Goal: Transaction & Acquisition: Book appointment/travel/reservation

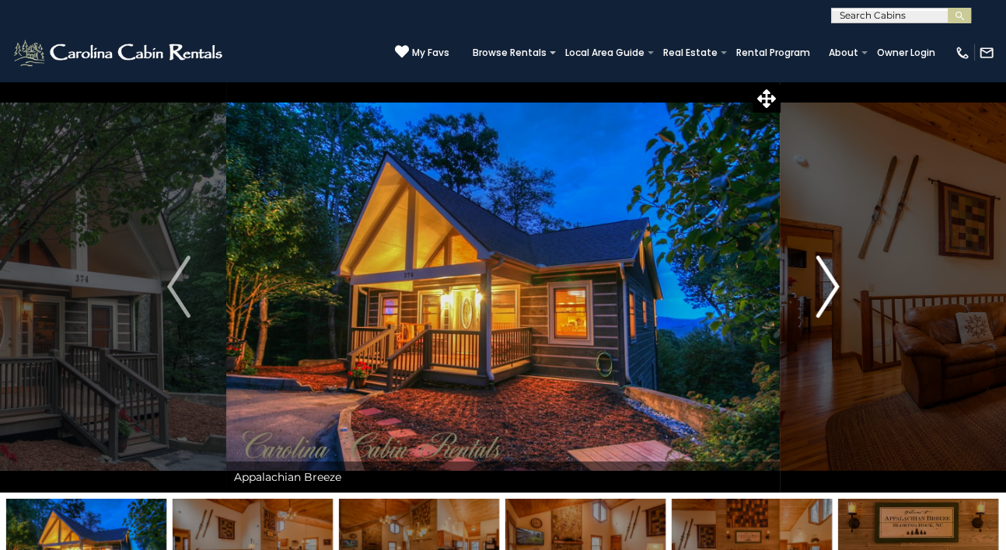
click at [825, 285] on img "Next" at bounding box center [826, 287] width 23 height 62
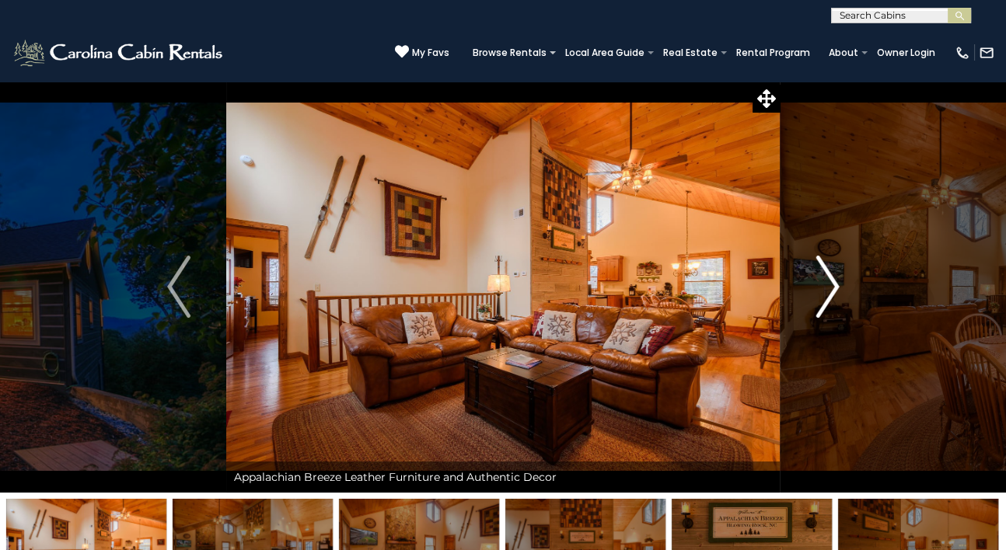
click at [825, 285] on img "Next" at bounding box center [826, 287] width 23 height 62
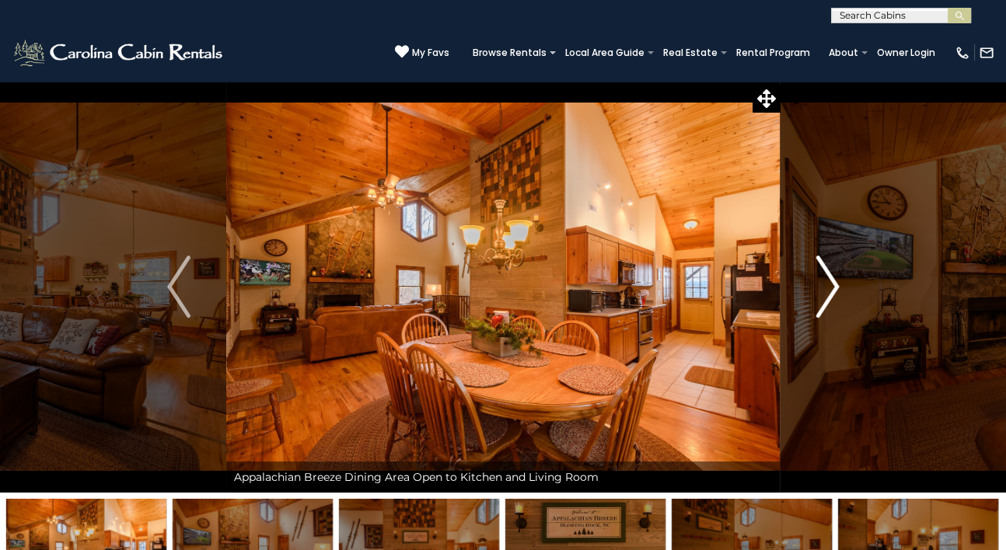
click at [825, 285] on img "Next" at bounding box center [826, 287] width 23 height 62
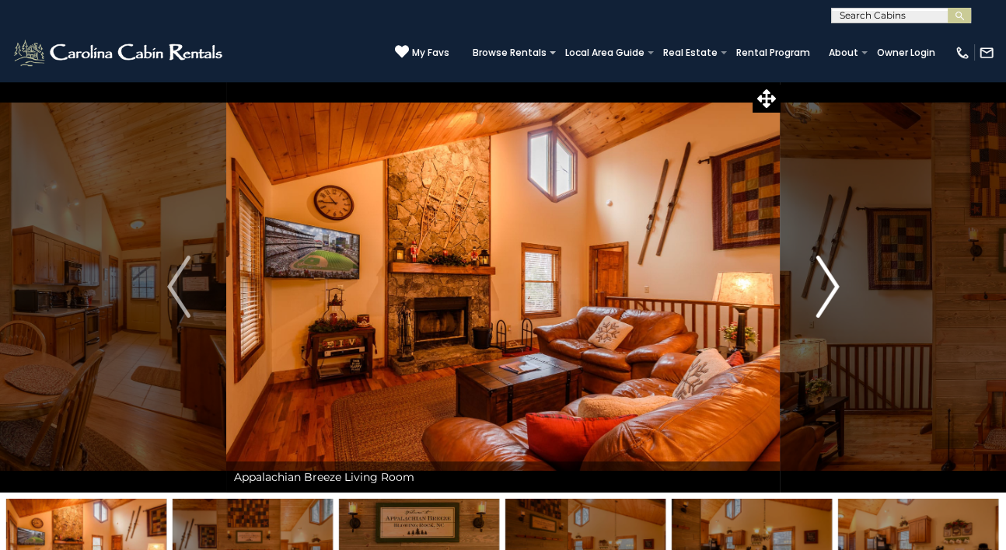
click at [825, 285] on img "Next" at bounding box center [826, 287] width 23 height 62
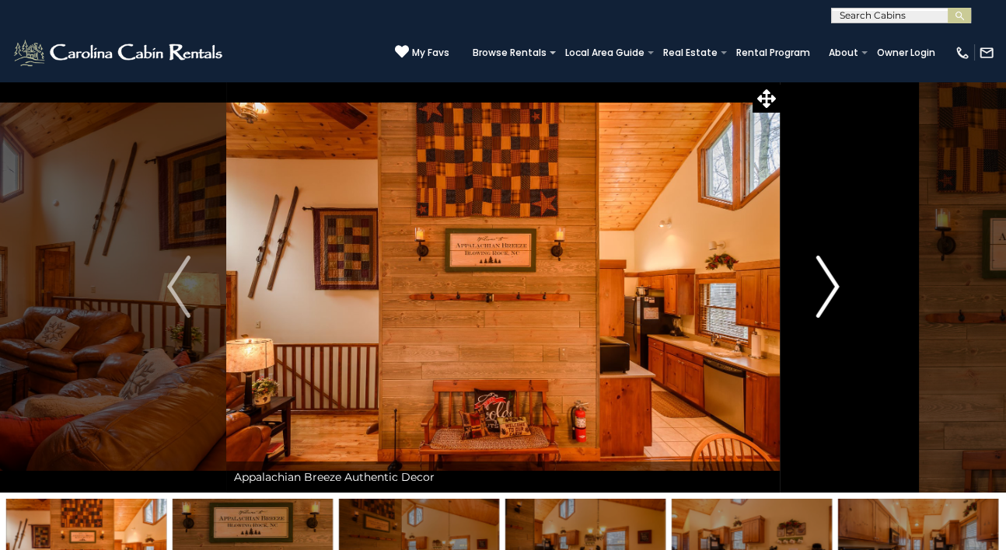
click at [825, 285] on img "Next" at bounding box center [826, 287] width 23 height 62
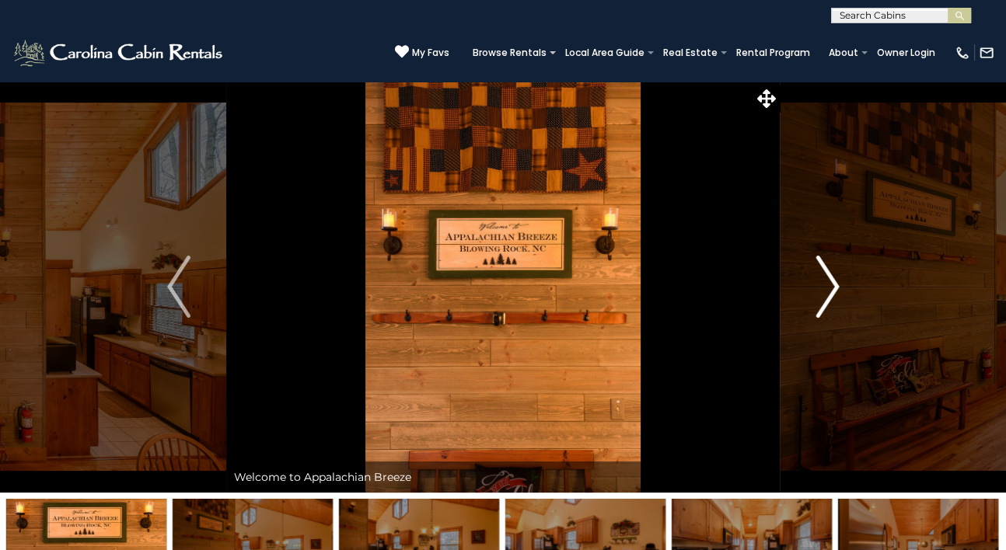
click at [825, 285] on img "Next" at bounding box center [826, 287] width 23 height 62
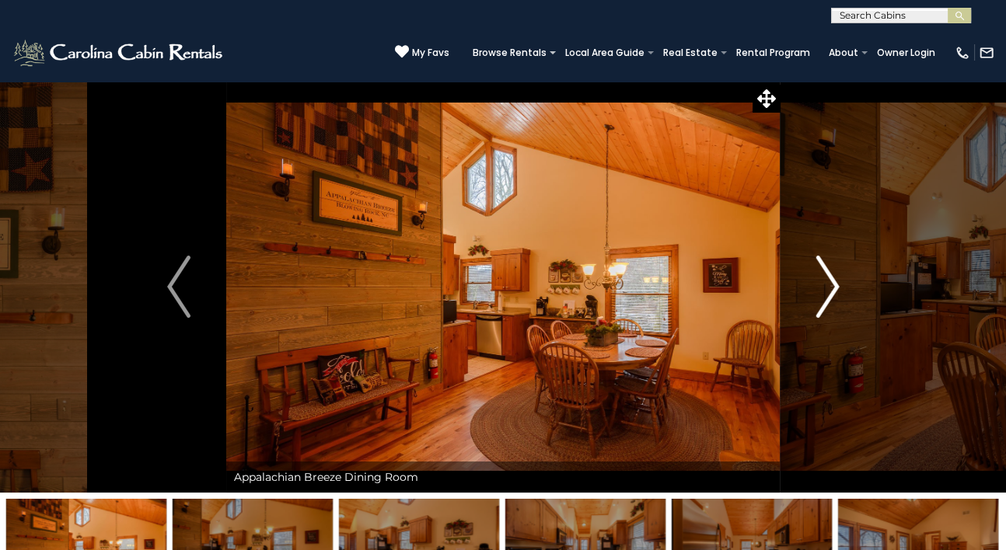
click at [825, 285] on img "Next" at bounding box center [826, 287] width 23 height 62
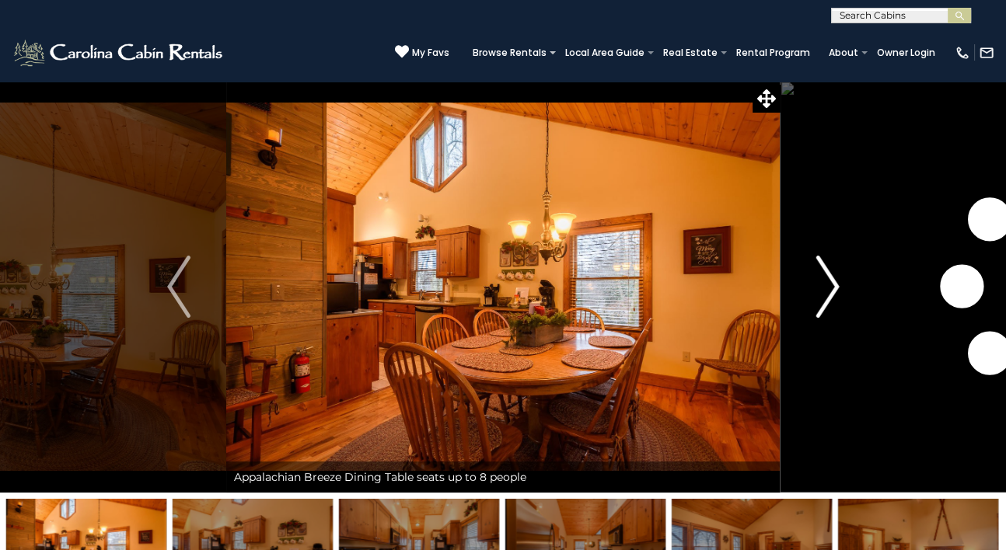
click at [825, 285] on img "Next" at bounding box center [826, 287] width 23 height 62
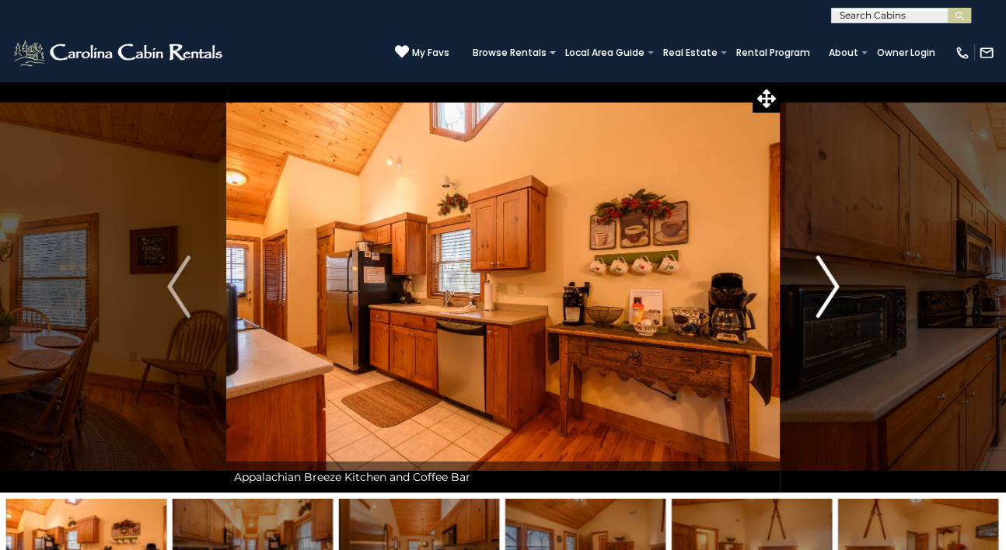
click at [825, 285] on img "Next" at bounding box center [826, 287] width 23 height 62
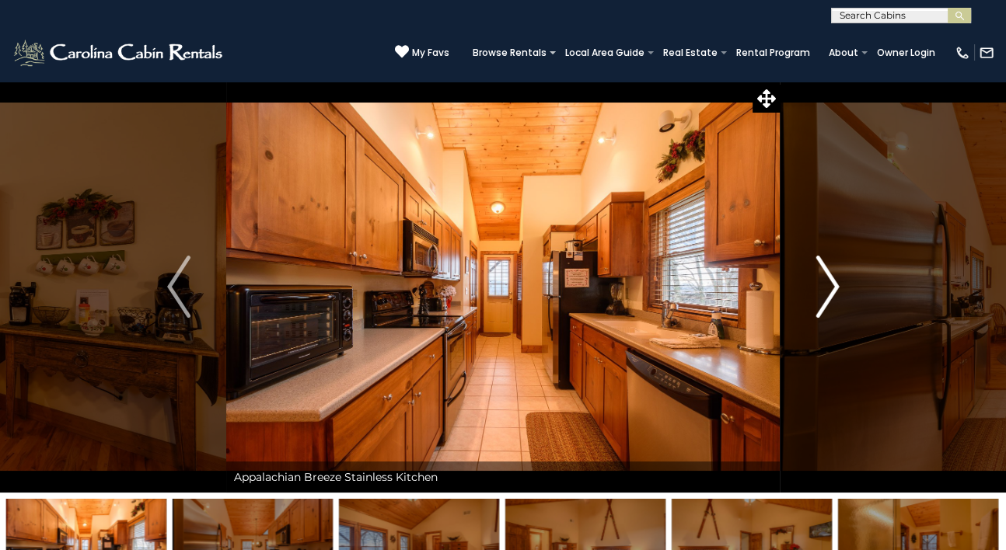
click at [825, 285] on img "Next" at bounding box center [826, 287] width 23 height 62
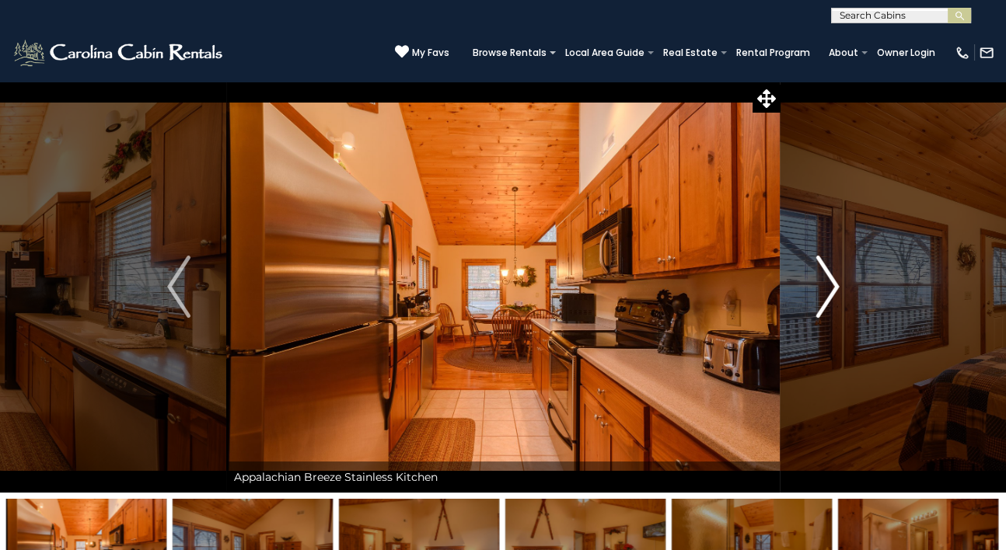
click at [825, 285] on img "Next" at bounding box center [826, 287] width 23 height 62
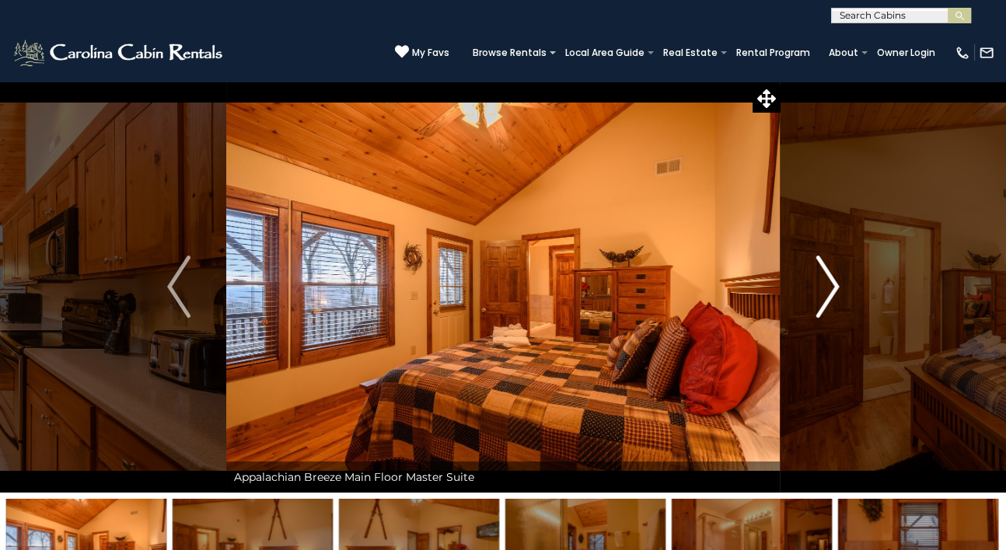
click at [825, 285] on img "Next" at bounding box center [826, 287] width 23 height 62
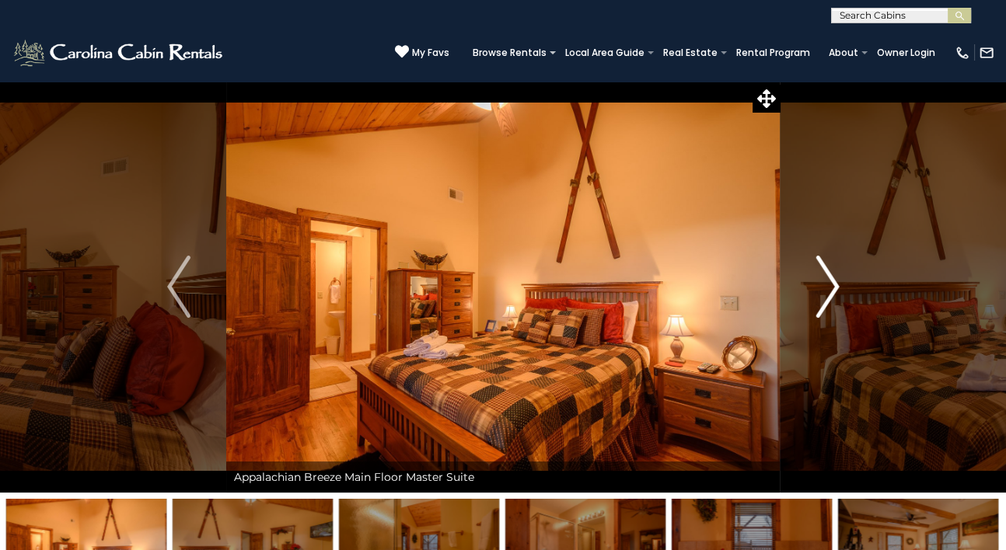
click at [825, 285] on img "Next" at bounding box center [826, 287] width 23 height 62
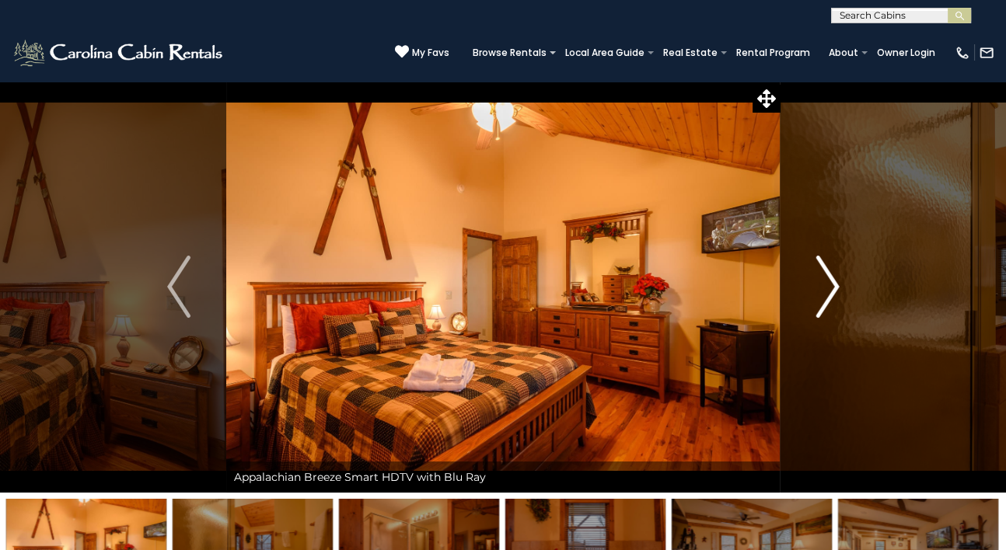
click at [825, 285] on img "Next" at bounding box center [826, 287] width 23 height 62
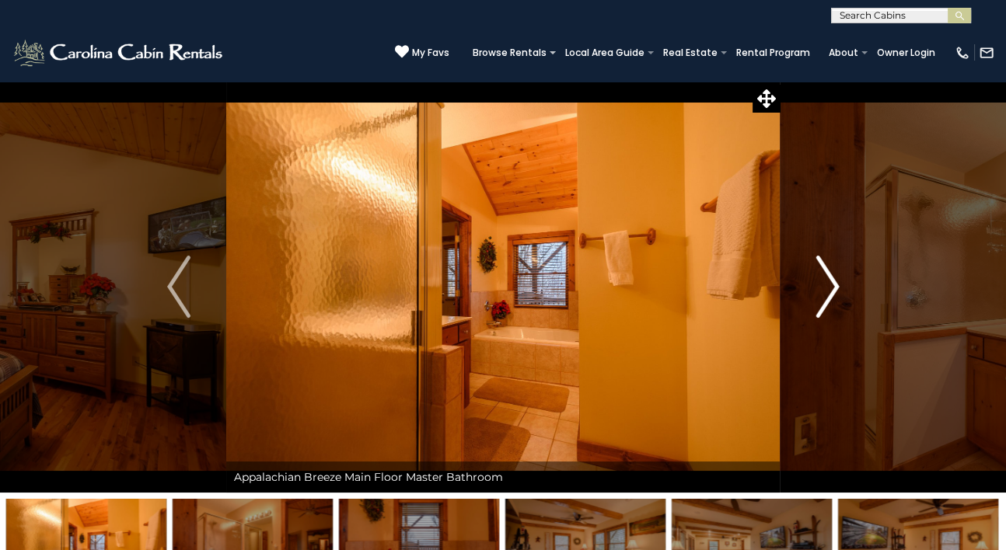
click at [825, 285] on img "Next" at bounding box center [826, 287] width 23 height 62
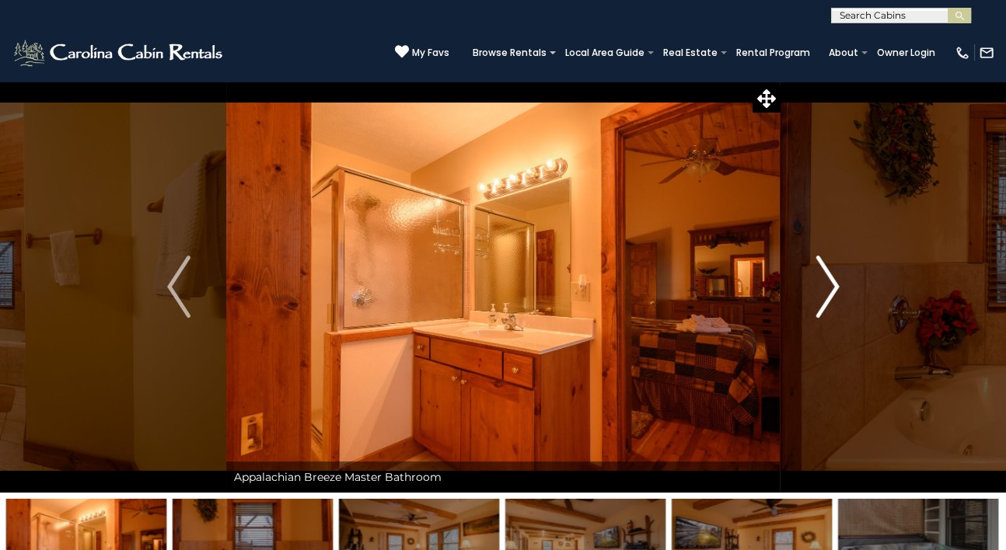
click at [825, 285] on img "Next" at bounding box center [826, 287] width 23 height 62
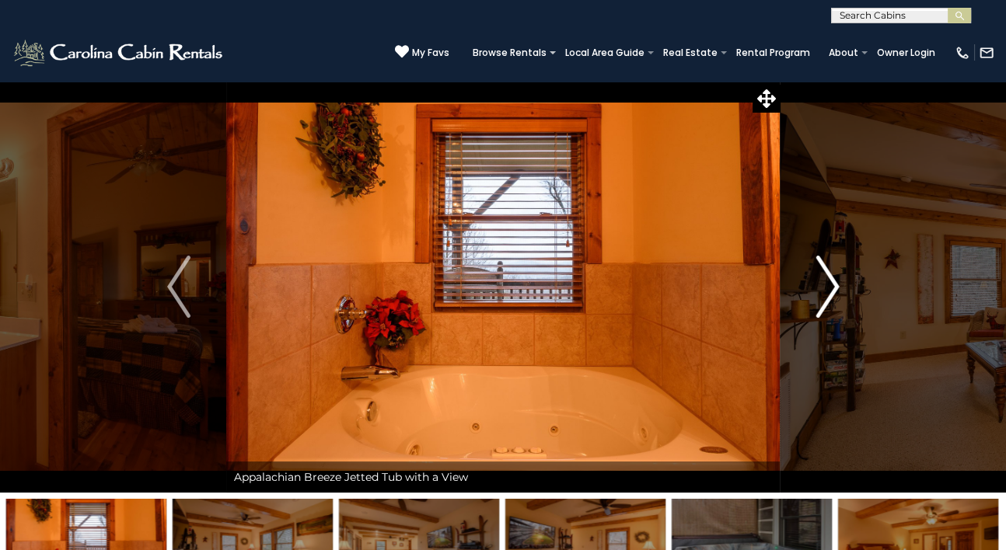
click at [825, 285] on img "Next" at bounding box center [826, 287] width 23 height 62
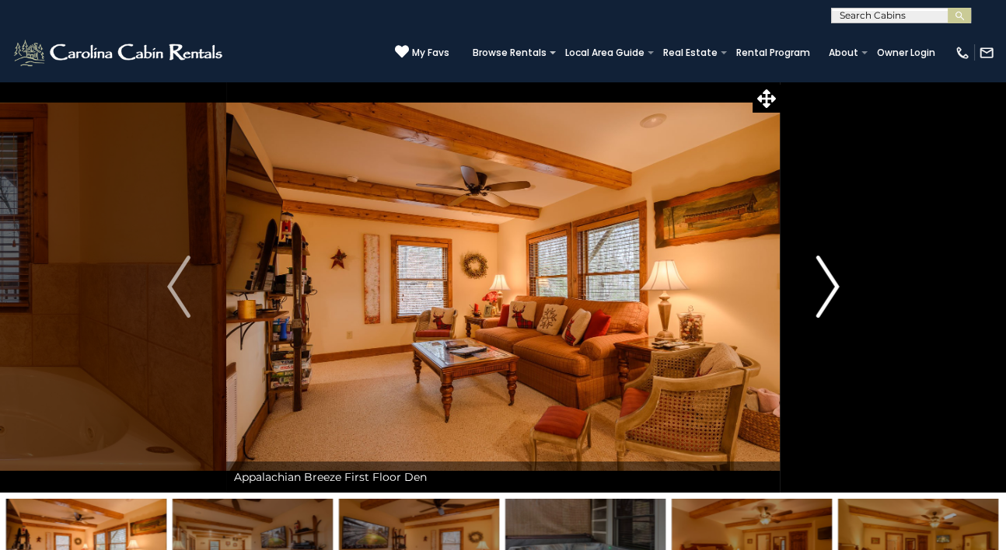
click at [825, 285] on img "Next" at bounding box center [826, 287] width 23 height 62
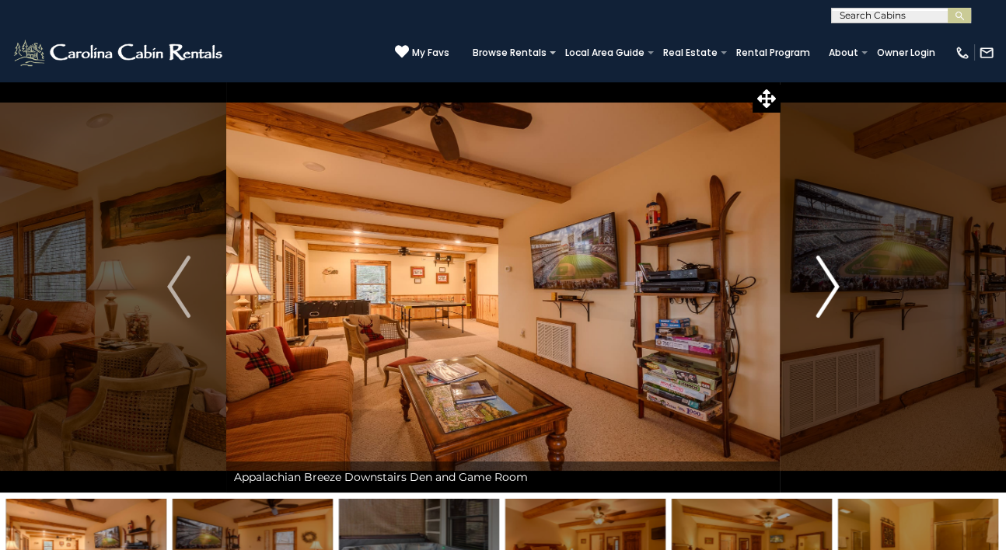
click at [825, 285] on img "Next" at bounding box center [826, 287] width 23 height 62
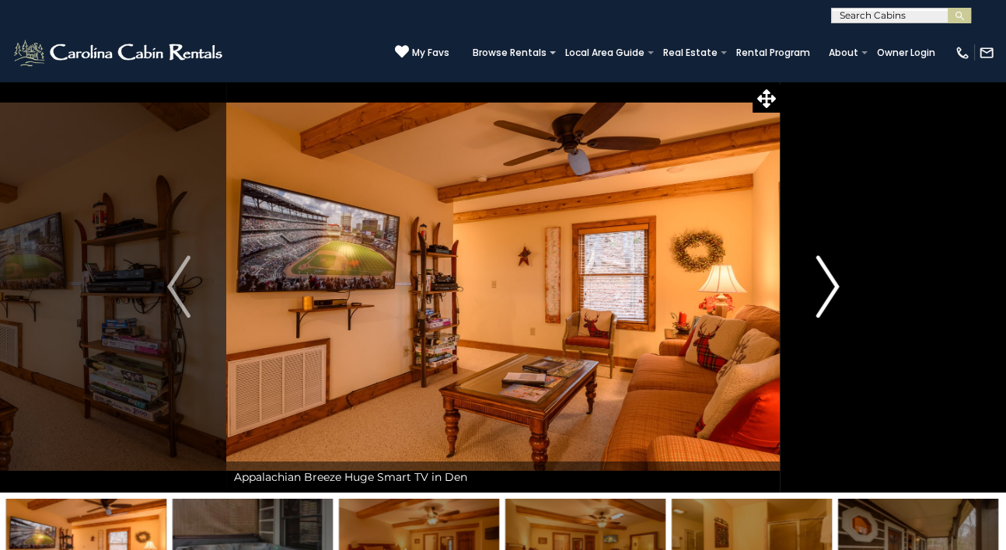
click at [825, 285] on img "Next" at bounding box center [826, 287] width 23 height 62
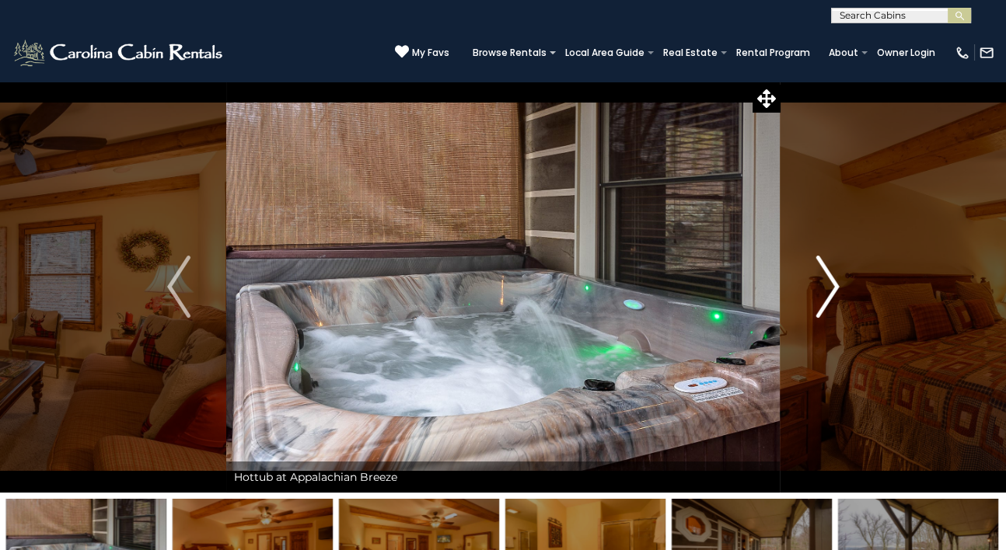
drag, startPoint x: 825, startPoint y: 285, endPoint x: 818, endPoint y: 271, distance: 16.0
click at [818, 271] on img "Next" at bounding box center [826, 287] width 23 height 62
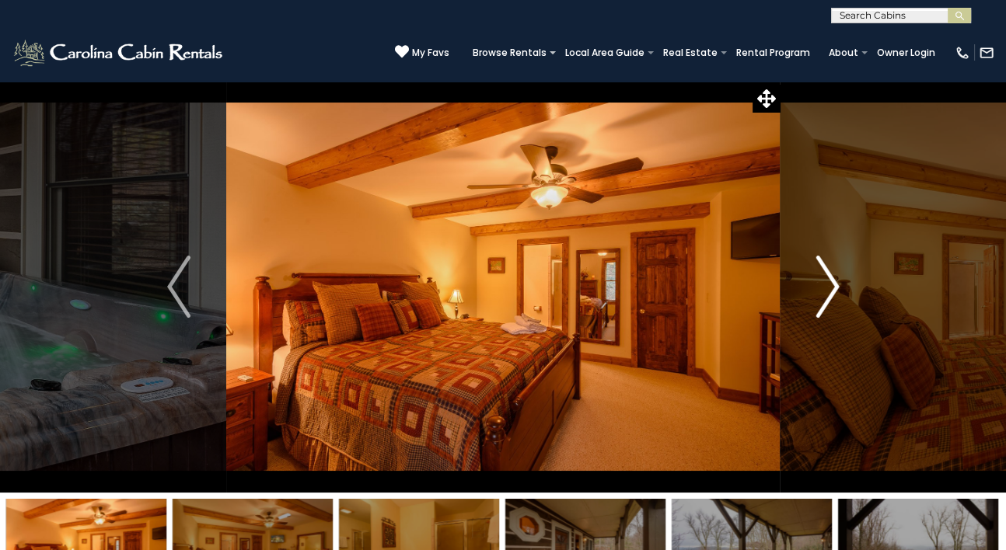
click at [828, 273] on img "Next" at bounding box center [826, 287] width 23 height 62
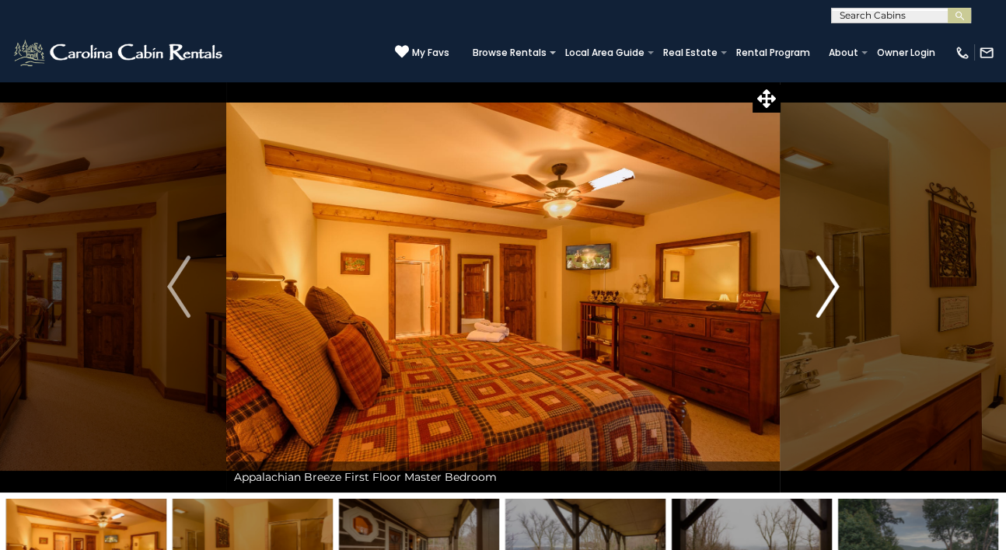
click at [828, 273] on img "Next" at bounding box center [826, 287] width 23 height 62
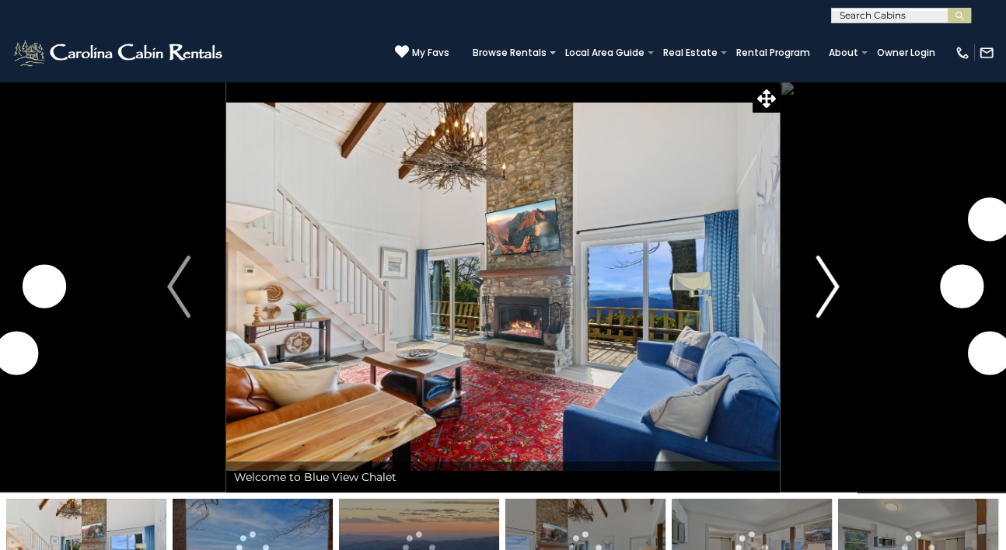
click at [826, 293] on img "Next" at bounding box center [826, 287] width 23 height 62
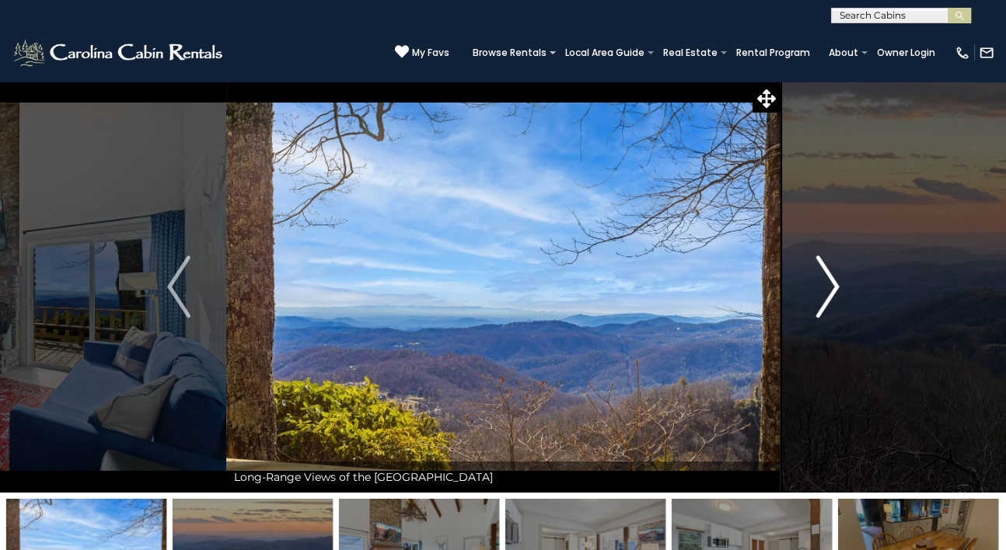
click at [826, 293] on img "Next" at bounding box center [826, 287] width 23 height 62
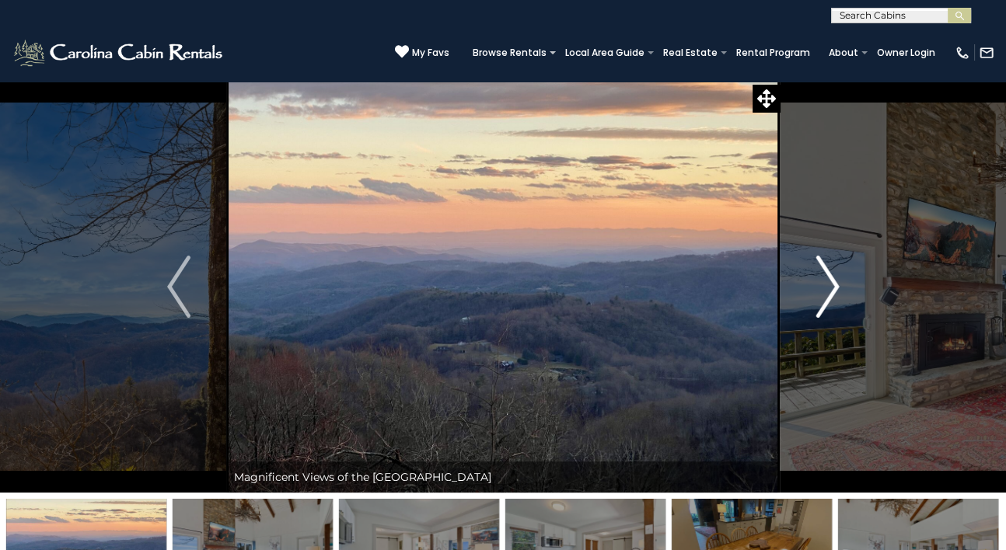
click at [826, 293] on img "Next" at bounding box center [826, 287] width 23 height 62
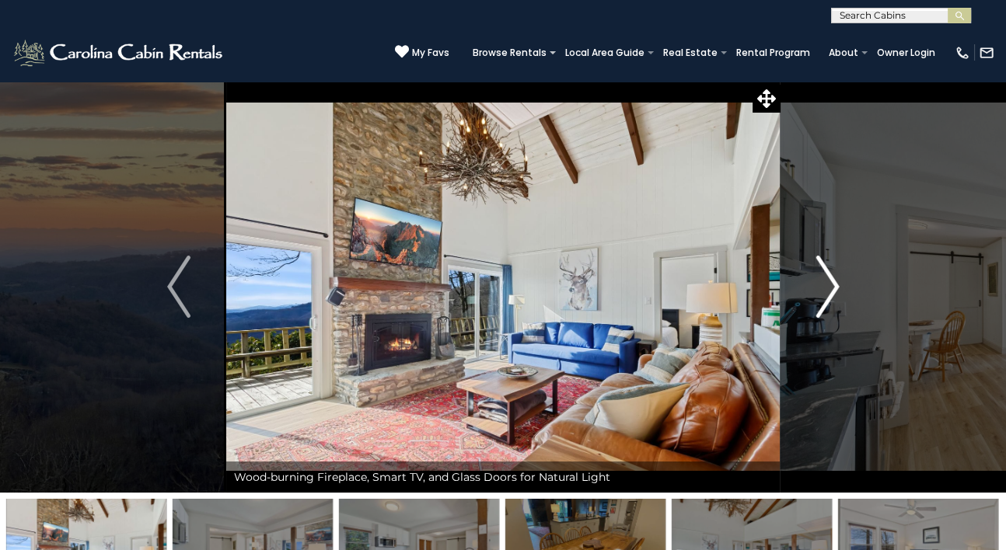
click at [826, 293] on img "Next" at bounding box center [826, 287] width 23 height 62
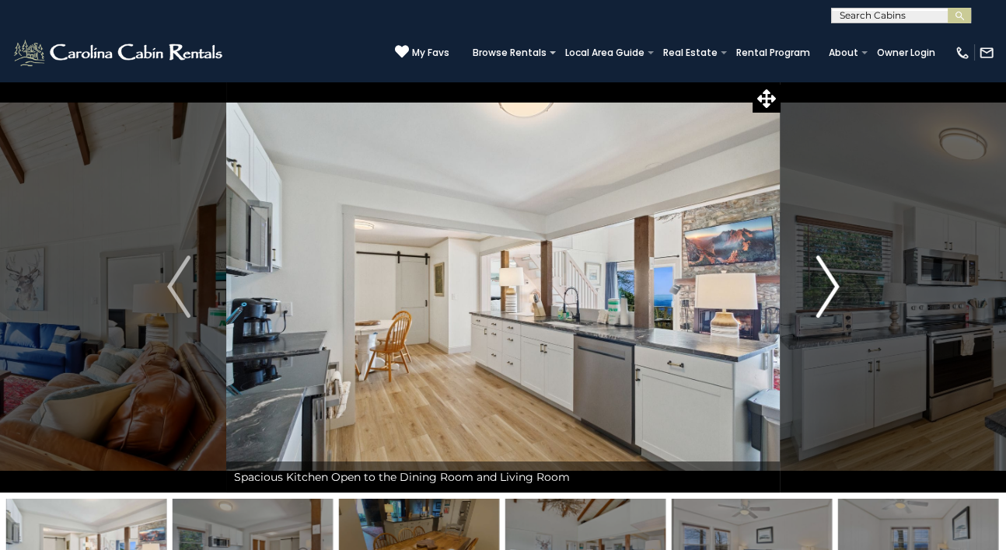
click at [826, 293] on img "Next" at bounding box center [826, 287] width 23 height 62
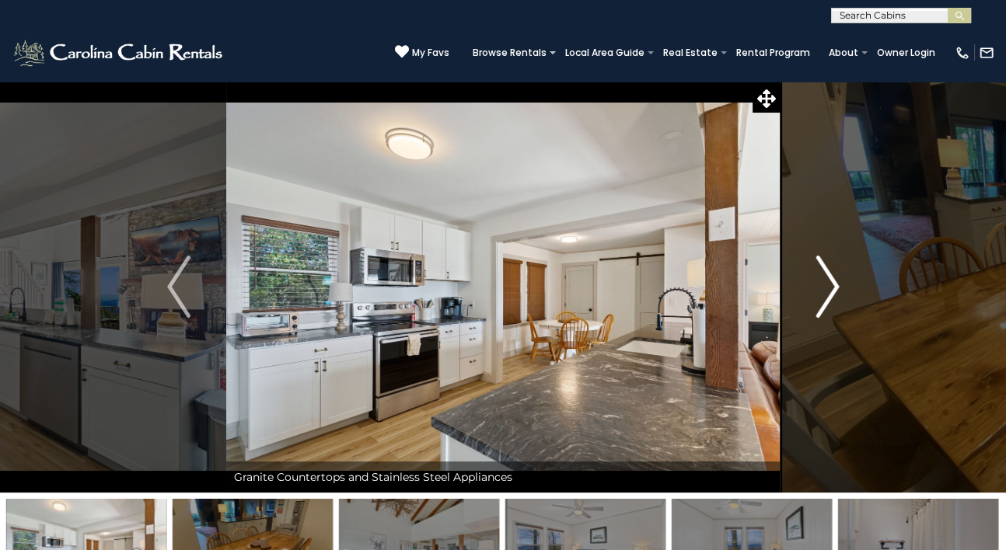
click at [826, 293] on img "Next" at bounding box center [826, 287] width 23 height 62
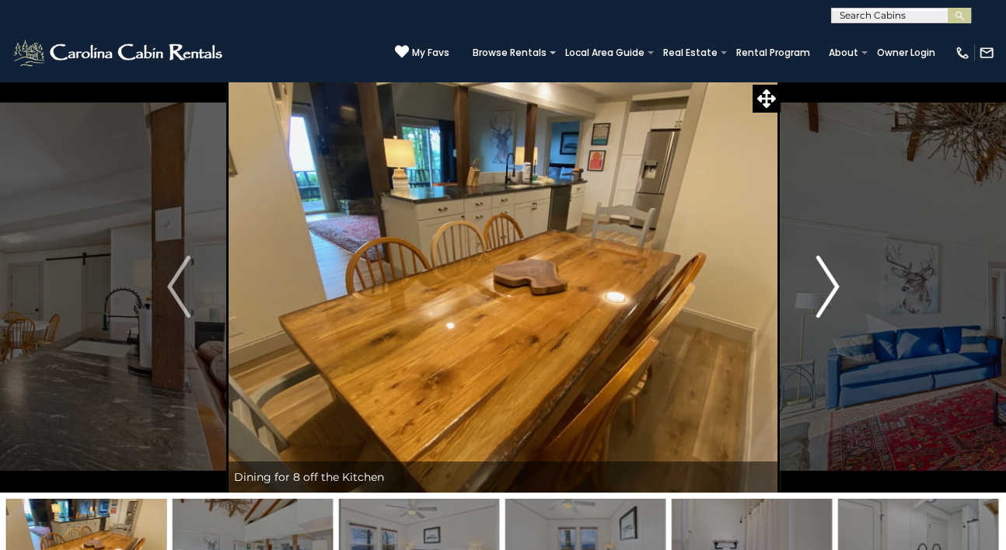
click at [826, 293] on img "Next" at bounding box center [826, 287] width 23 height 62
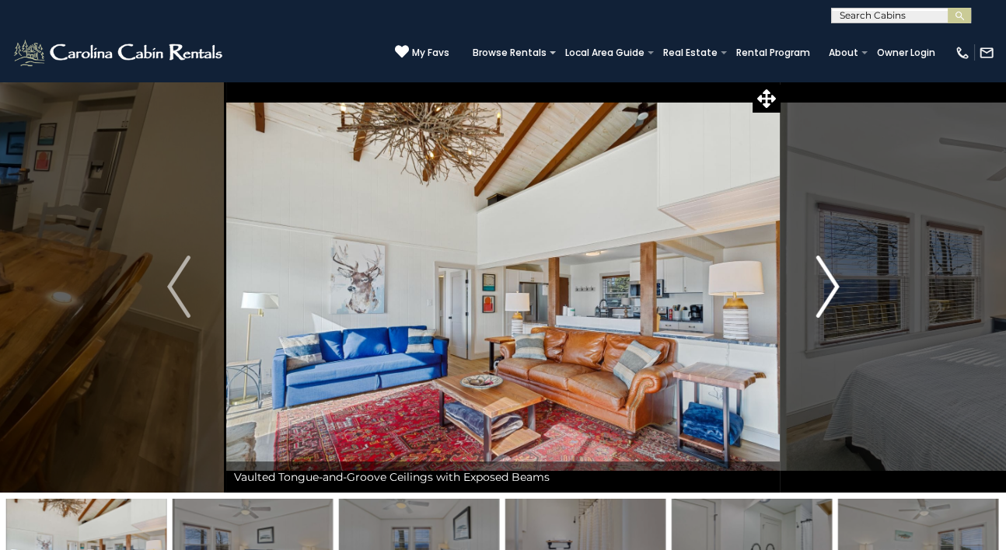
click at [826, 293] on img "Next" at bounding box center [826, 287] width 23 height 62
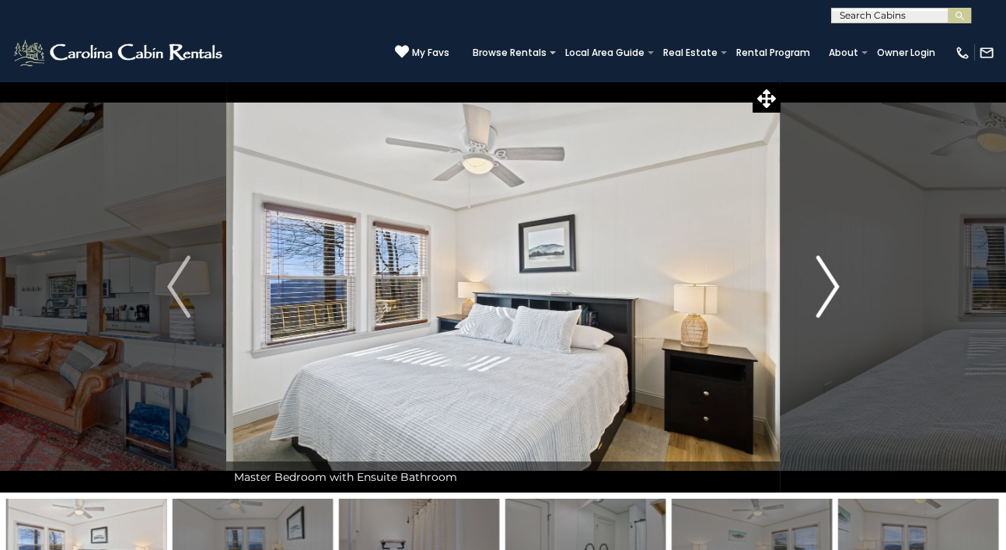
click at [826, 293] on img "Next" at bounding box center [826, 287] width 23 height 62
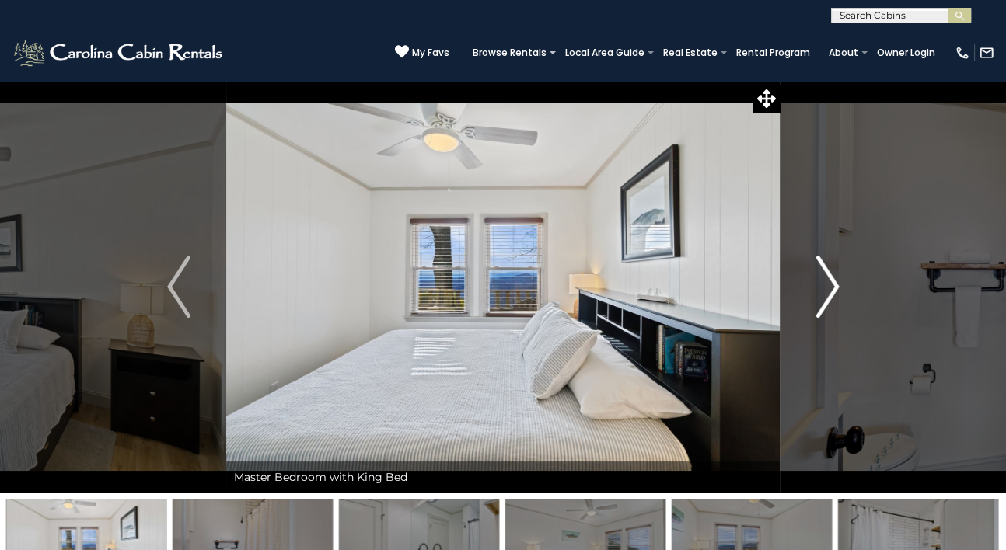
click at [826, 293] on img "Next" at bounding box center [826, 287] width 23 height 62
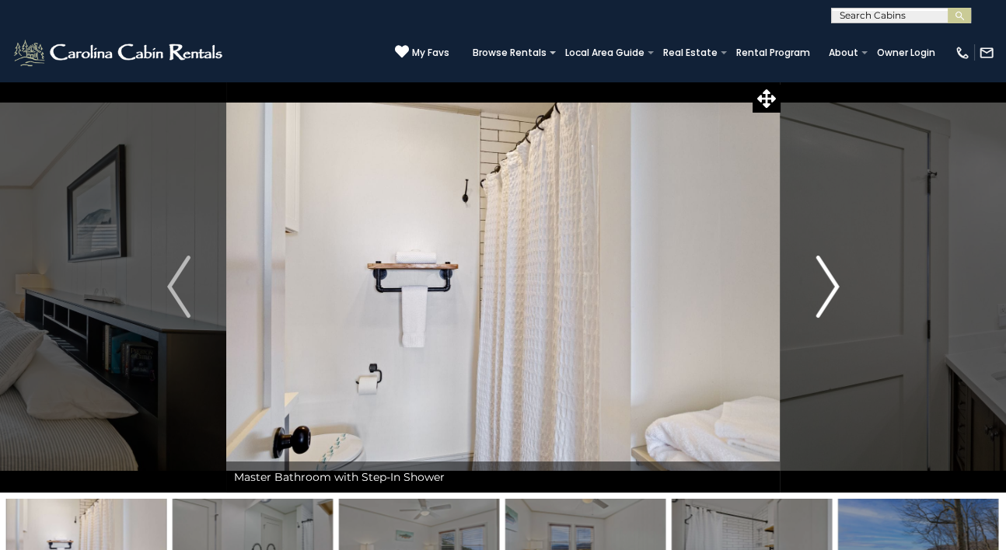
click at [826, 293] on img "Next" at bounding box center [826, 287] width 23 height 62
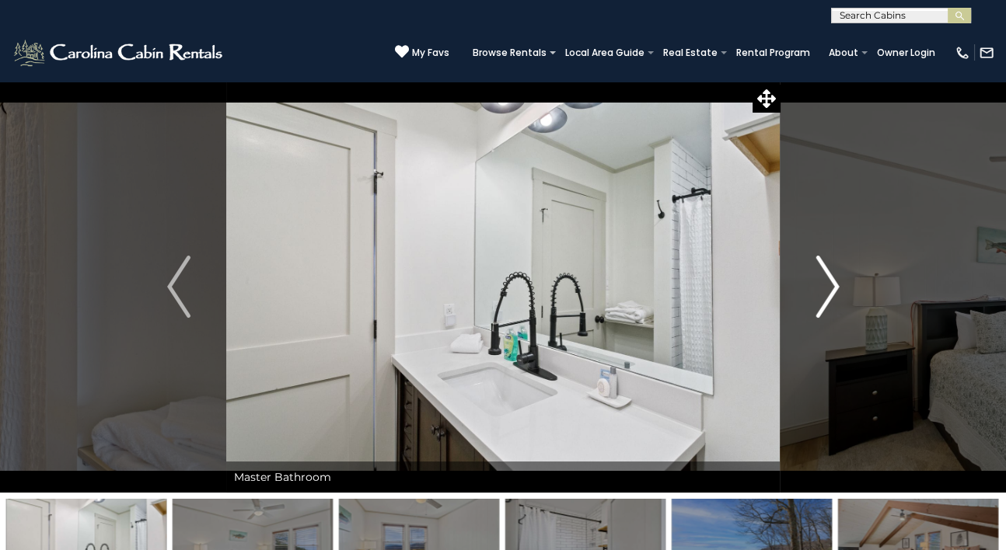
click at [826, 293] on img "Next" at bounding box center [826, 287] width 23 height 62
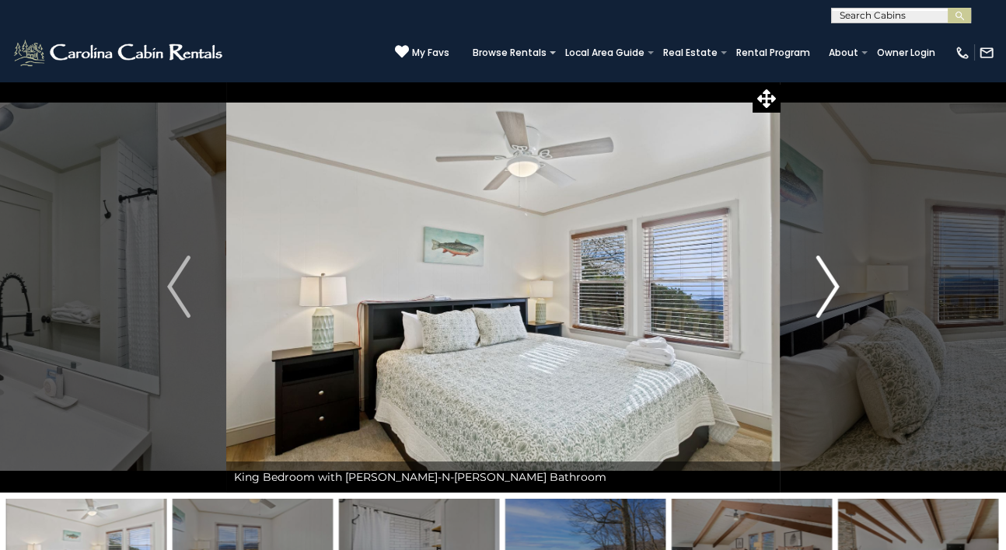
click at [826, 293] on img "Next" at bounding box center [826, 287] width 23 height 62
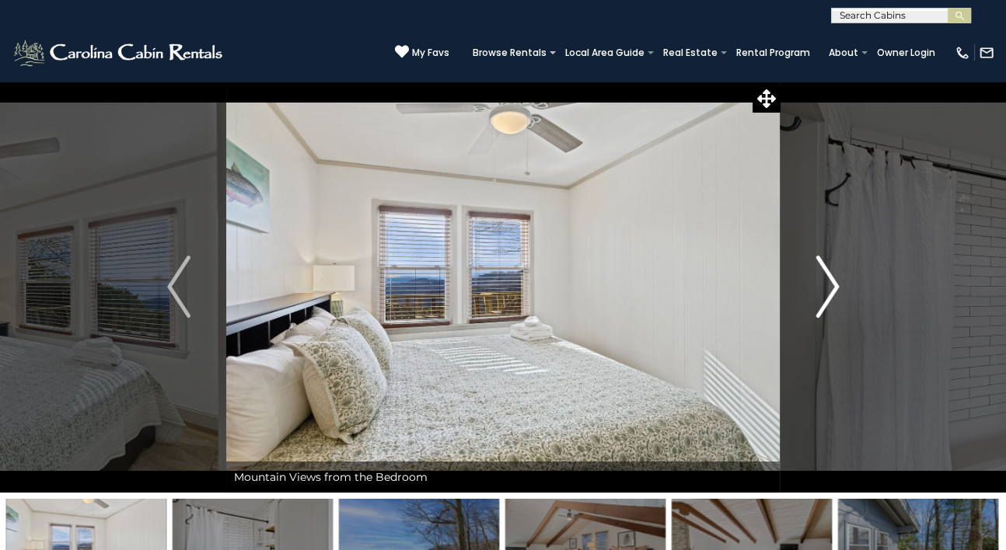
click at [826, 293] on img "Next" at bounding box center [826, 287] width 23 height 62
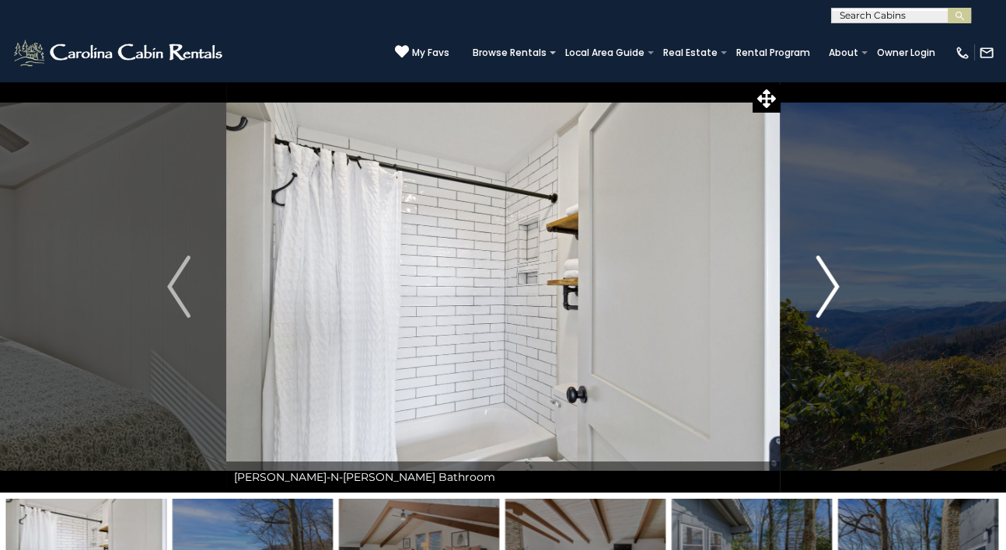
click at [826, 293] on img "Next" at bounding box center [826, 287] width 23 height 62
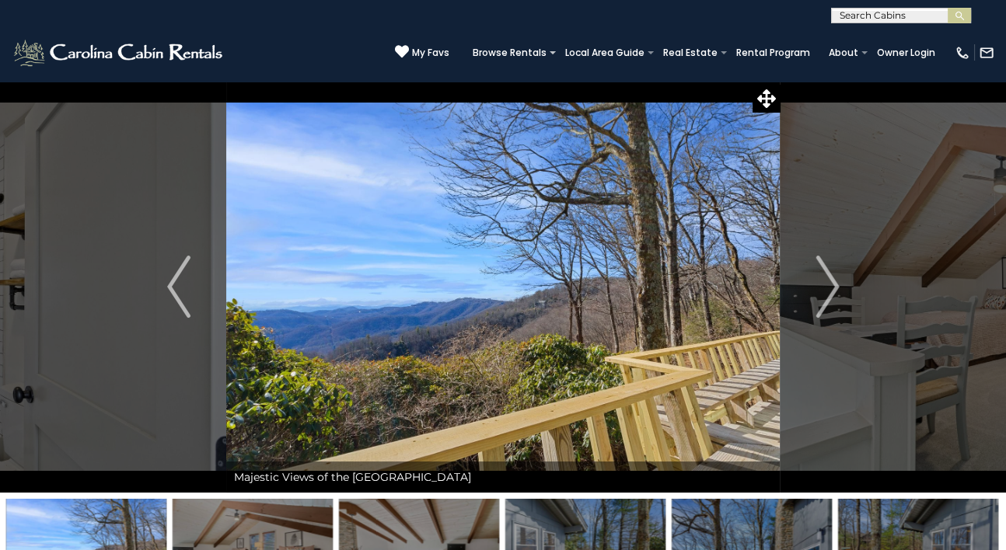
click at [833, 277] on img "Next" at bounding box center [826, 287] width 23 height 62
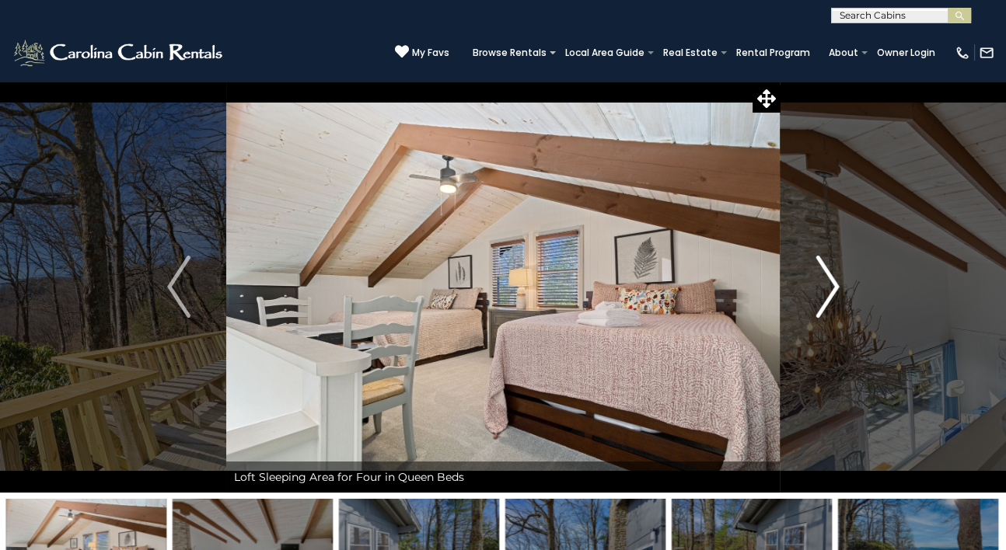
click at [833, 277] on img "Next" at bounding box center [826, 287] width 23 height 62
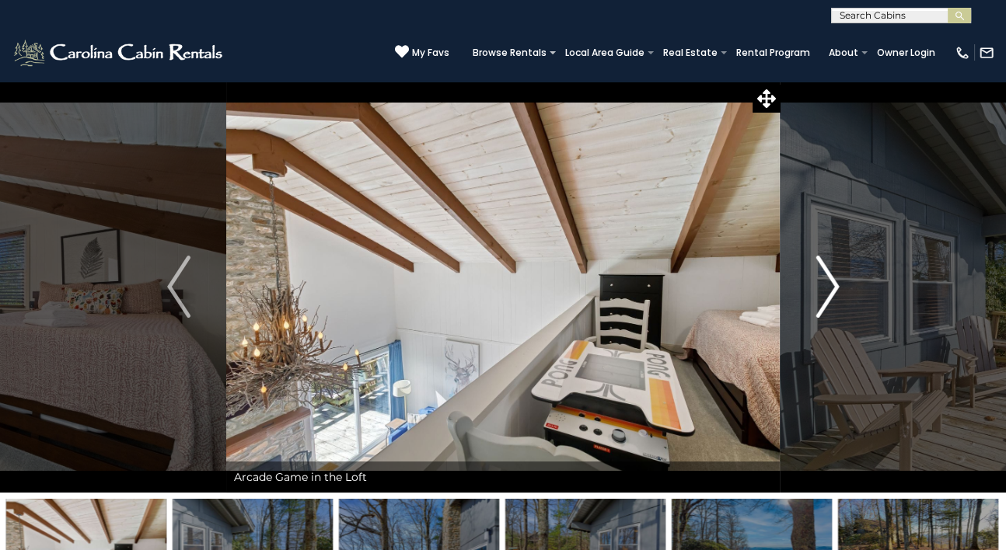
click at [833, 277] on img "Next" at bounding box center [826, 287] width 23 height 62
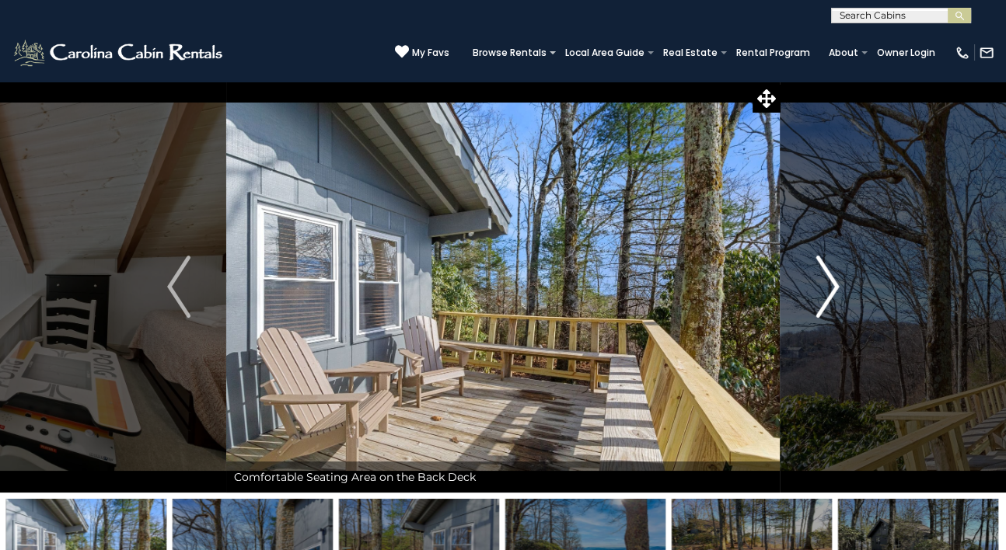
click at [833, 277] on img "Next" at bounding box center [826, 287] width 23 height 62
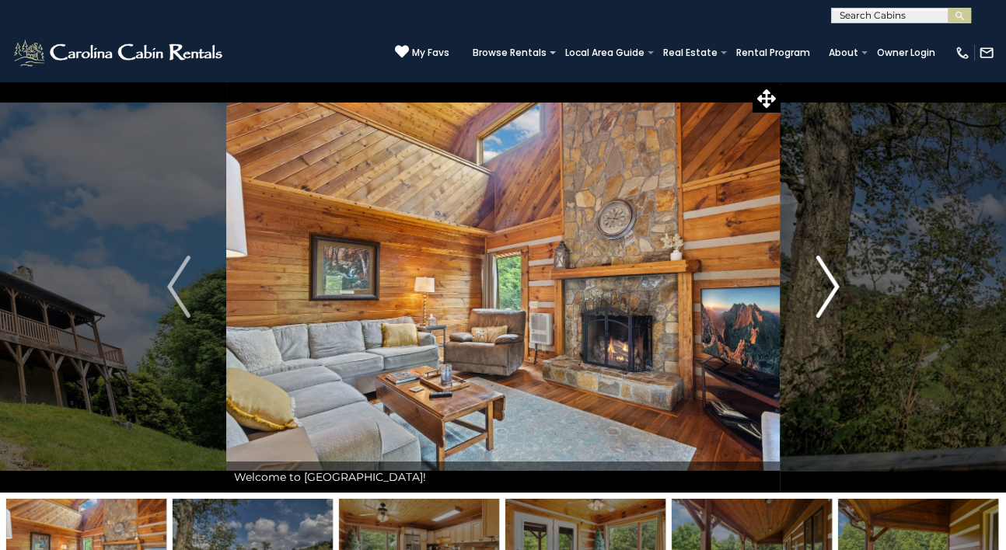
click at [828, 282] on img "Next" at bounding box center [826, 287] width 23 height 62
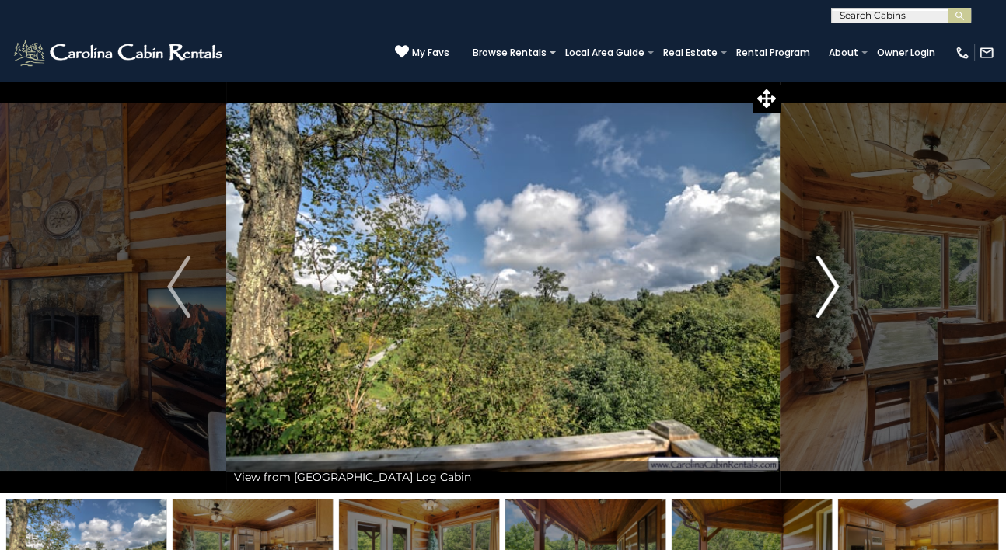
click at [828, 282] on img "Next" at bounding box center [826, 287] width 23 height 62
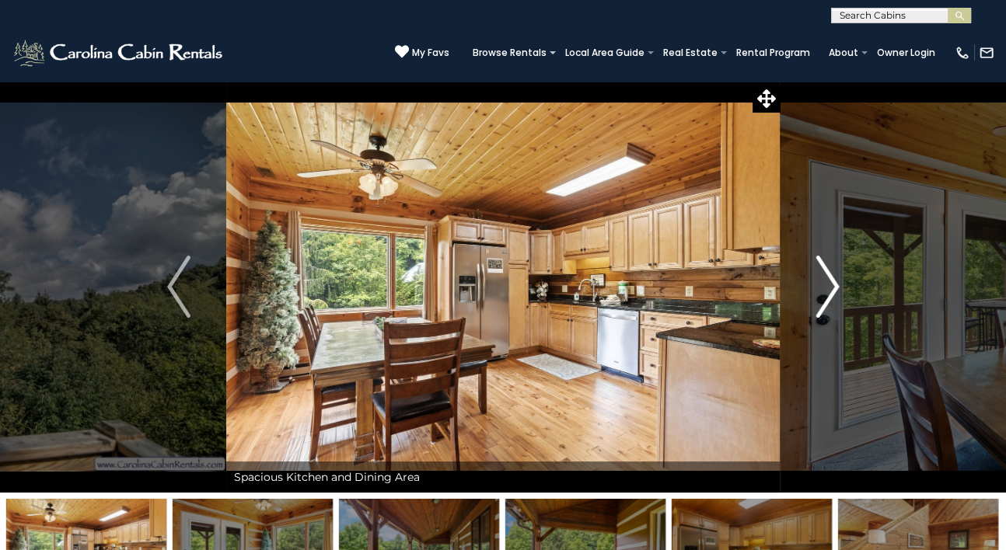
click at [828, 282] on img "Next" at bounding box center [826, 287] width 23 height 62
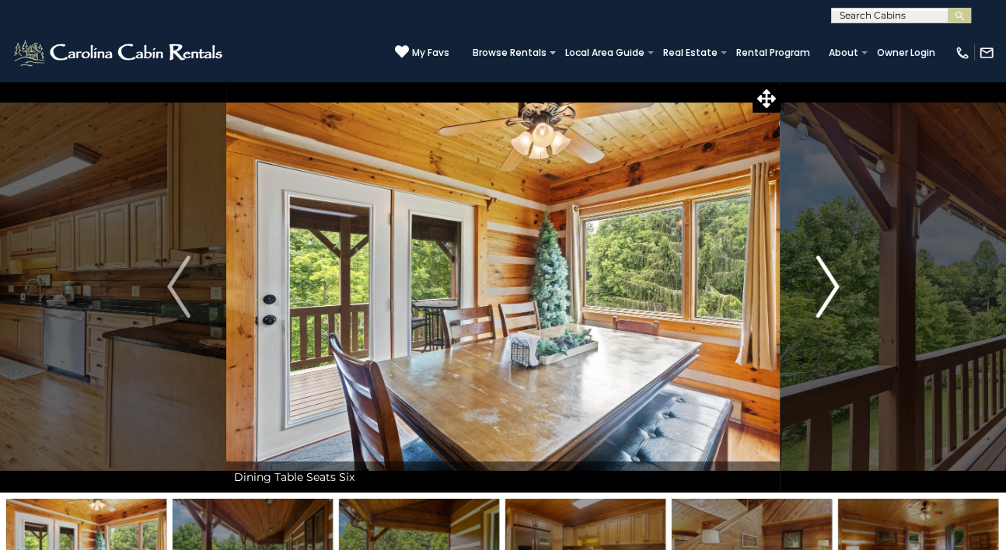
click at [828, 282] on img "Next" at bounding box center [826, 287] width 23 height 62
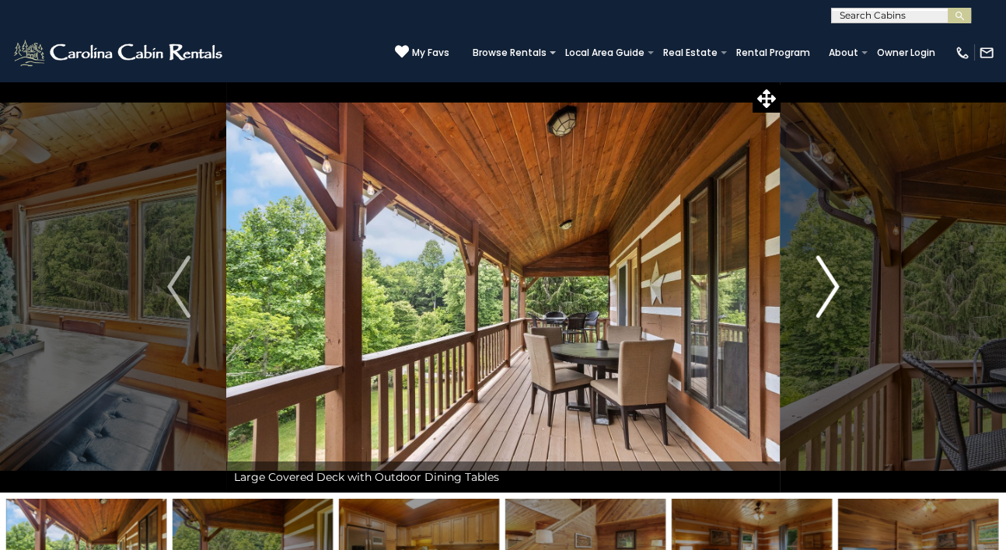
click at [828, 282] on img "Next" at bounding box center [826, 287] width 23 height 62
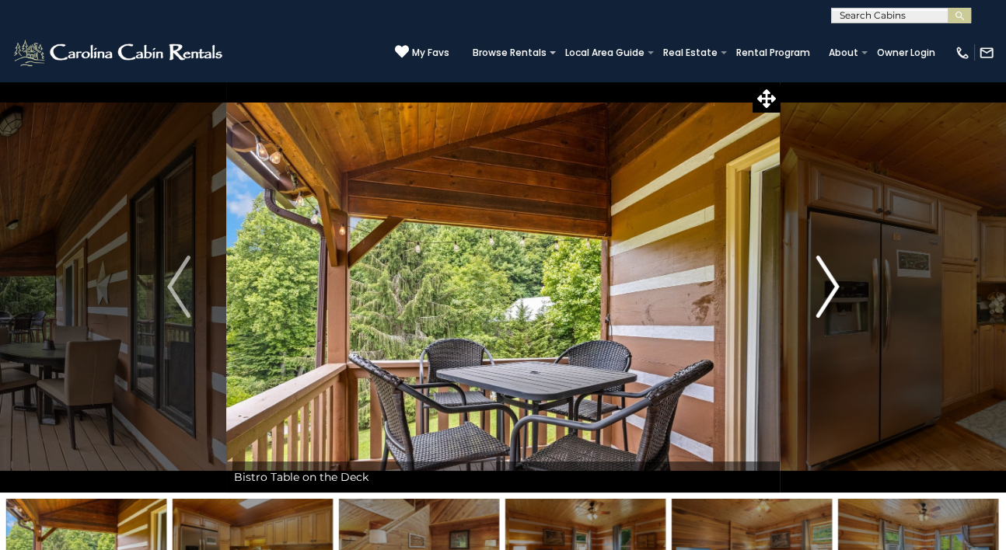
click at [828, 282] on img "Next" at bounding box center [826, 287] width 23 height 62
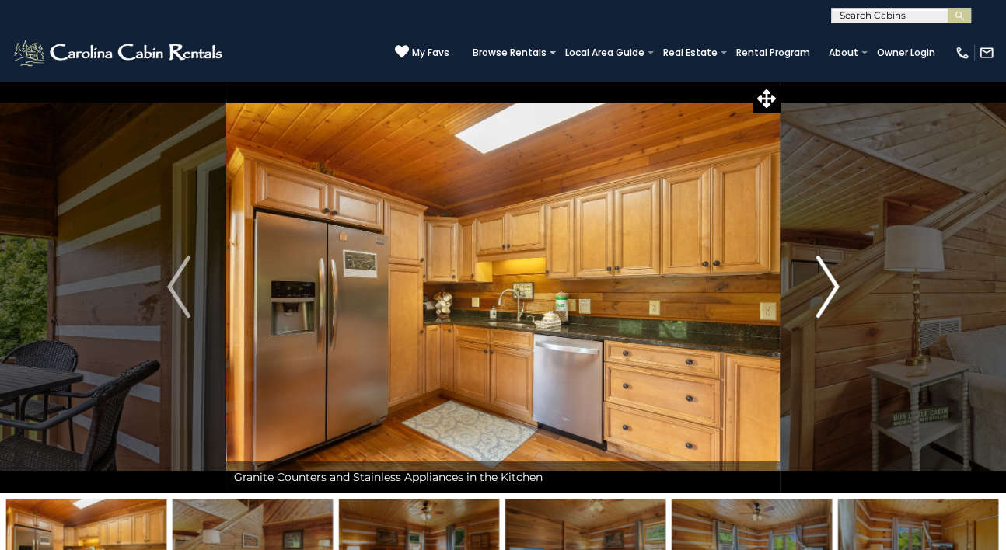
click at [828, 282] on img "Next" at bounding box center [826, 287] width 23 height 62
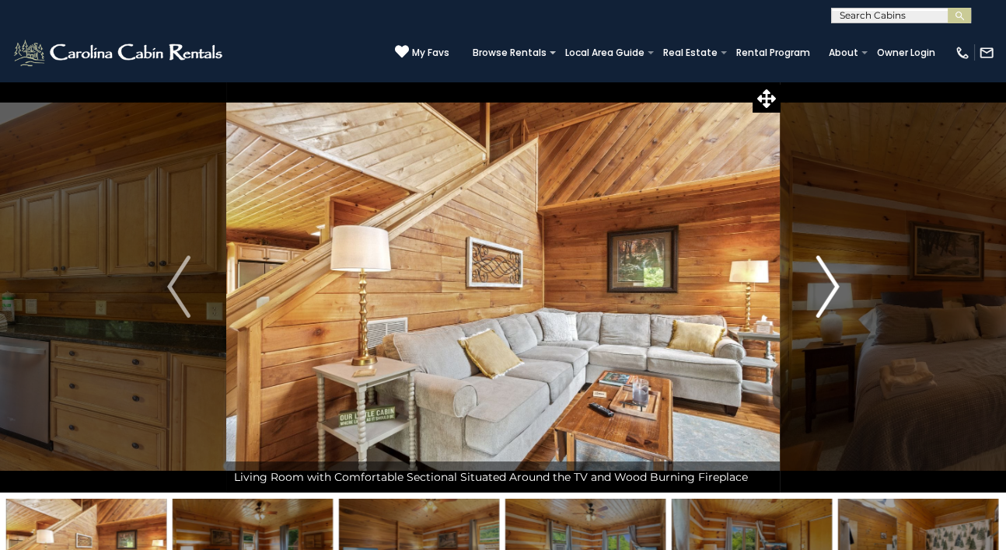
click at [828, 282] on img "Next" at bounding box center [826, 287] width 23 height 62
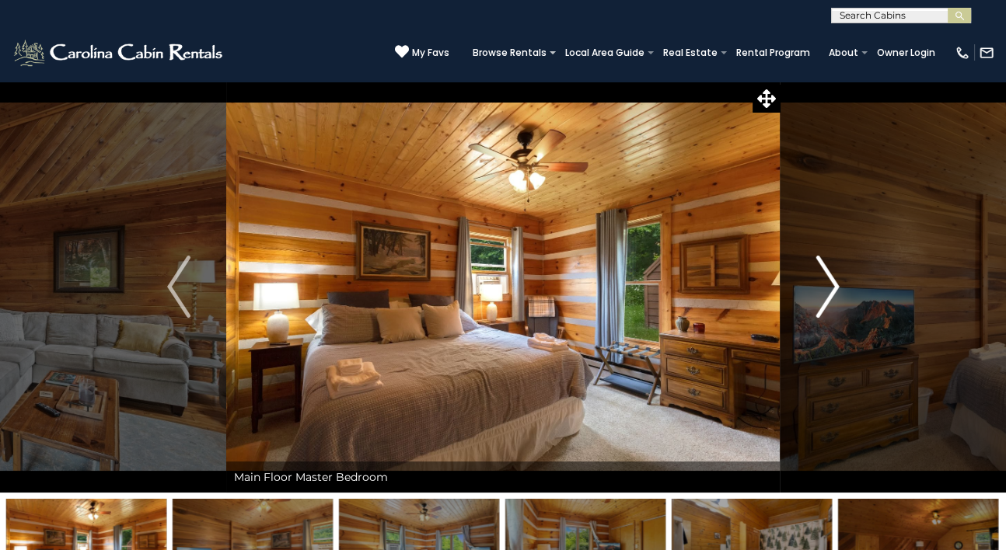
click at [828, 282] on img "Next" at bounding box center [826, 287] width 23 height 62
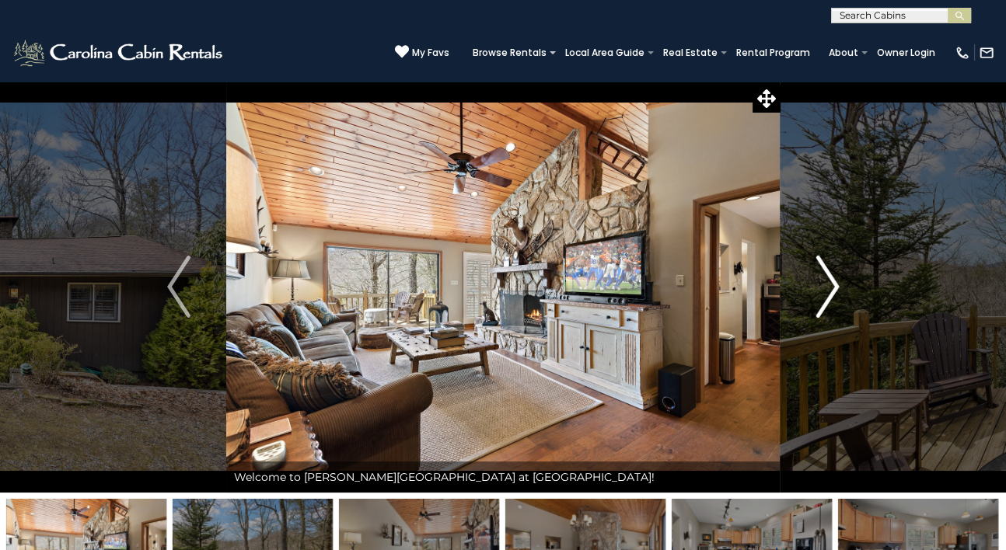
click at [829, 288] on img "Next" at bounding box center [826, 287] width 23 height 62
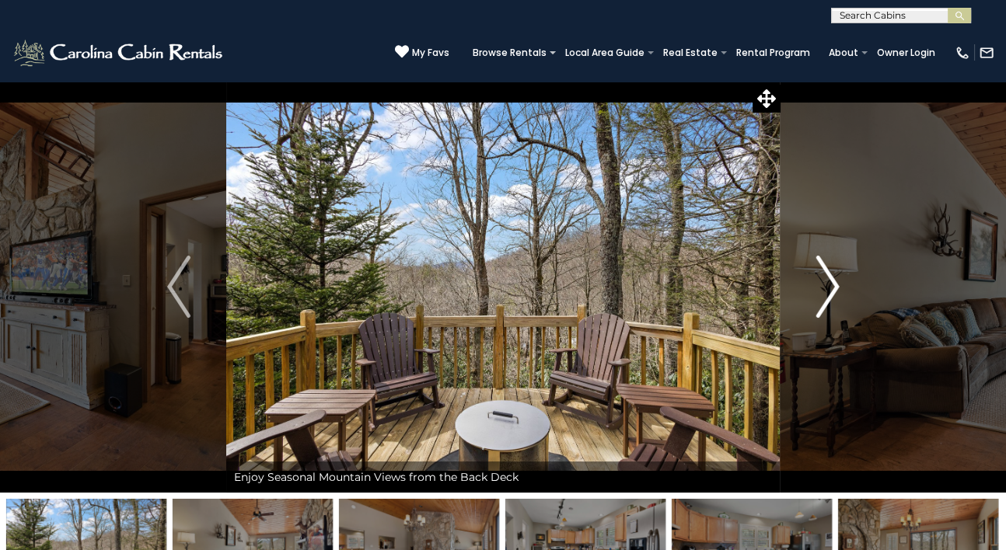
click at [829, 288] on img "Next" at bounding box center [826, 287] width 23 height 62
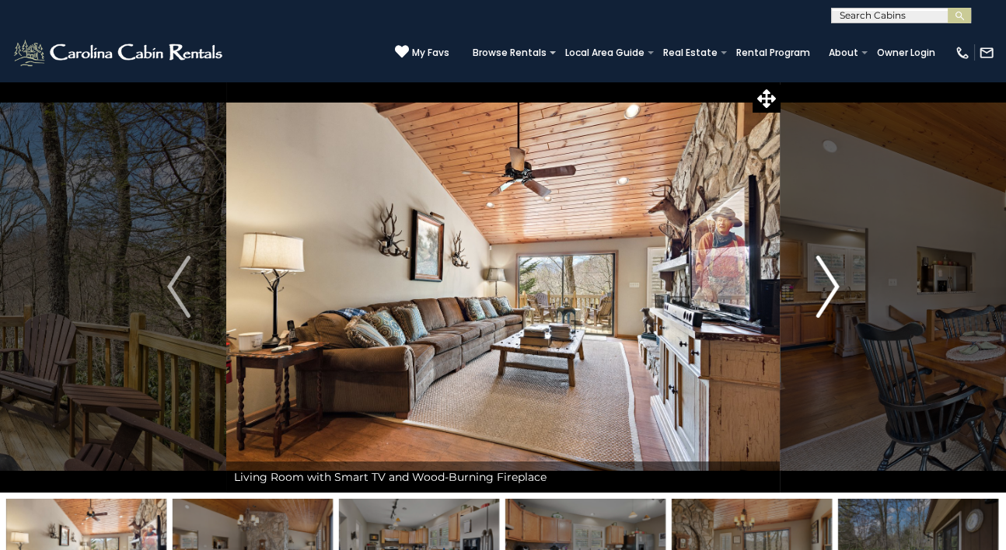
click at [829, 288] on img "Next" at bounding box center [826, 287] width 23 height 62
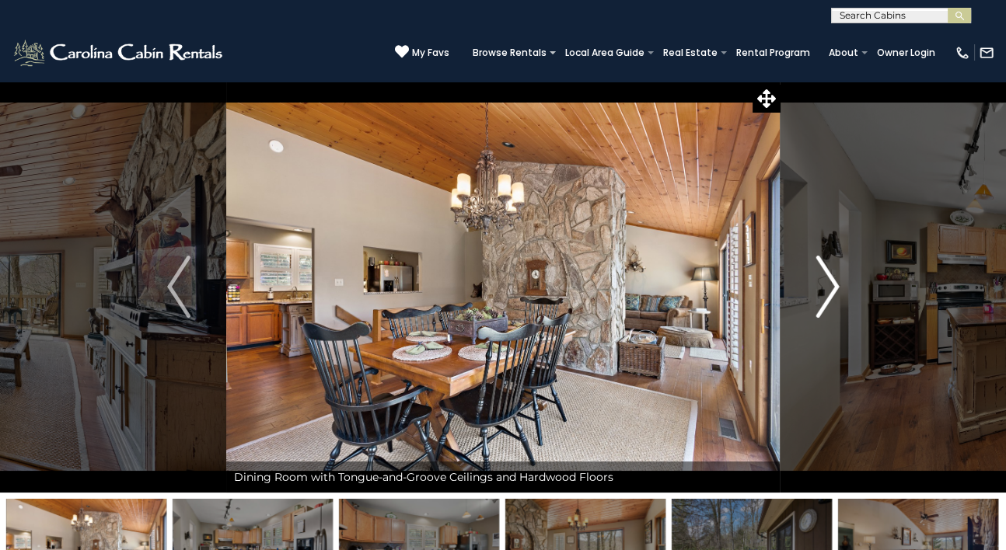
click at [829, 288] on img "Next" at bounding box center [826, 287] width 23 height 62
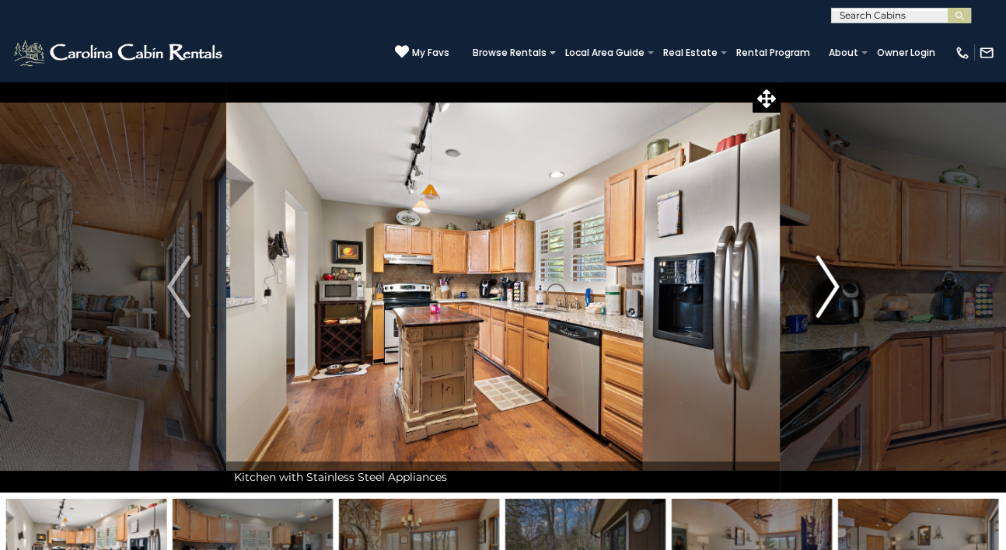
click at [829, 288] on img "Next" at bounding box center [826, 287] width 23 height 62
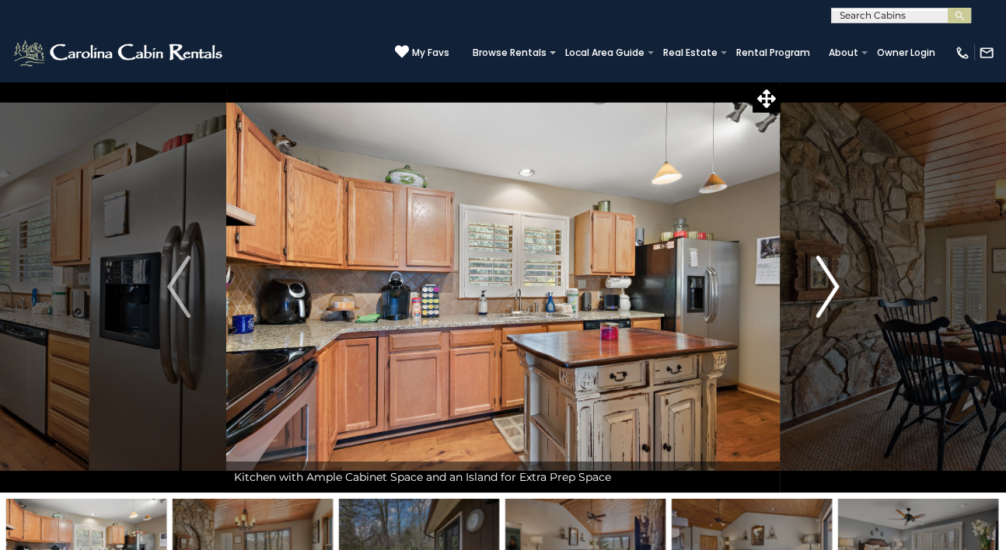
click at [829, 288] on img "Next" at bounding box center [826, 287] width 23 height 62
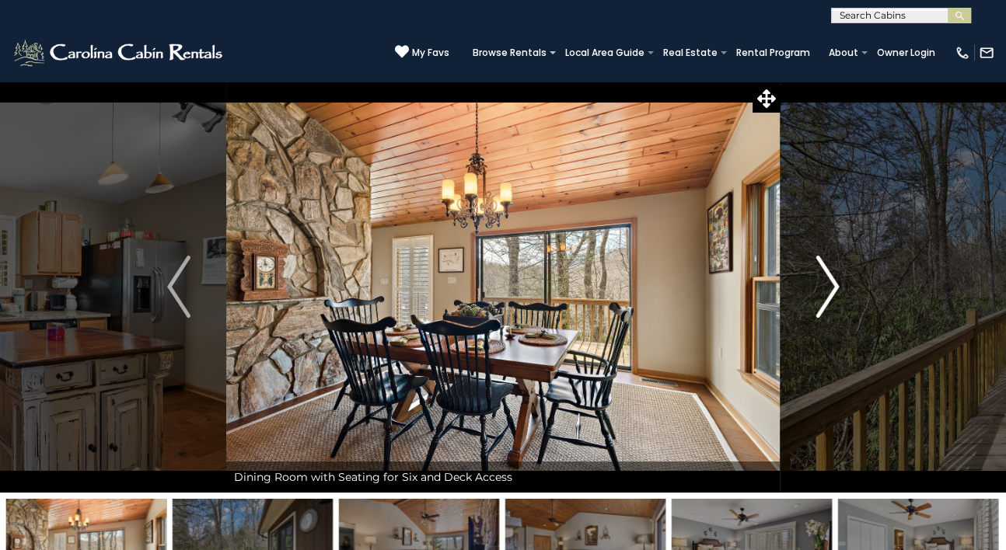
click at [829, 288] on img "Next" at bounding box center [826, 287] width 23 height 62
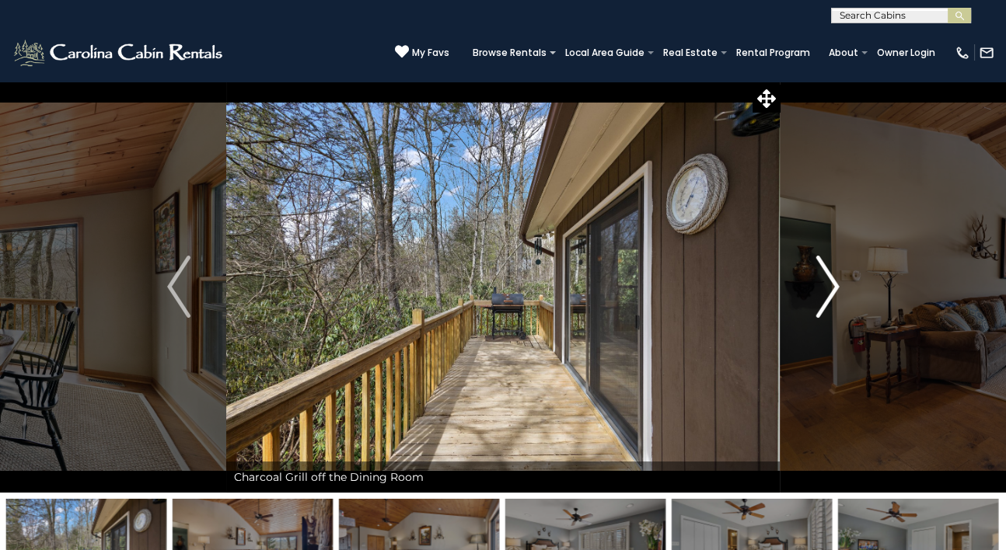
click at [829, 288] on img "Next" at bounding box center [826, 287] width 23 height 62
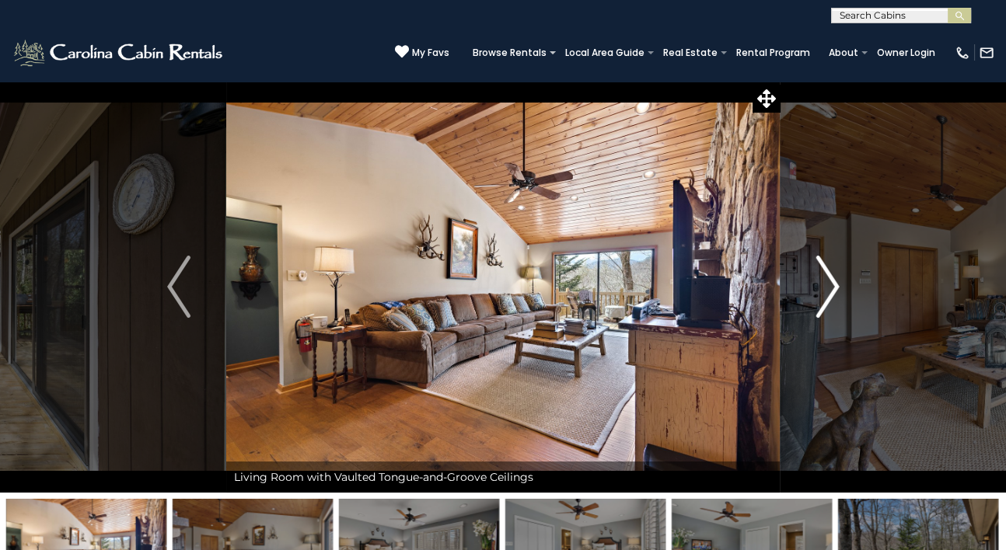
click at [829, 288] on img "Next" at bounding box center [826, 287] width 23 height 62
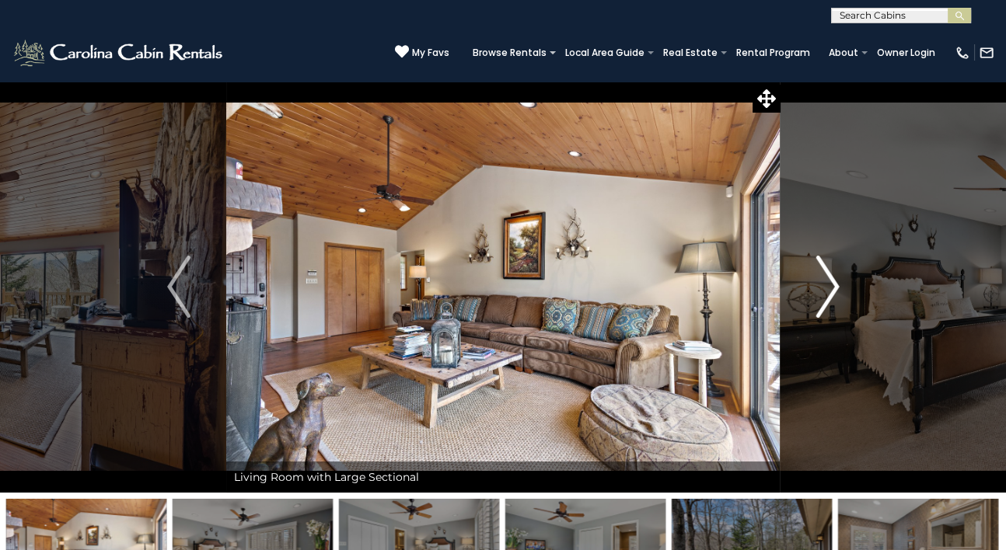
click at [829, 288] on img "Next" at bounding box center [826, 287] width 23 height 62
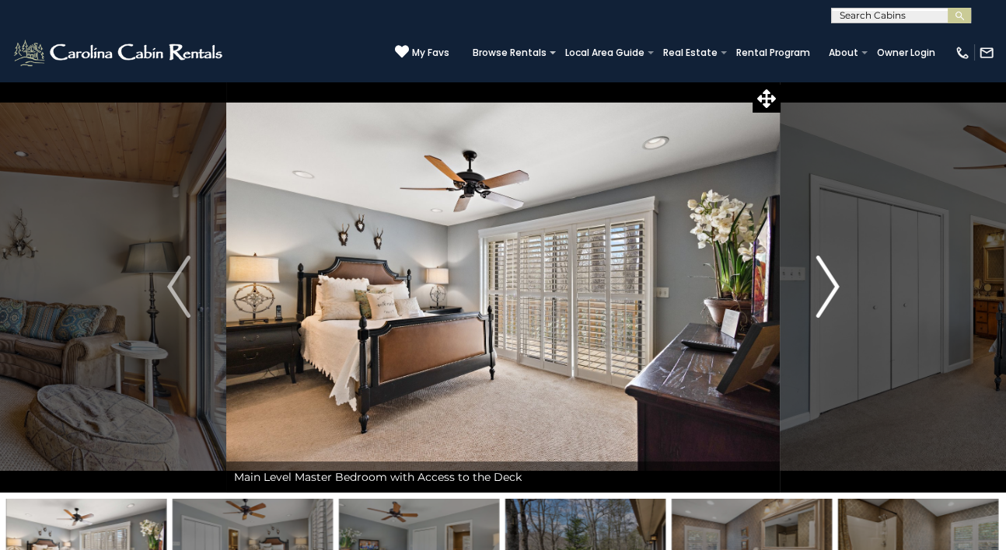
click at [829, 288] on img "Next" at bounding box center [826, 287] width 23 height 62
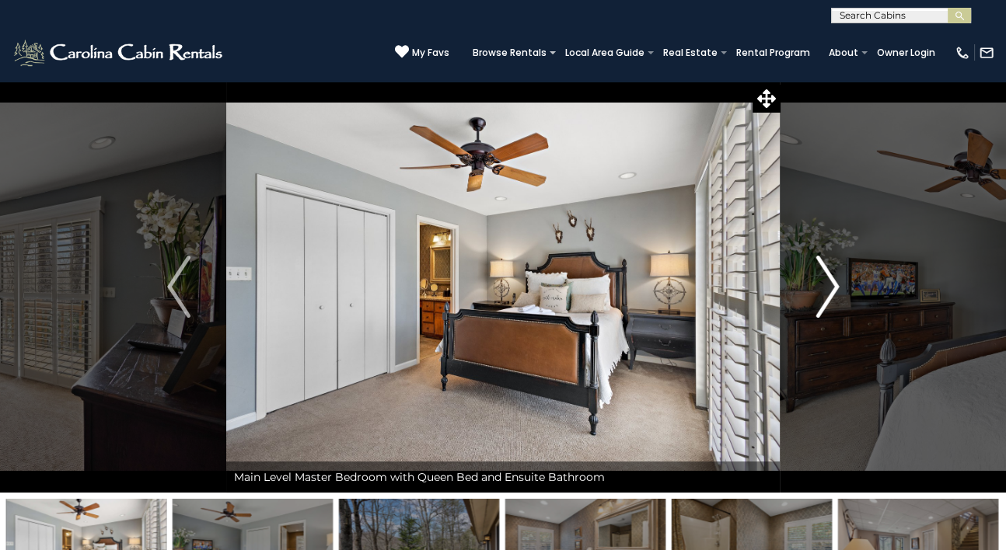
click at [829, 288] on img "Next" at bounding box center [826, 287] width 23 height 62
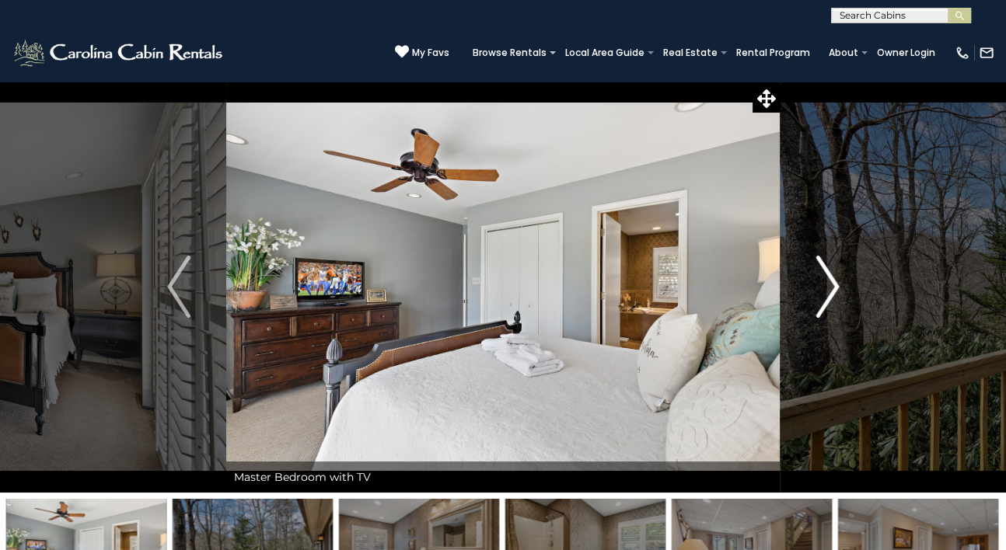
click at [829, 288] on img "Next" at bounding box center [826, 287] width 23 height 62
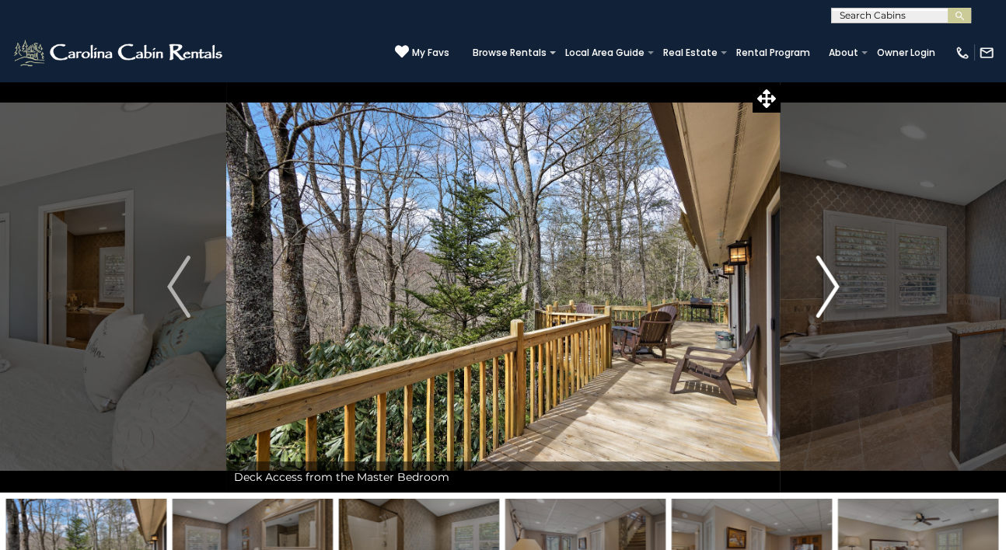
click at [829, 288] on img "Next" at bounding box center [826, 287] width 23 height 62
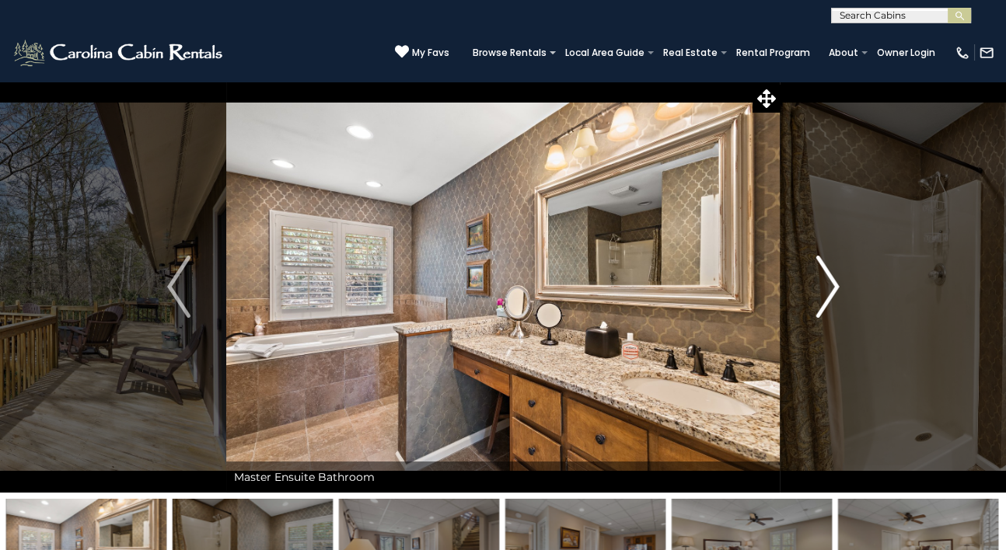
click at [829, 288] on img "Next" at bounding box center [826, 287] width 23 height 62
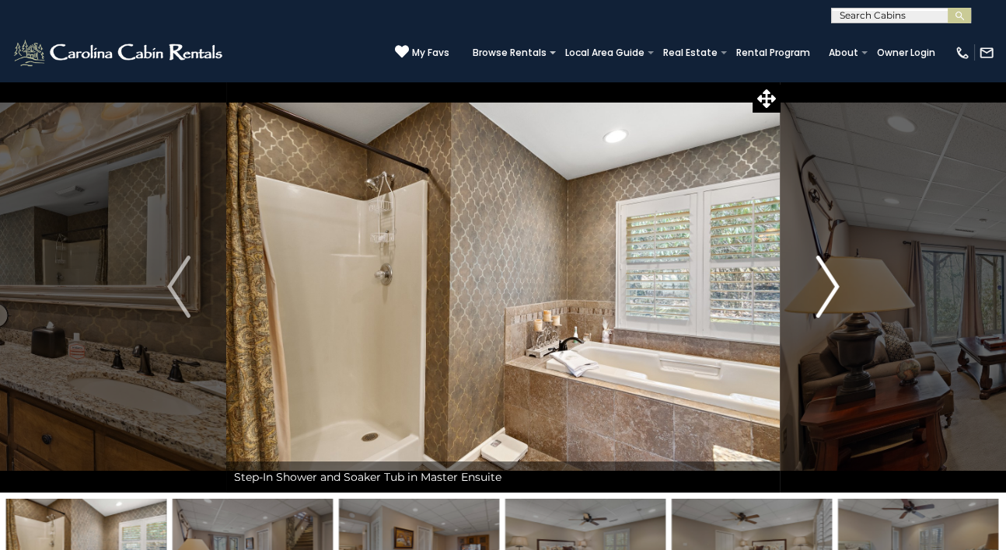
click at [829, 288] on img "Next" at bounding box center [826, 287] width 23 height 62
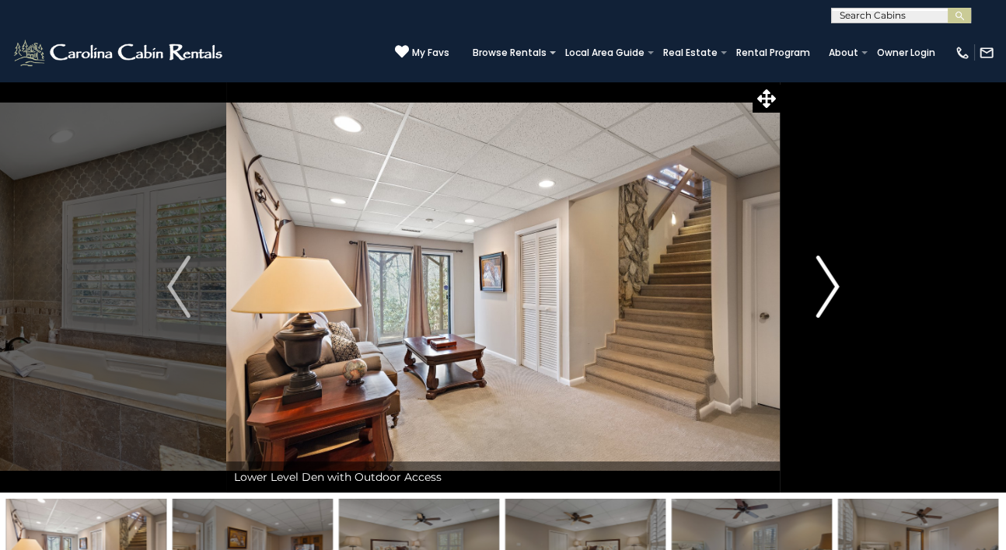
click at [829, 288] on img "Next" at bounding box center [826, 287] width 23 height 62
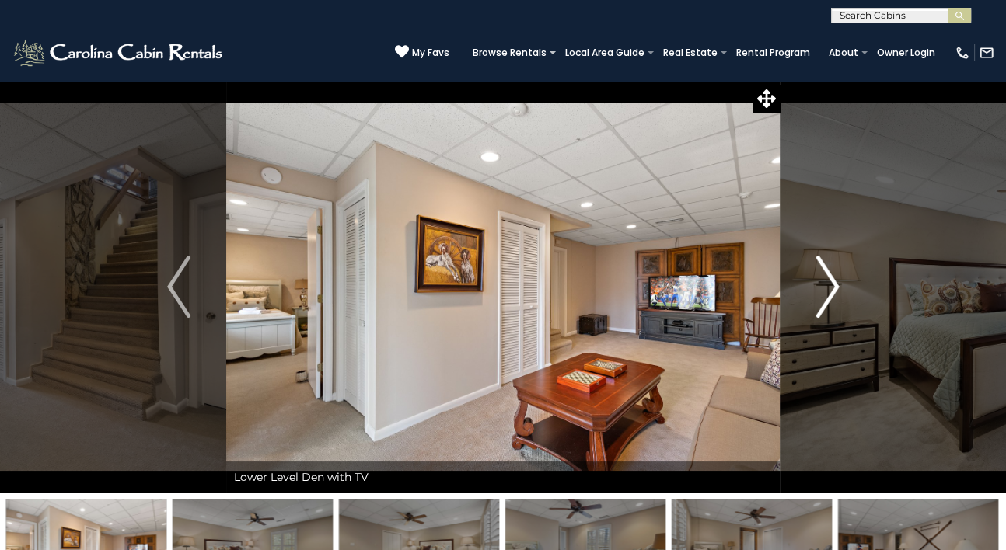
click at [829, 288] on img "Next" at bounding box center [826, 287] width 23 height 62
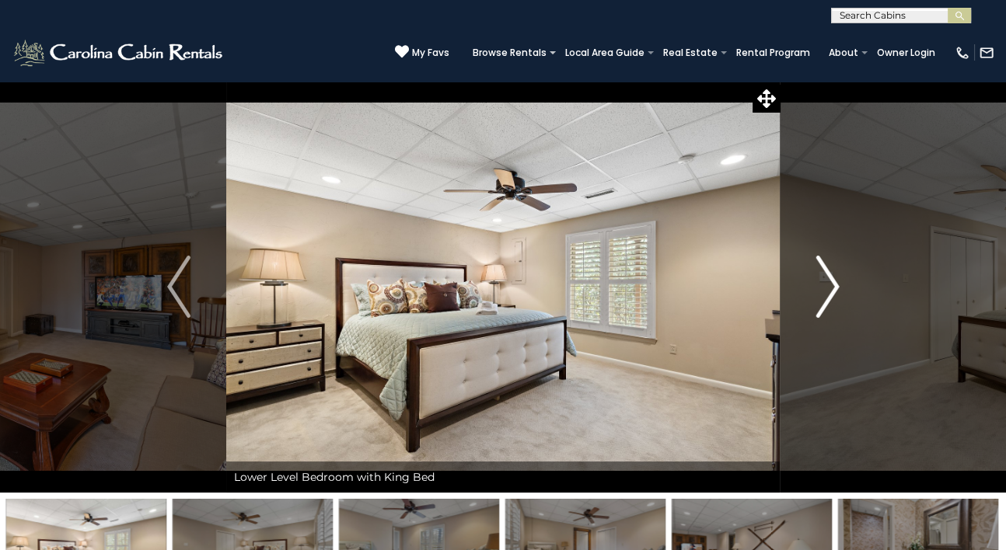
click at [829, 288] on img "Next" at bounding box center [826, 287] width 23 height 62
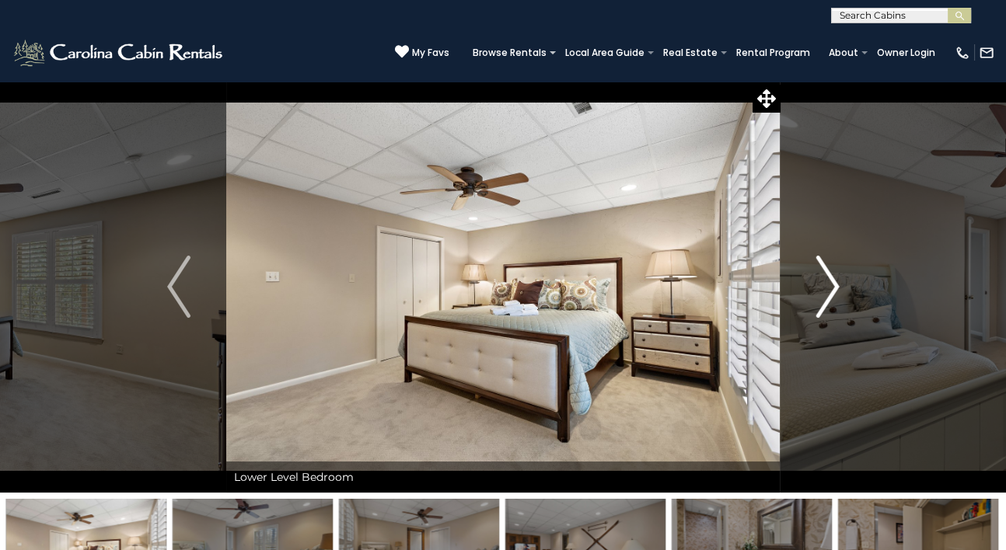
click at [829, 288] on img "Next" at bounding box center [826, 287] width 23 height 62
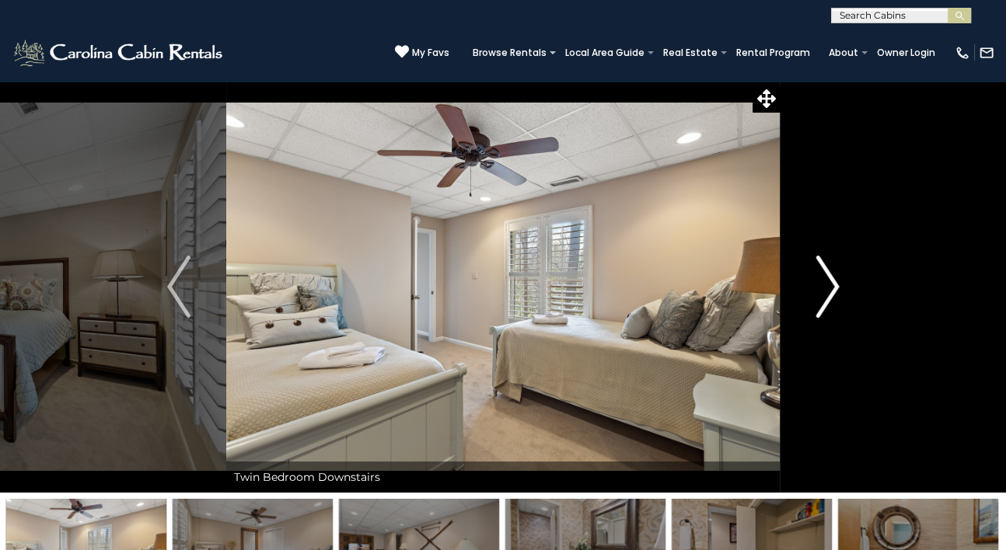
click at [829, 288] on img "Next" at bounding box center [826, 287] width 23 height 62
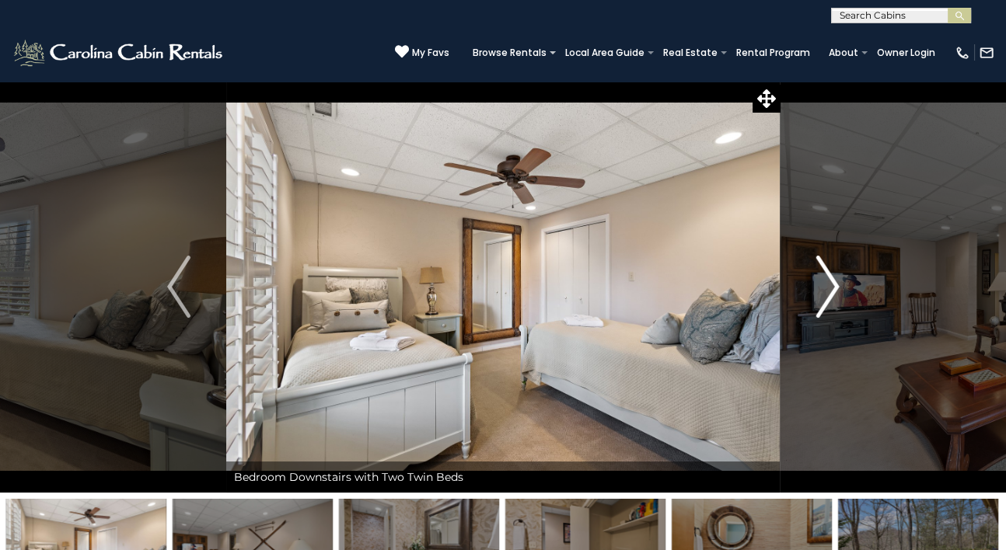
click at [829, 288] on img "Next" at bounding box center [826, 287] width 23 height 62
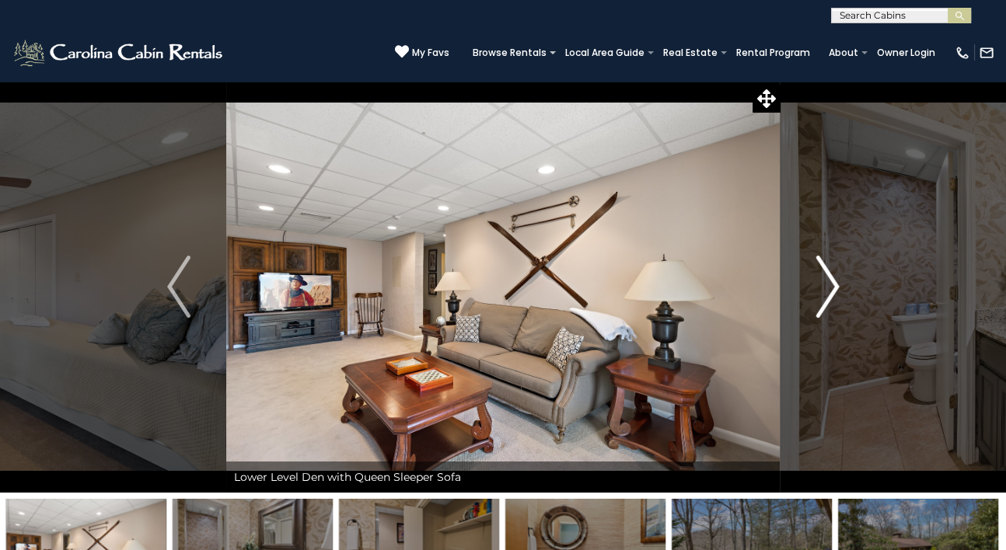
click at [829, 288] on img "Next" at bounding box center [826, 287] width 23 height 62
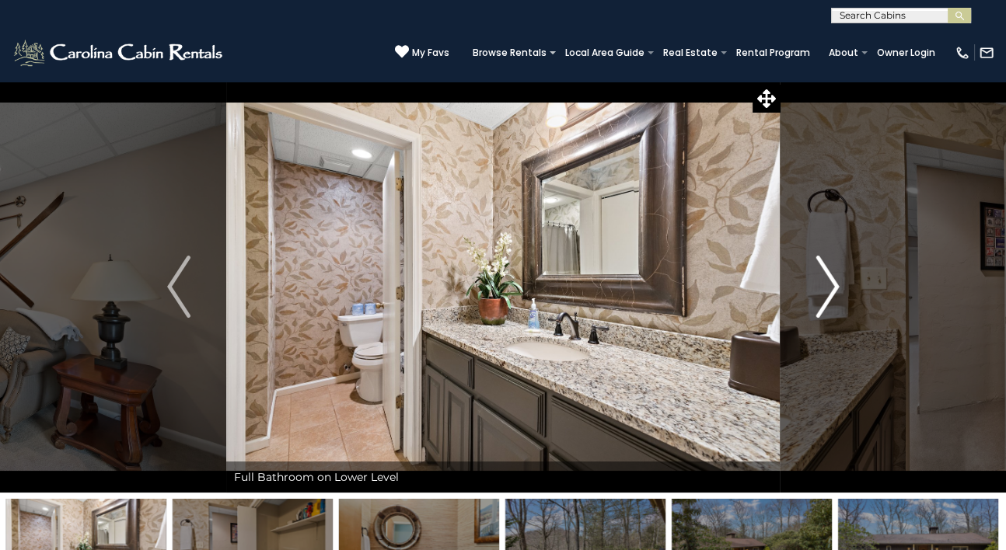
click at [829, 288] on img "Next" at bounding box center [826, 287] width 23 height 62
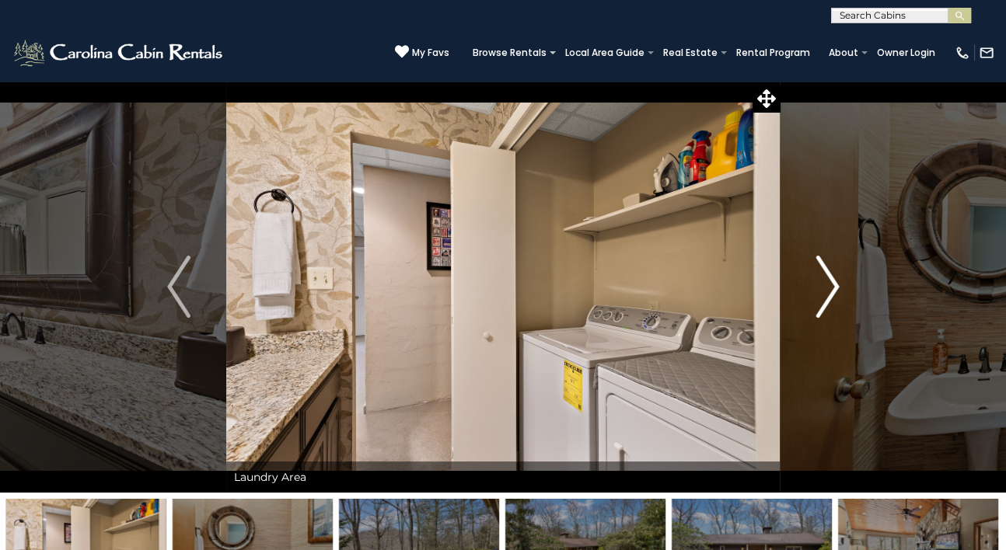
click at [829, 288] on img "Next" at bounding box center [826, 287] width 23 height 62
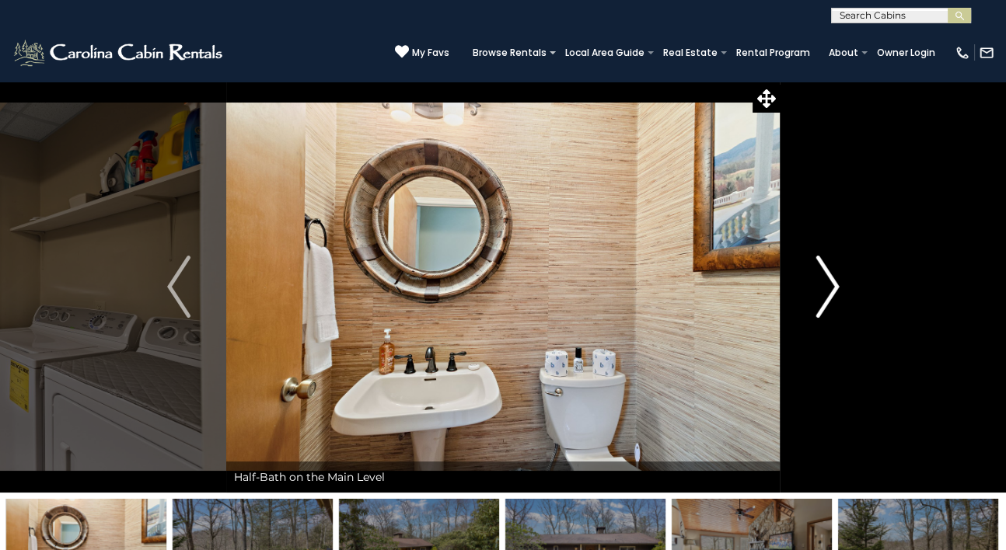
click at [829, 288] on img "Next" at bounding box center [826, 287] width 23 height 62
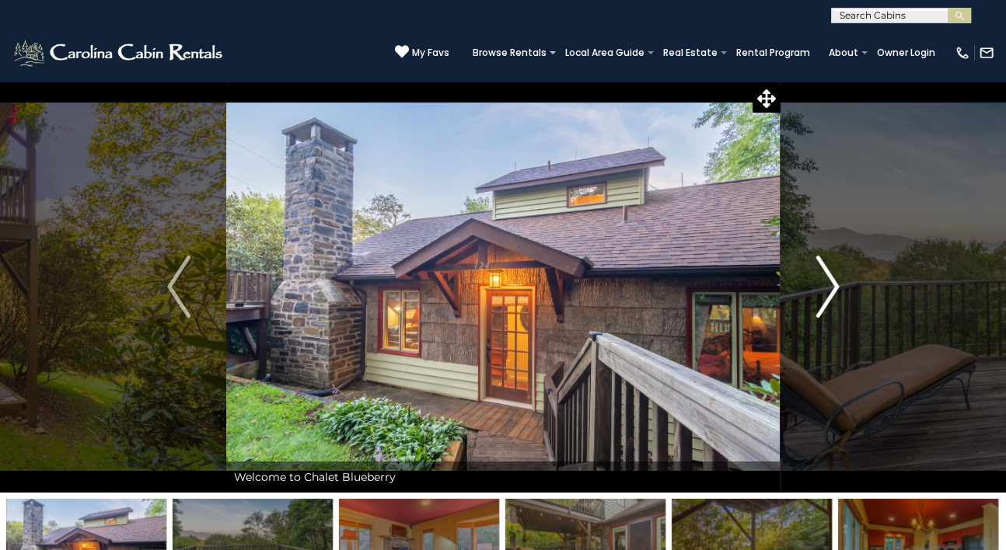
click at [827, 284] on img "Next" at bounding box center [826, 287] width 23 height 62
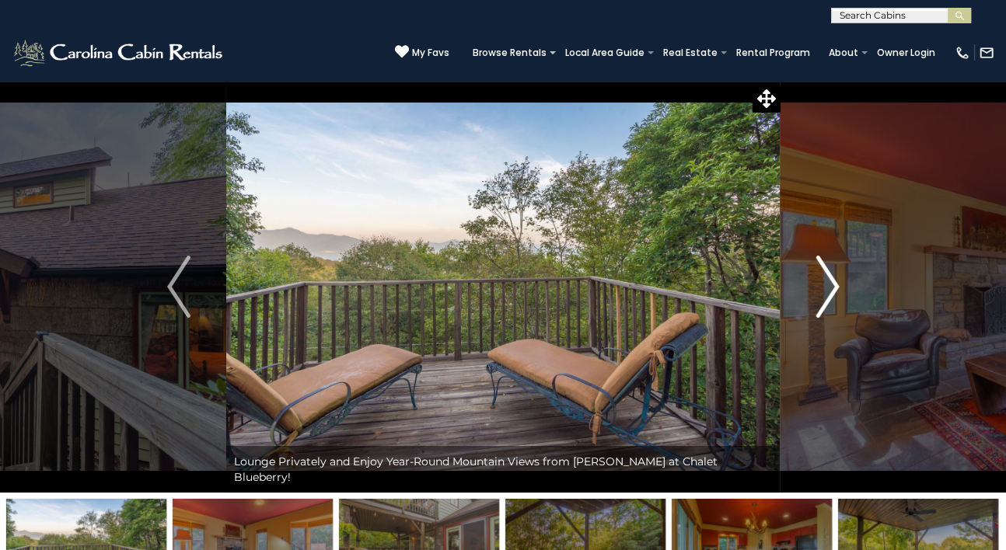
click at [827, 284] on img "Next" at bounding box center [826, 287] width 23 height 62
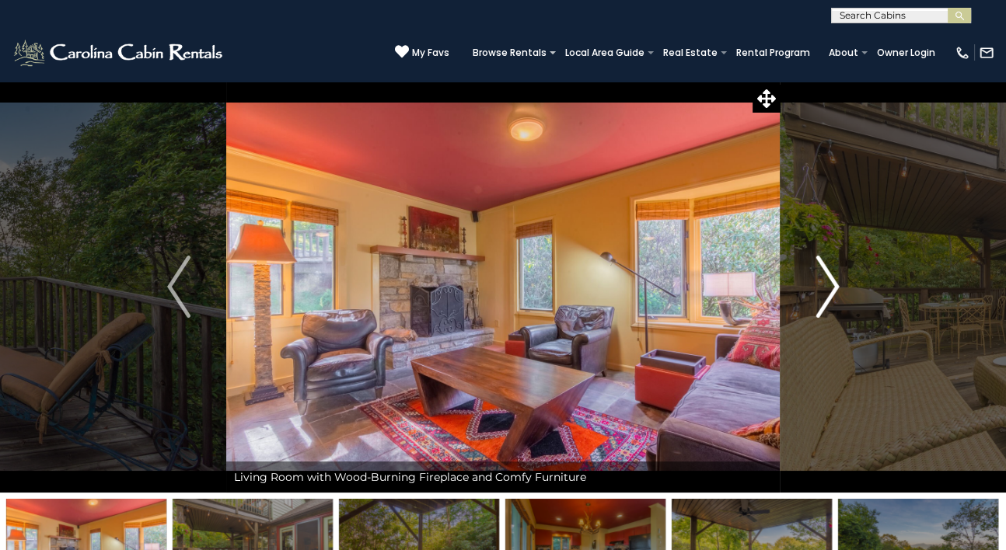
click at [827, 284] on img "Next" at bounding box center [826, 287] width 23 height 62
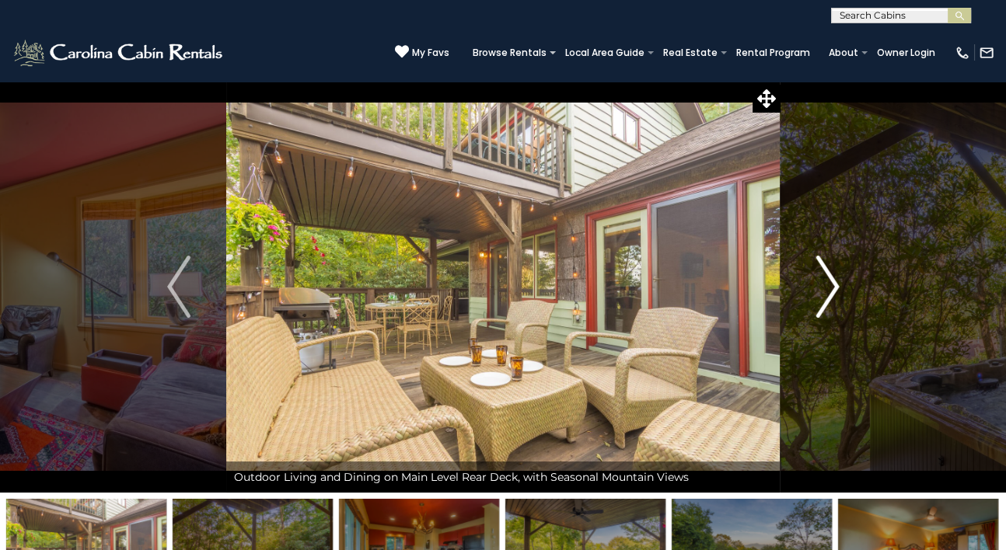
click at [830, 281] on img "Next" at bounding box center [826, 287] width 23 height 62
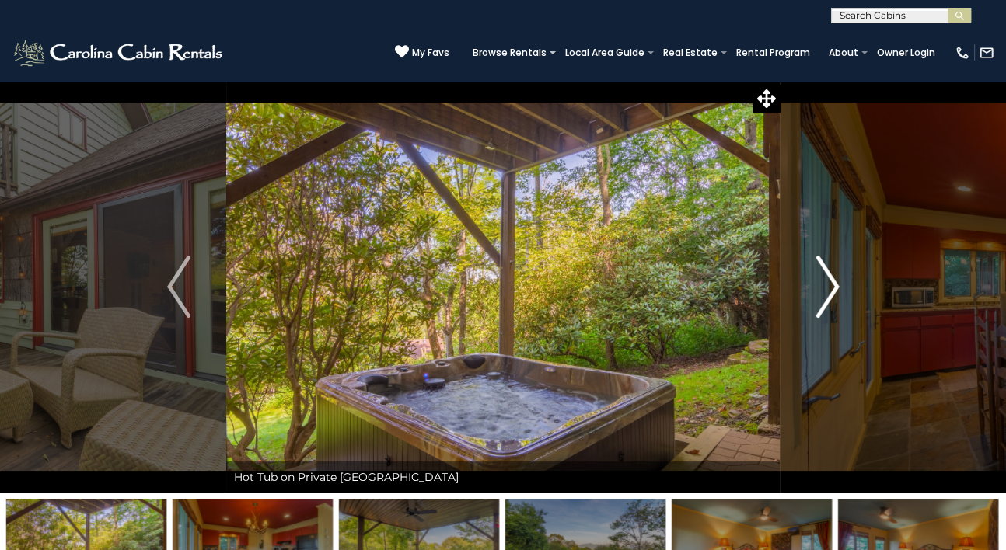
drag, startPoint x: 830, startPoint y: 281, endPoint x: 818, endPoint y: 266, distance: 19.4
click at [818, 266] on img "Next" at bounding box center [826, 287] width 23 height 62
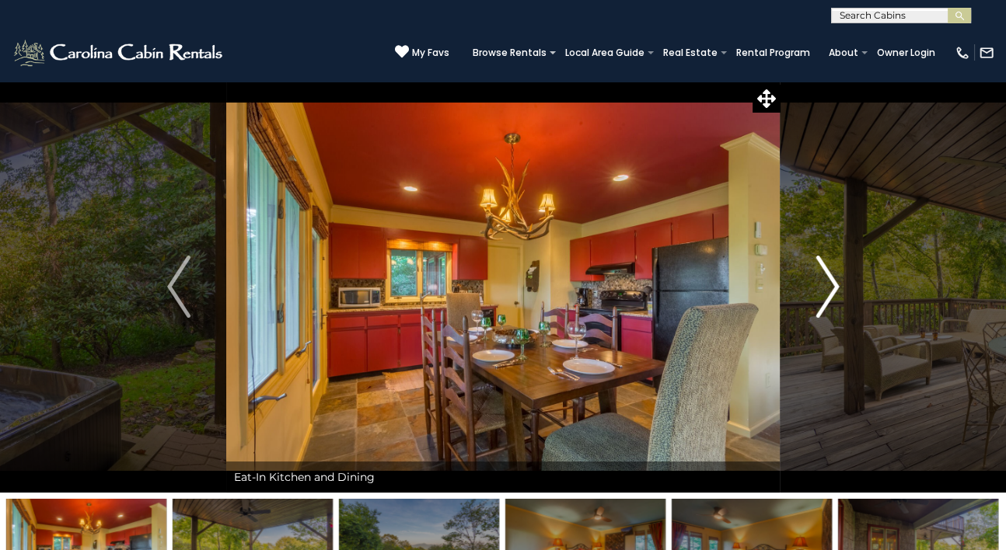
click at [818, 266] on img "Next" at bounding box center [826, 287] width 23 height 62
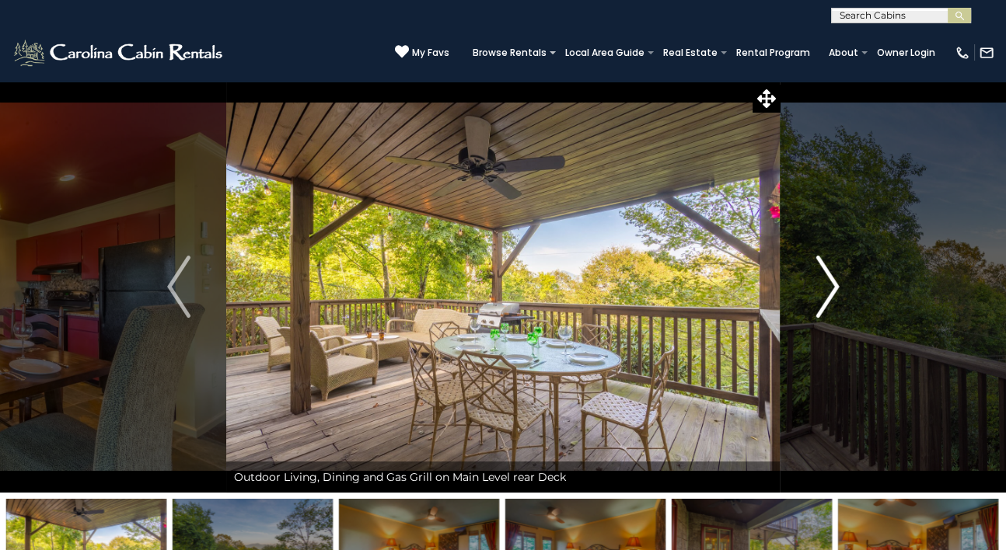
click at [818, 266] on img "Next" at bounding box center [826, 287] width 23 height 62
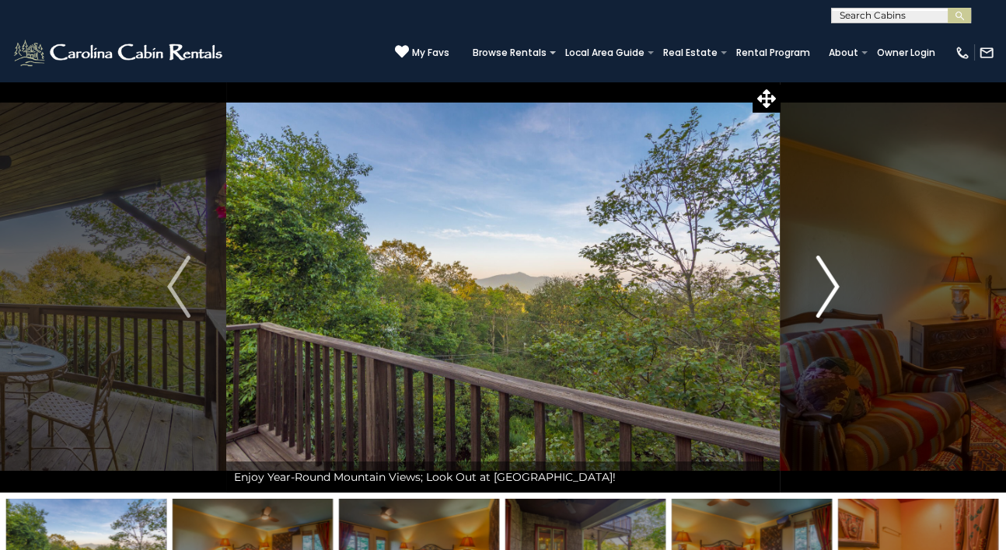
click at [818, 266] on img "Next" at bounding box center [826, 287] width 23 height 62
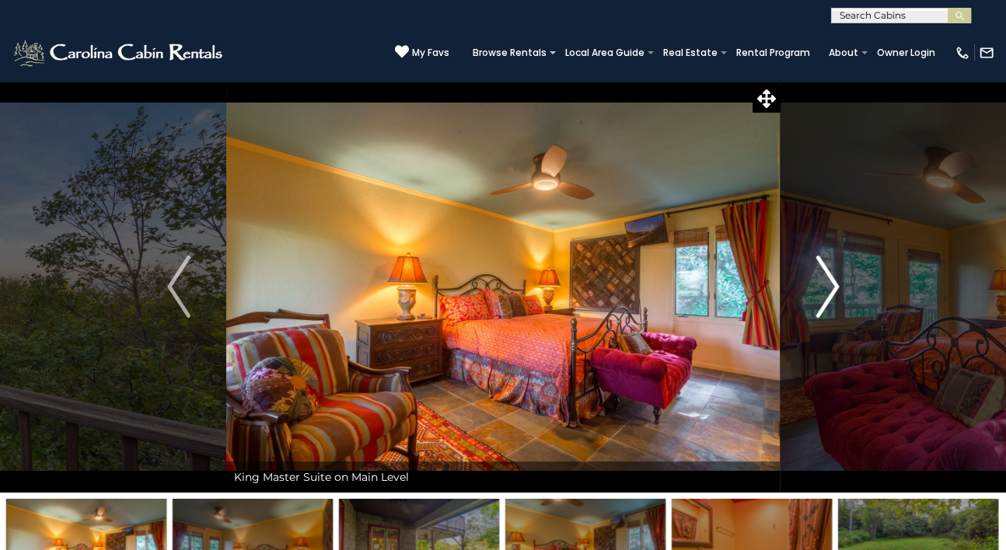
click at [818, 266] on img "Next" at bounding box center [826, 287] width 23 height 62
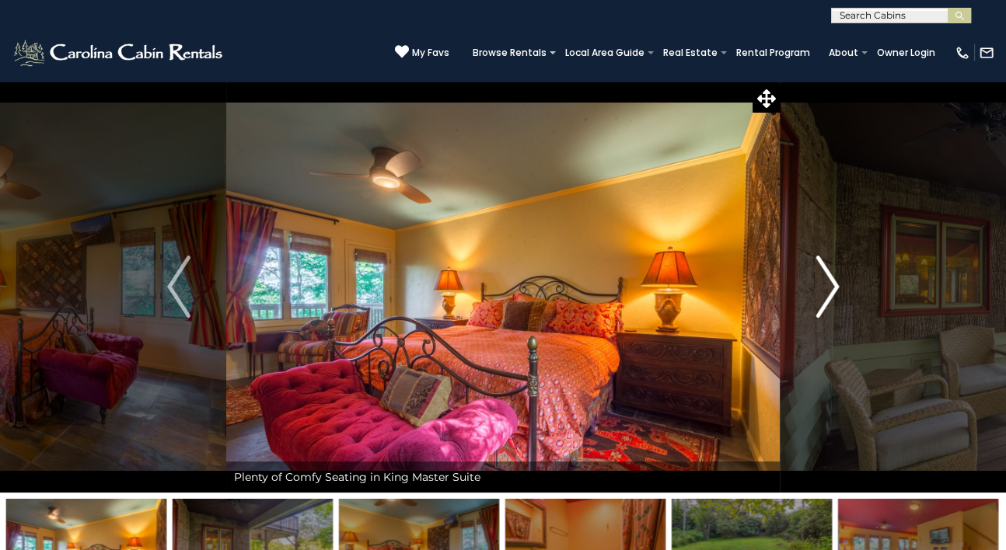
click at [818, 266] on img "Next" at bounding box center [826, 287] width 23 height 62
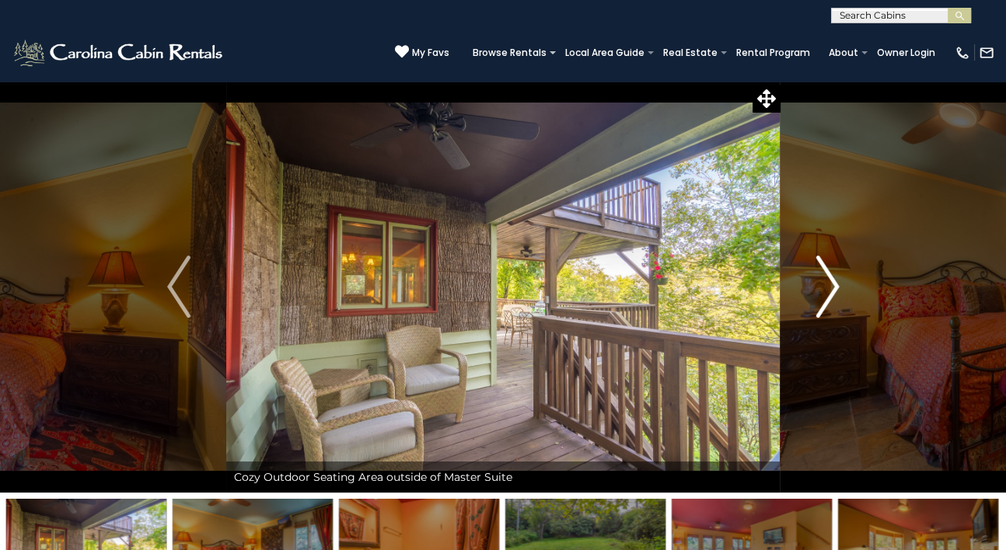
click at [818, 266] on img "Next" at bounding box center [826, 287] width 23 height 62
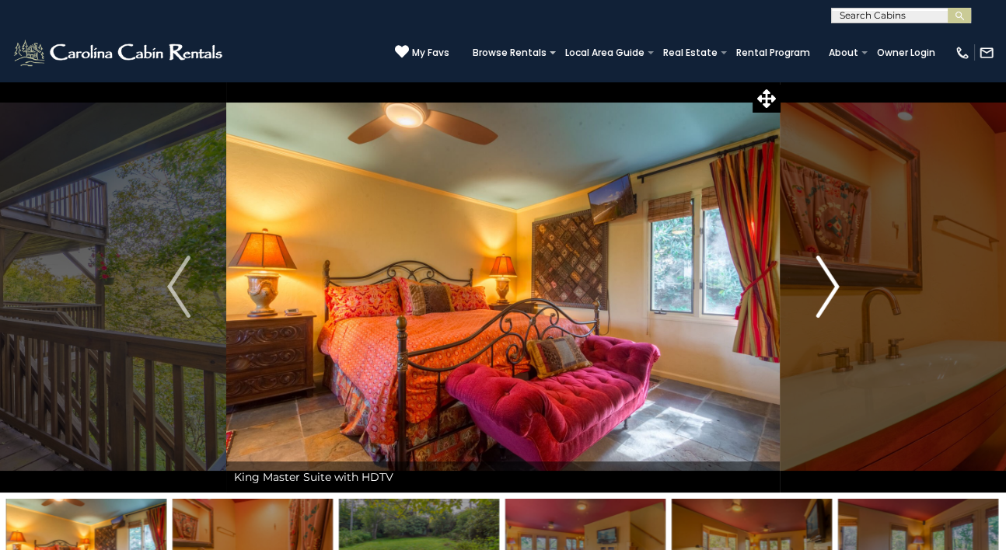
click at [818, 266] on img "Next" at bounding box center [826, 287] width 23 height 62
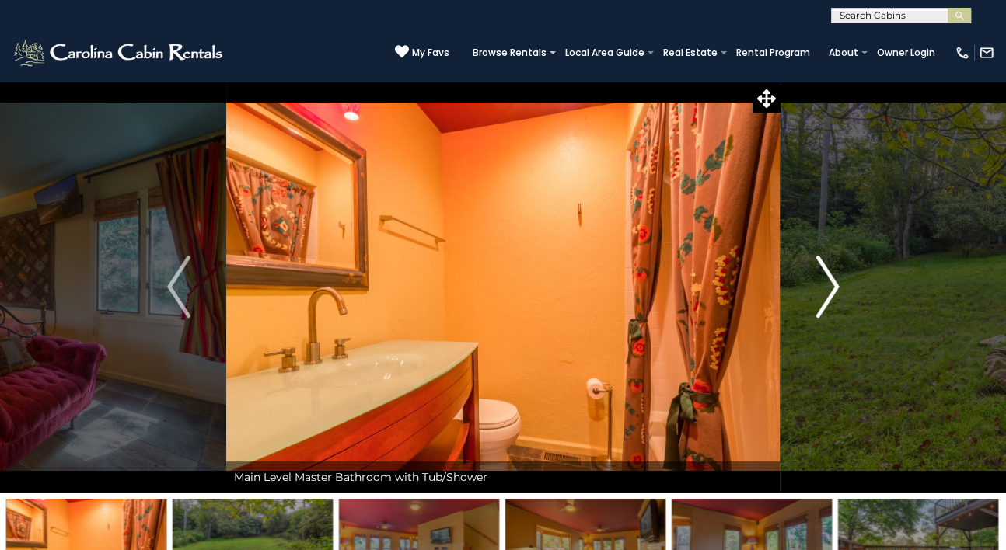
click at [818, 266] on img "Next" at bounding box center [826, 287] width 23 height 62
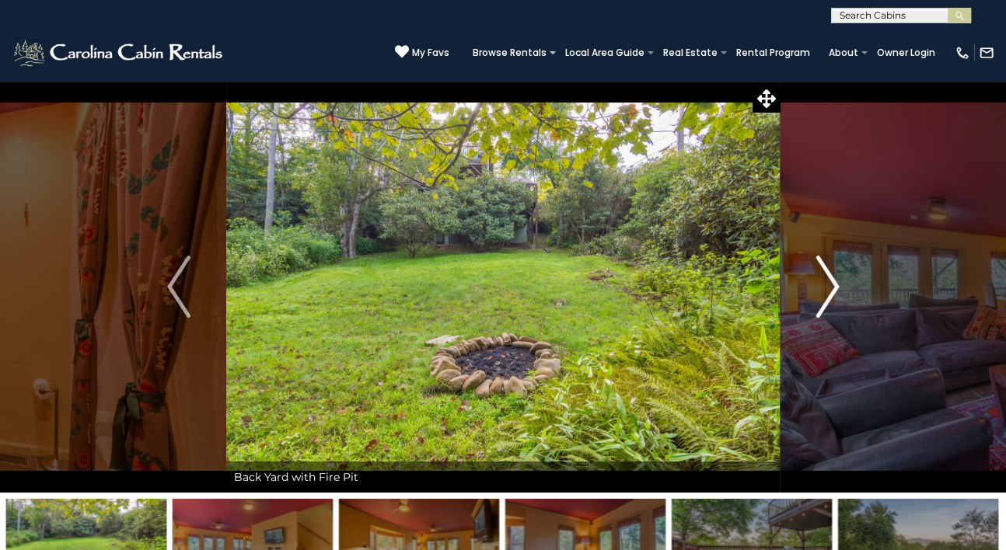
click at [818, 266] on img "Next" at bounding box center [826, 287] width 23 height 62
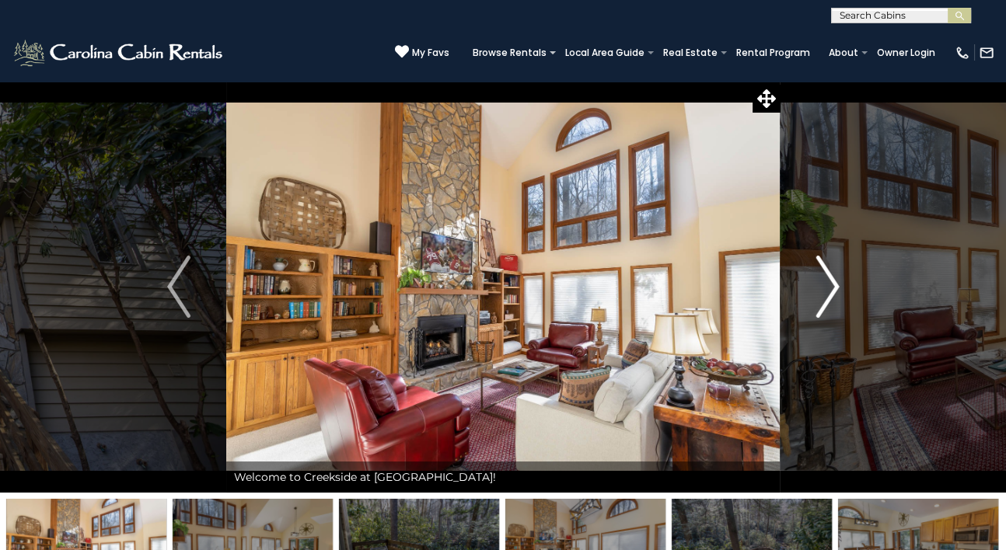
click at [821, 286] on img "Next" at bounding box center [826, 287] width 23 height 62
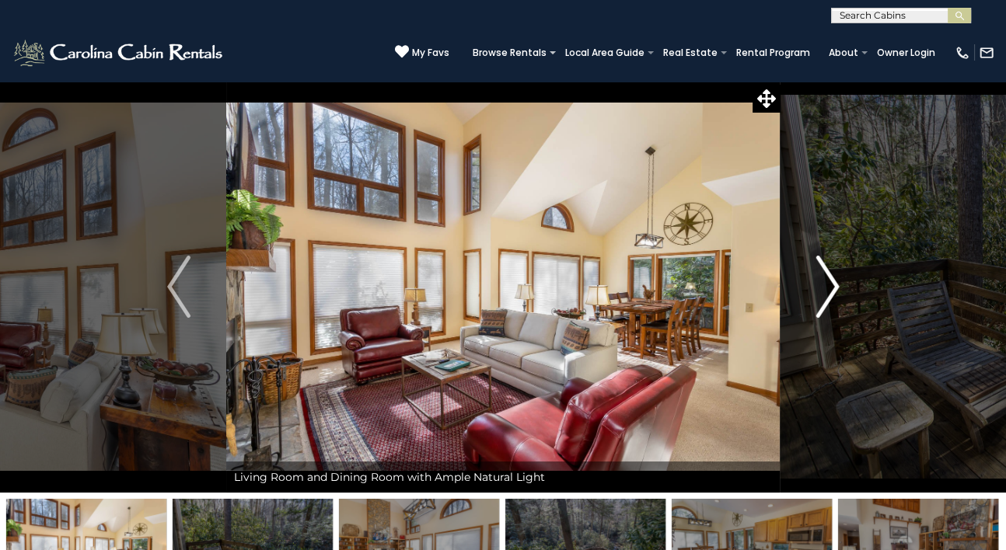
click at [821, 286] on img "Next" at bounding box center [826, 287] width 23 height 62
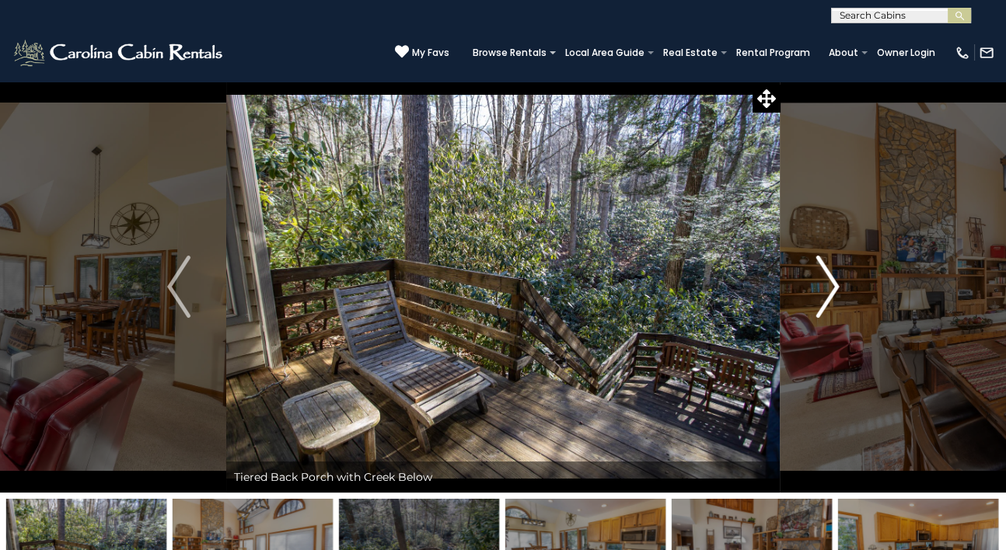
click at [821, 286] on img "Next" at bounding box center [826, 287] width 23 height 62
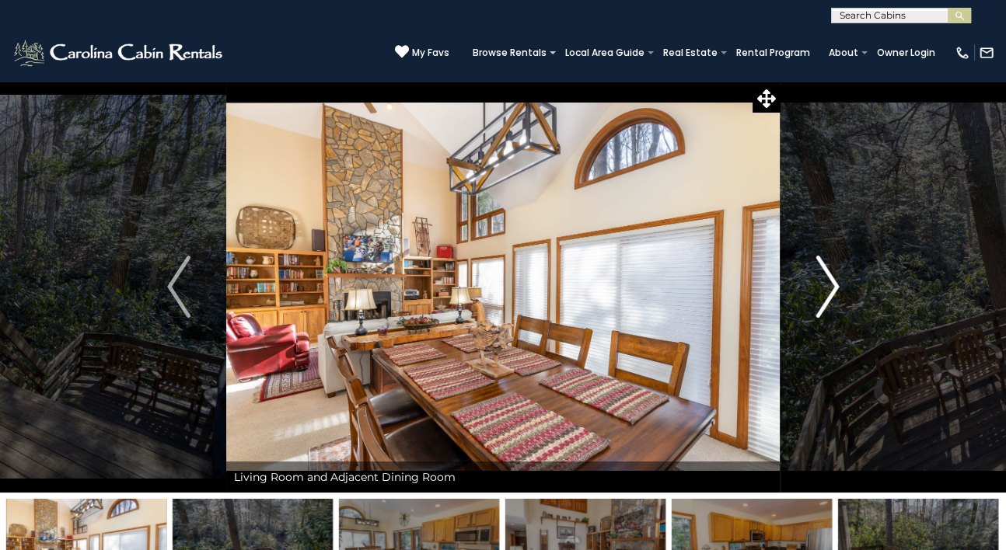
click at [821, 286] on img "Next" at bounding box center [826, 287] width 23 height 62
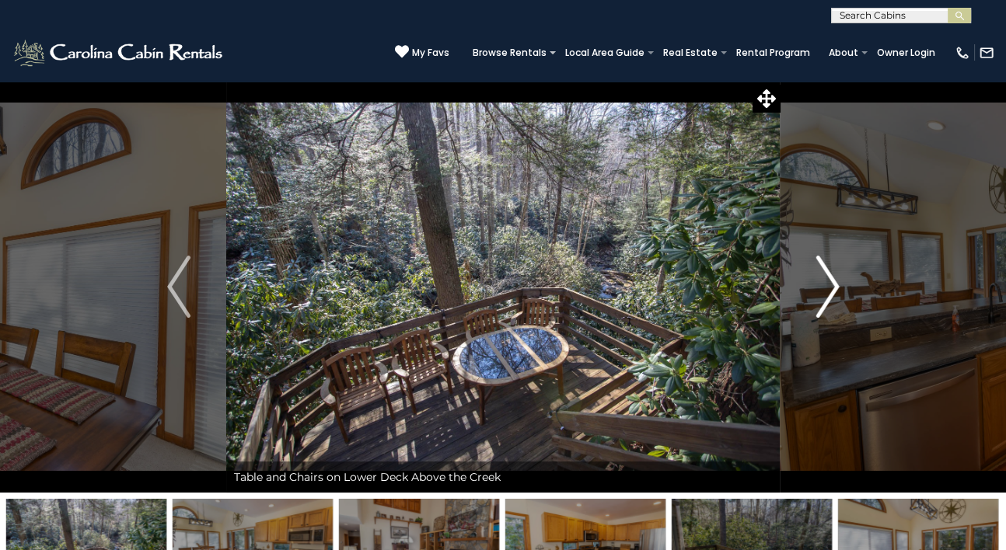
click at [833, 284] on img "Next" at bounding box center [826, 287] width 23 height 62
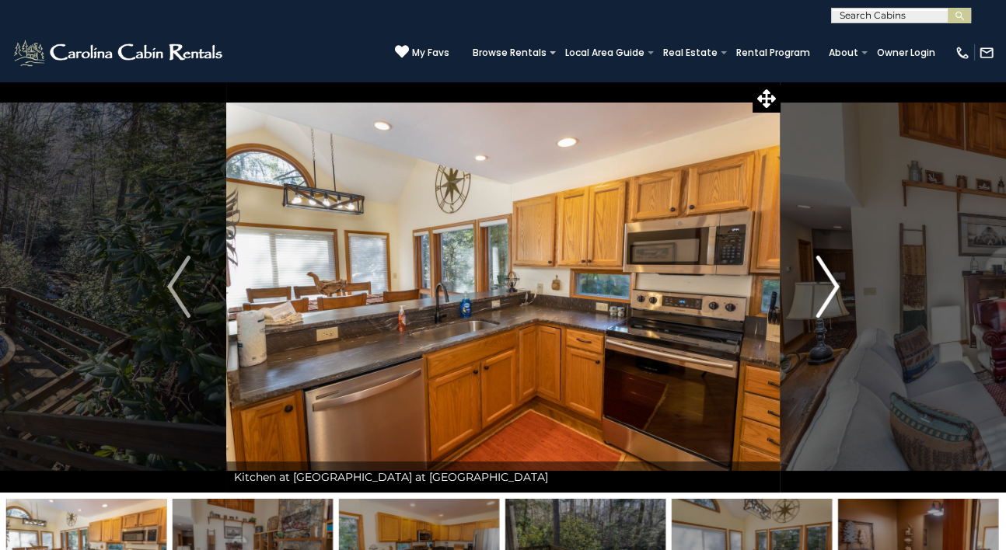
click at [833, 284] on img "Next" at bounding box center [826, 287] width 23 height 62
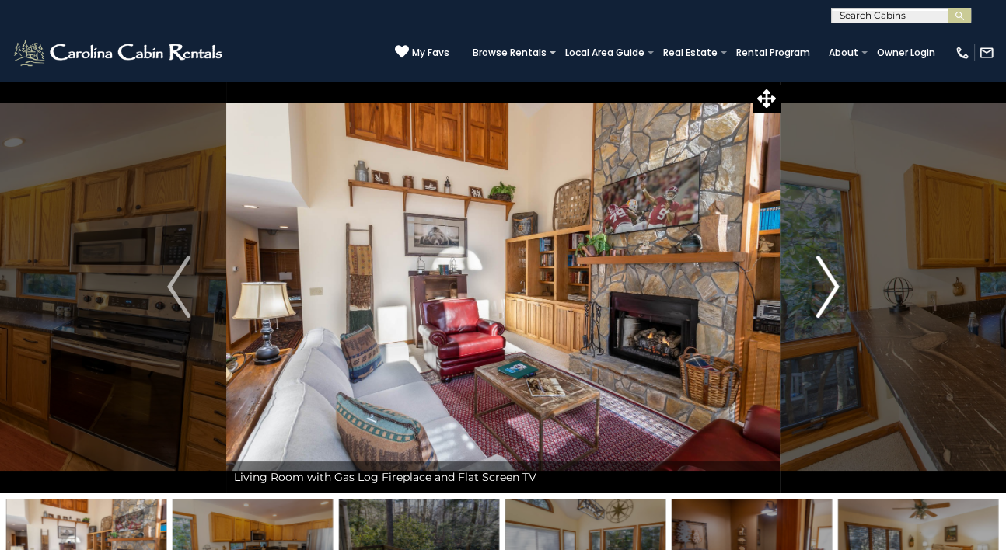
click at [833, 284] on img "Next" at bounding box center [826, 287] width 23 height 62
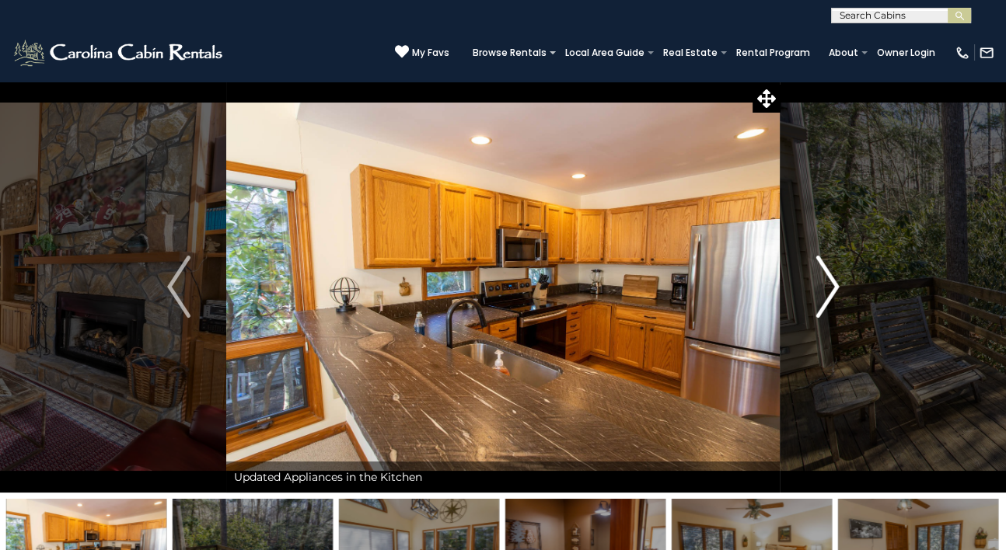
click at [833, 284] on img "Next" at bounding box center [826, 287] width 23 height 62
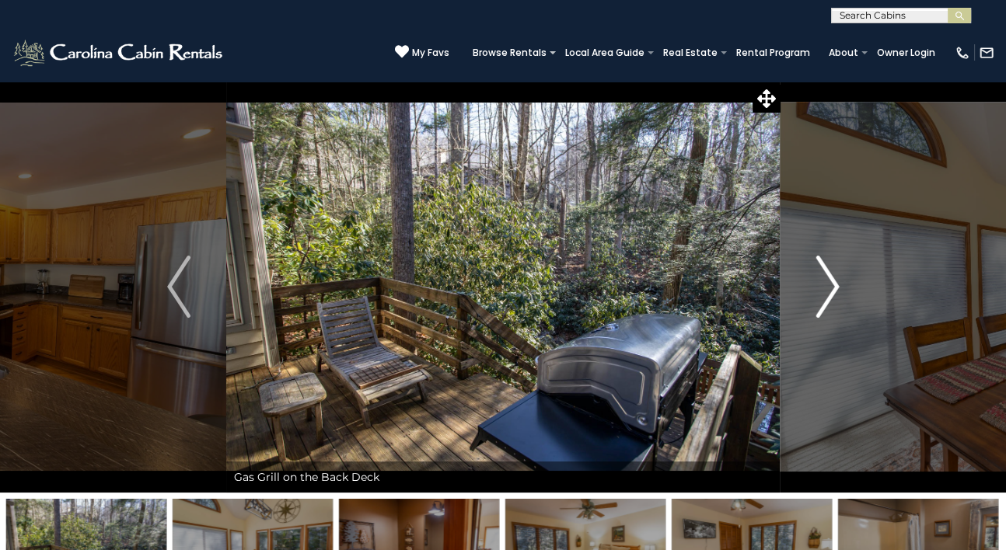
click at [833, 284] on img "Next" at bounding box center [826, 287] width 23 height 62
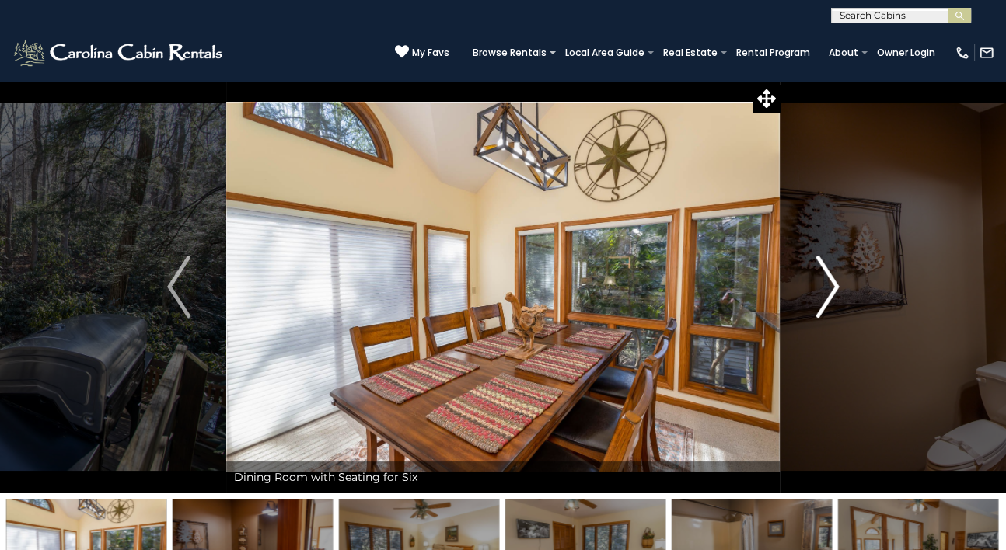
click at [833, 284] on img "Next" at bounding box center [826, 287] width 23 height 62
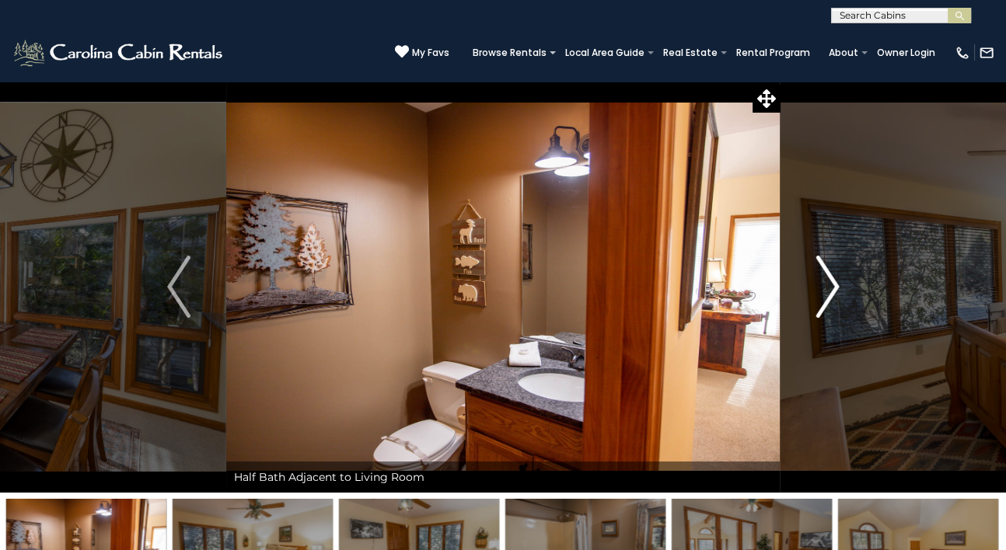
click at [833, 284] on img "Next" at bounding box center [826, 287] width 23 height 62
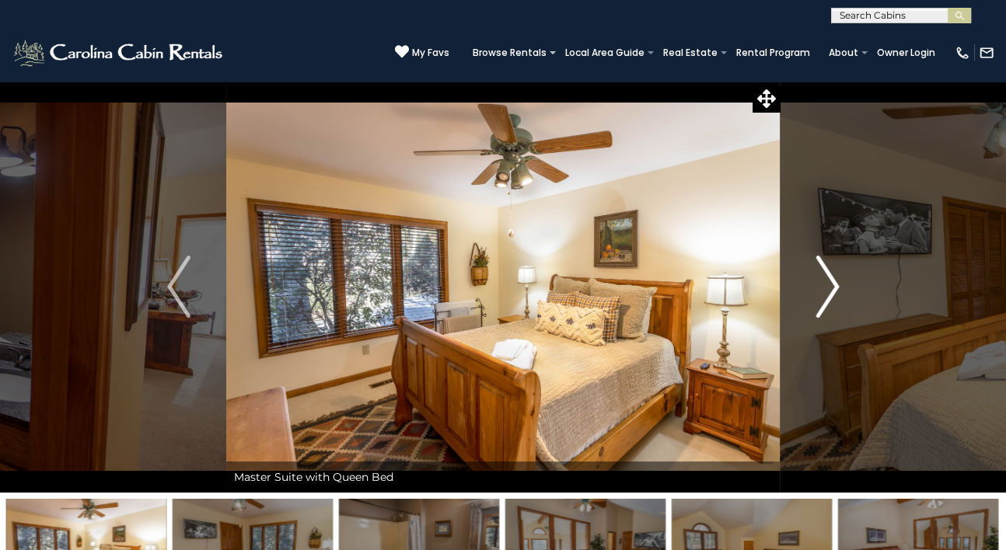
click at [833, 284] on img "Next" at bounding box center [826, 287] width 23 height 62
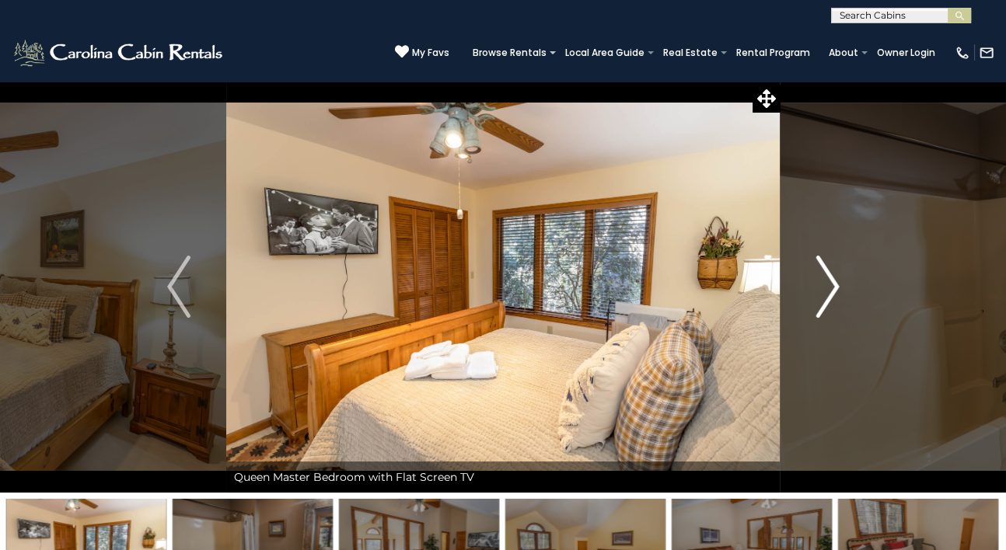
click at [833, 284] on img "Next" at bounding box center [826, 287] width 23 height 62
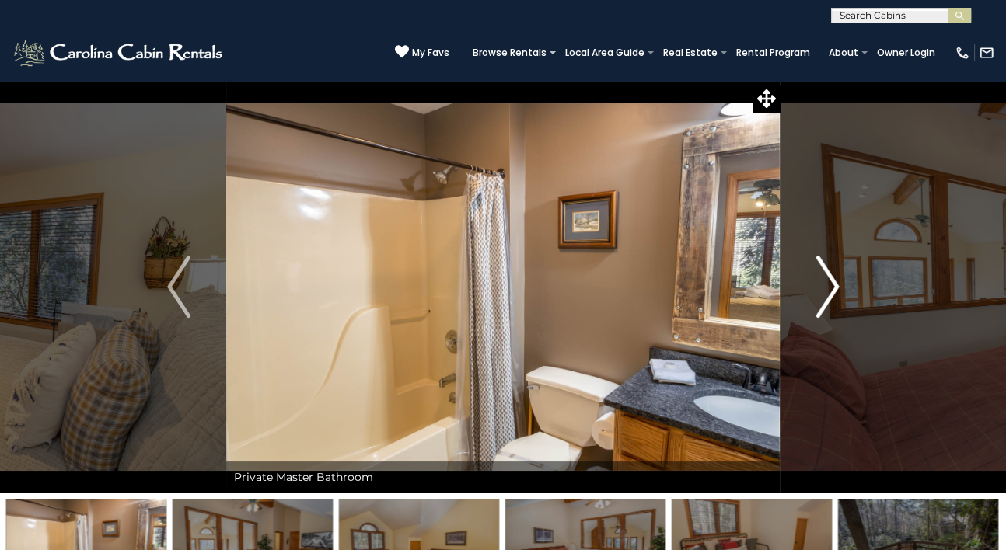
click at [833, 284] on img "Next" at bounding box center [826, 287] width 23 height 62
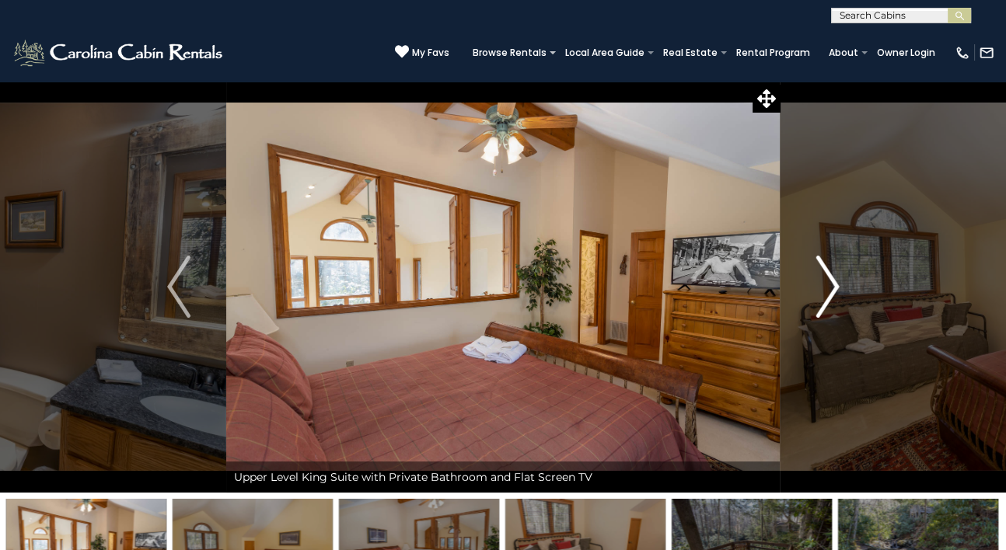
click at [833, 284] on img "Next" at bounding box center [826, 287] width 23 height 62
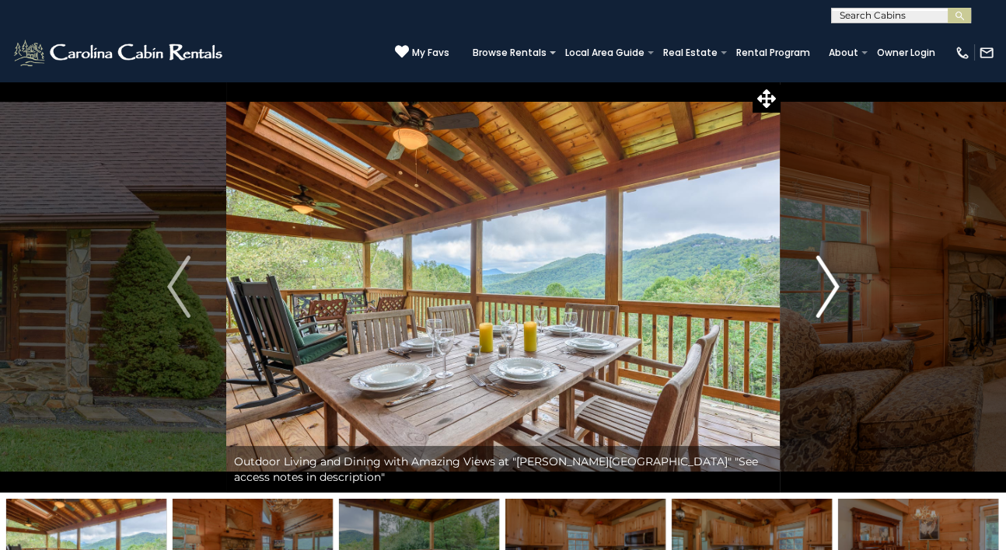
click at [832, 282] on img "Next" at bounding box center [826, 287] width 23 height 62
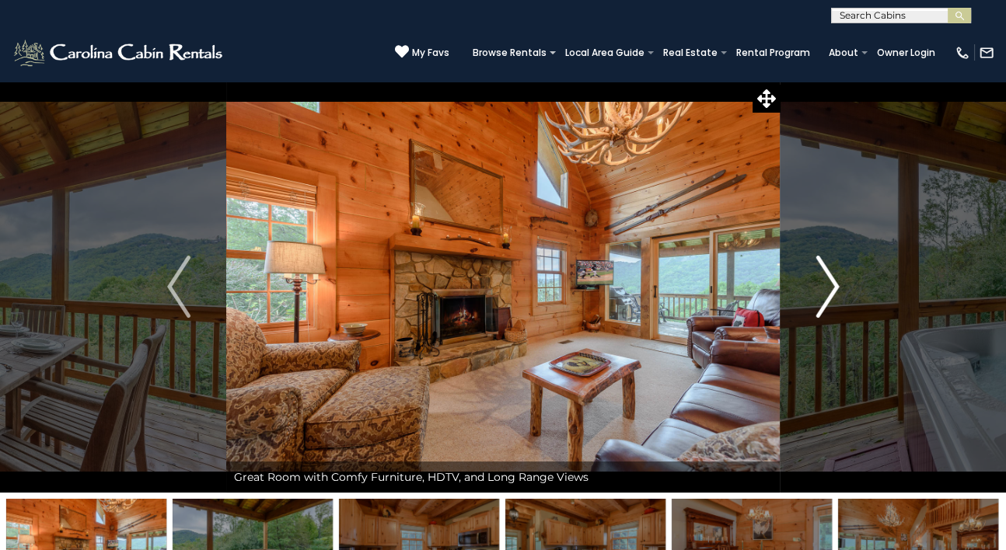
click at [832, 282] on img "Next" at bounding box center [826, 287] width 23 height 62
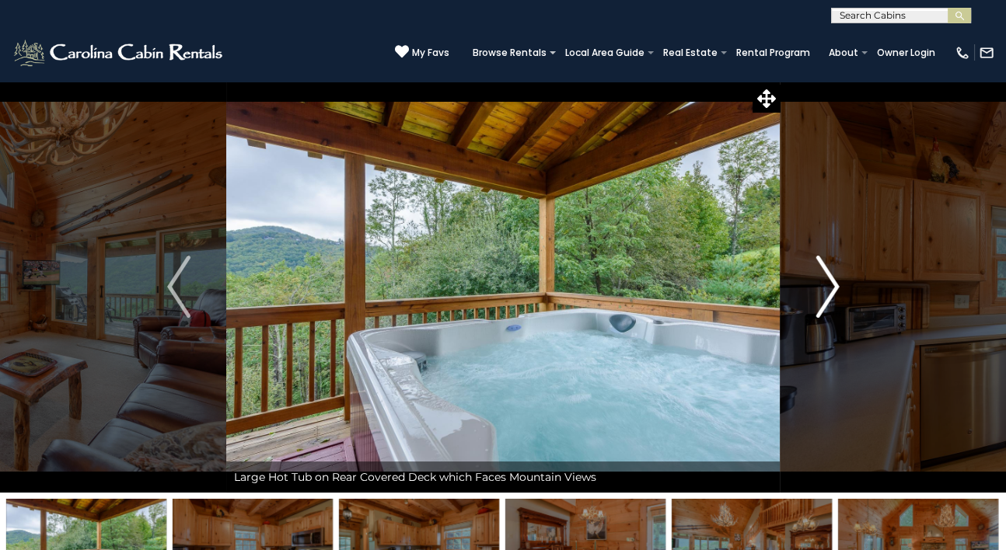
click at [832, 282] on img "Next" at bounding box center [826, 287] width 23 height 62
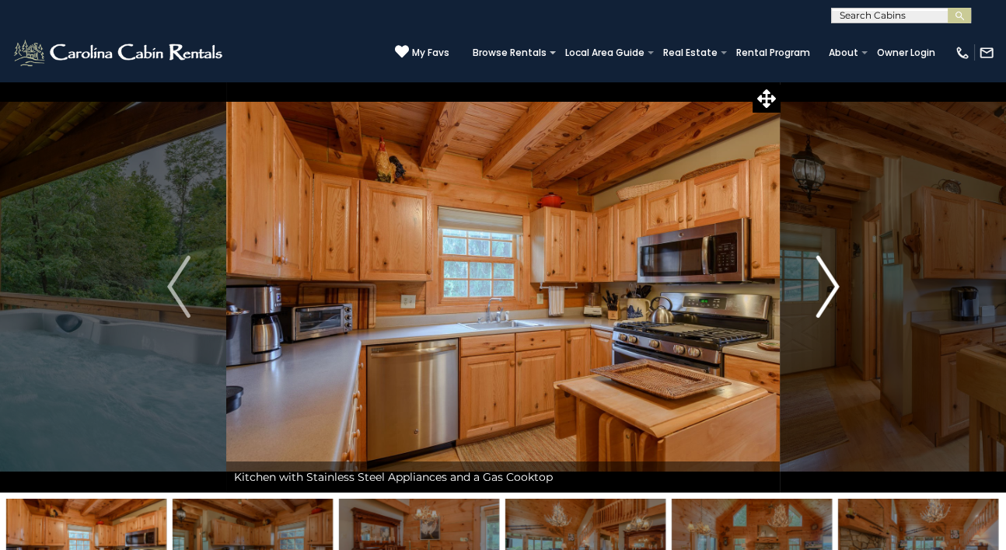
click at [832, 282] on img "Next" at bounding box center [826, 287] width 23 height 62
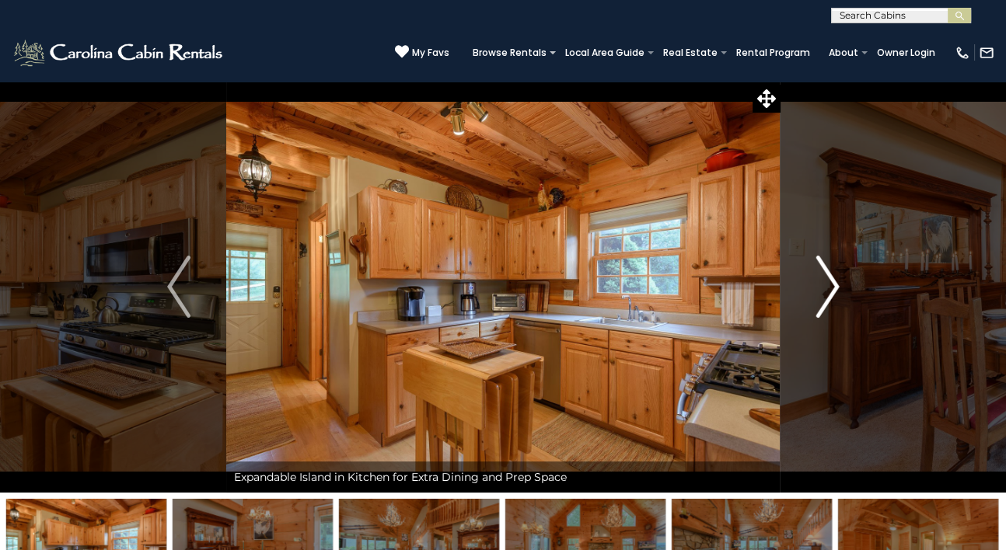
click at [832, 282] on img "Next" at bounding box center [826, 287] width 23 height 62
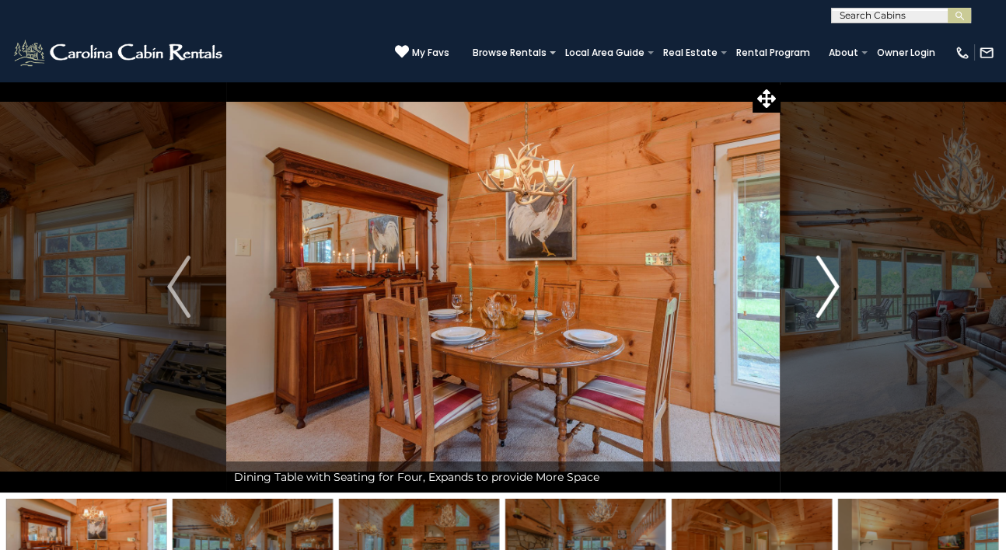
click at [832, 282] on img "Next" at bounding box center [826, 287] width 23 height 62
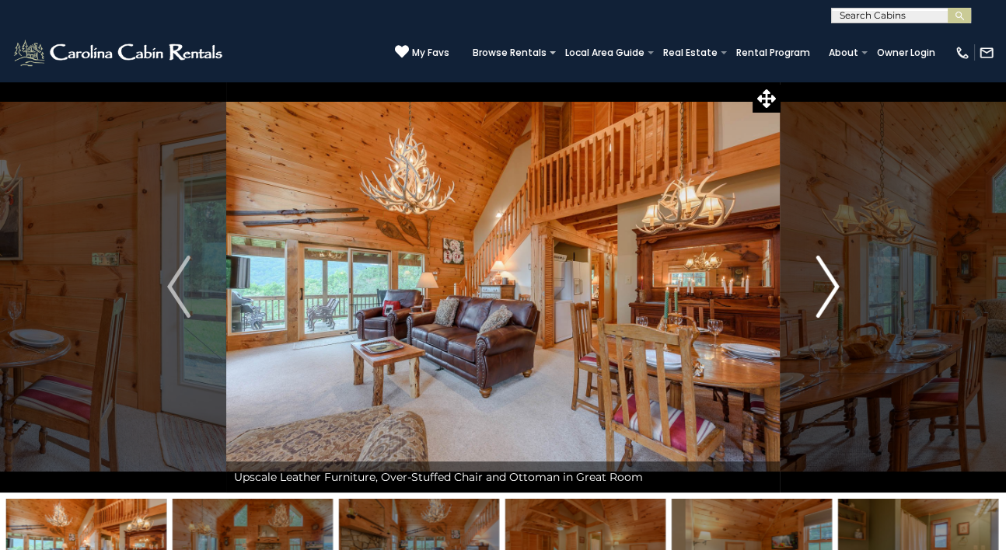
click at [835, 280] on img "Next" at bounding box center [826, 287] width 23 height 62
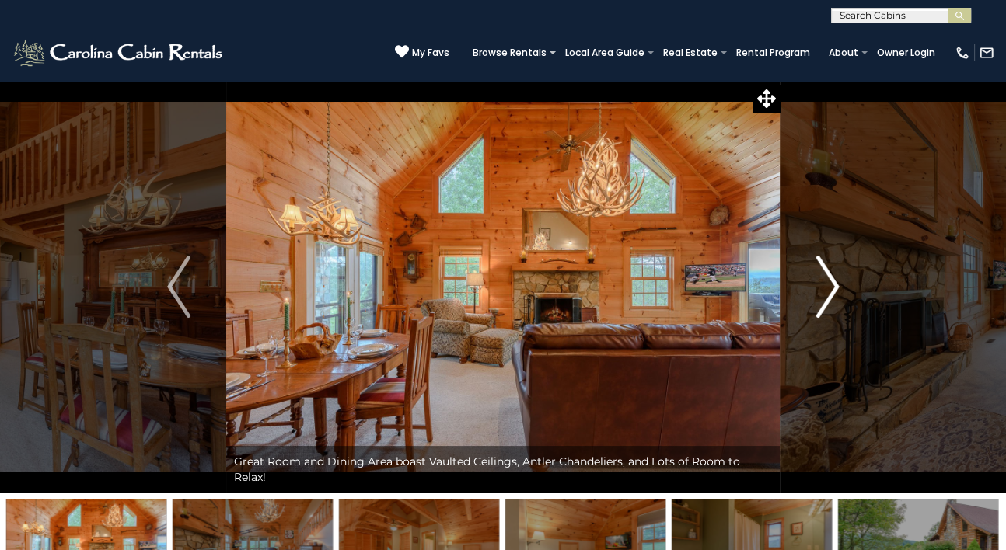
click at [835, 280] on img "Next" at bounding box center [826, 287] width 23 height 62
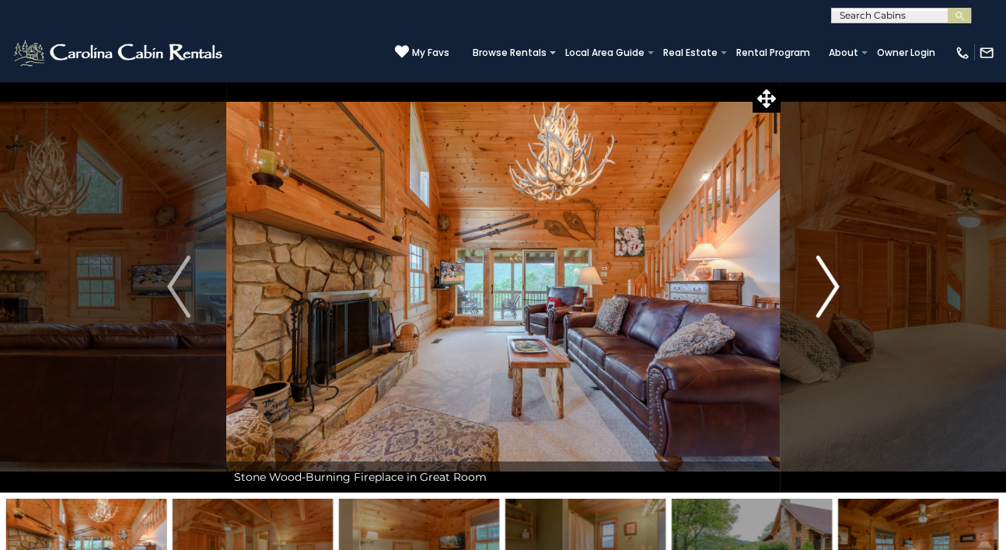
click at [835, 280] on img "Next" at bounding box center [826, 287] width 23 height 62
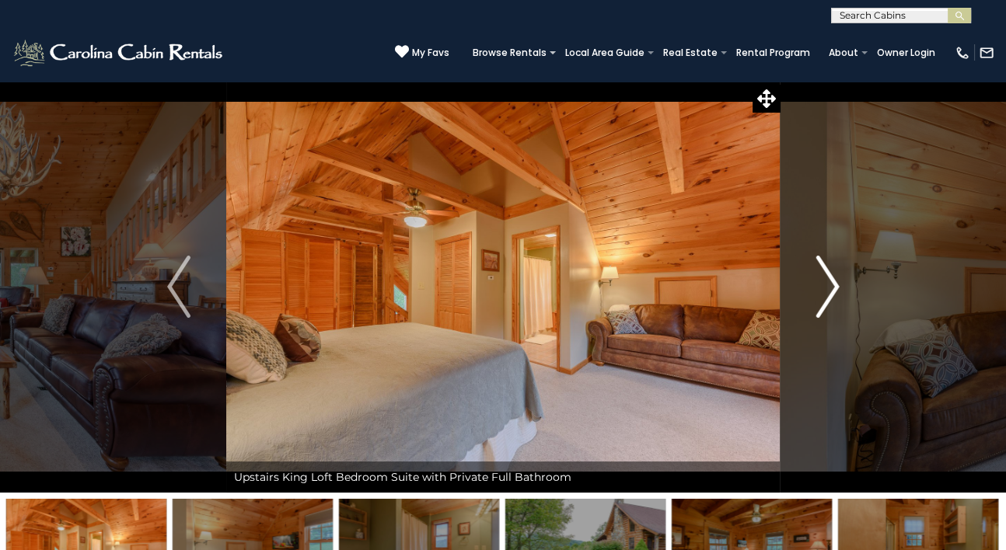
click at [835, 280] on img "Next" at bounding box center [826, 287] width 23 height 62
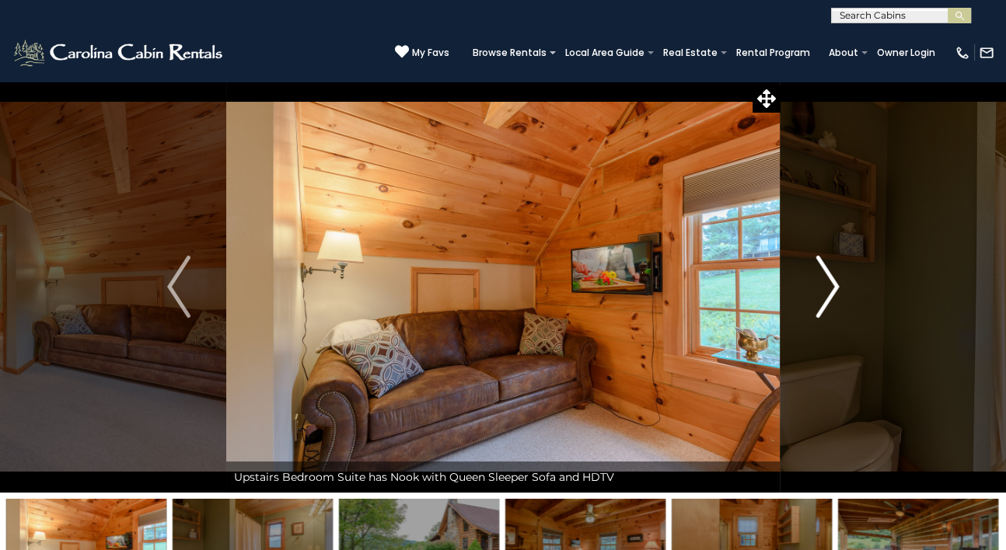
click at [835, 280] on img "Next" at bounding box center [826, 287] width 23 height 62
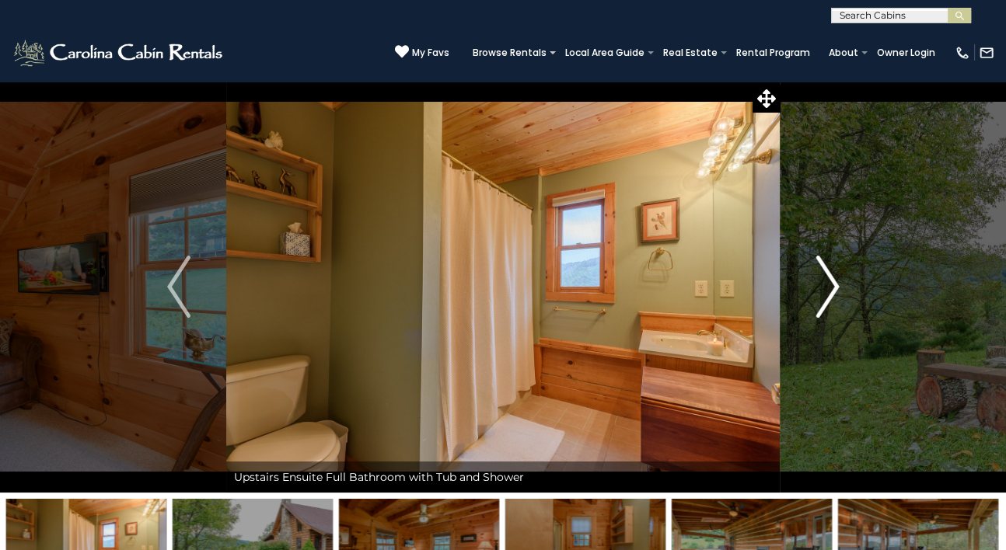
click at [835, 280] on img "Next" at bounding box center [826, 287] width 23 height 62
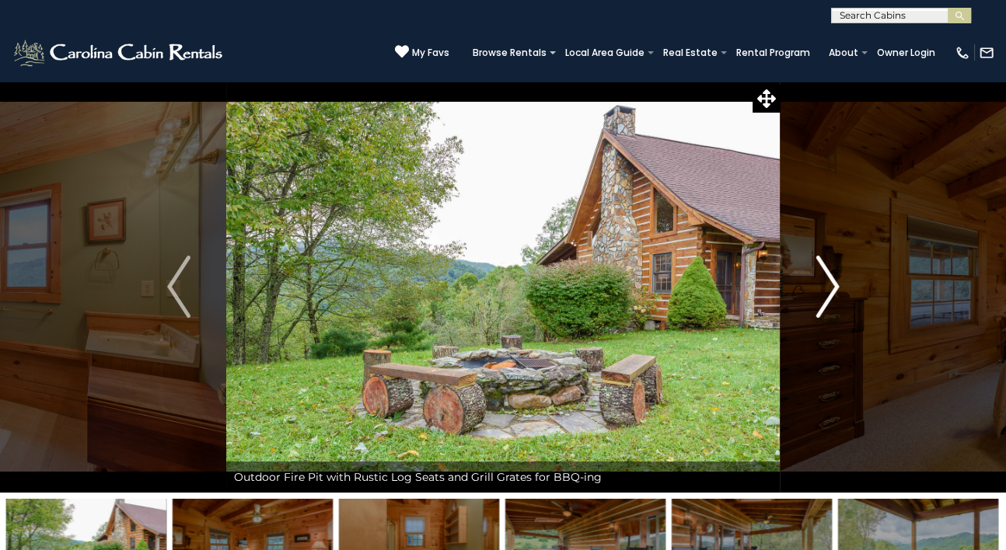
click at [829, 281] on img "Next" at bounding box center [826, 287] width 23 height 62
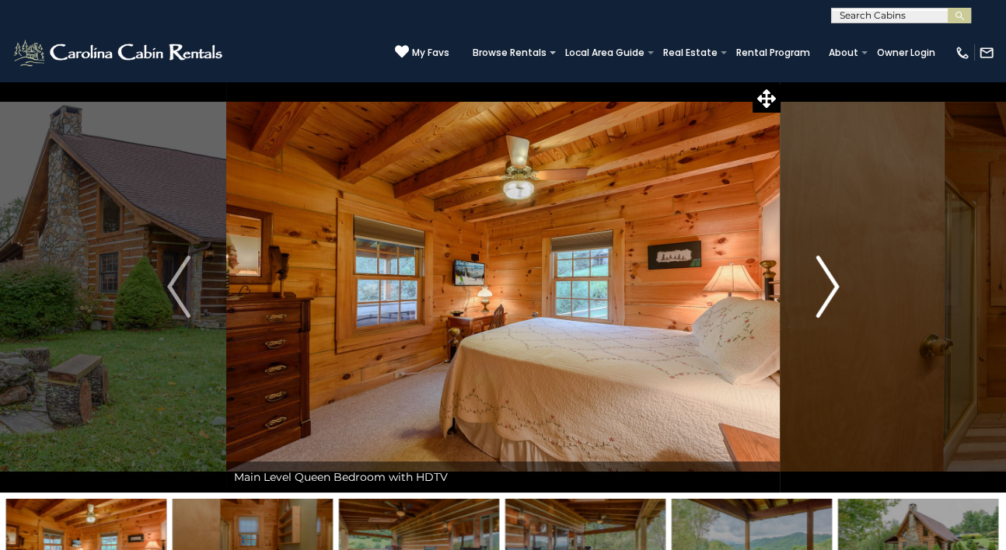
click at [829, 281] on img "Next" at bounding box center [826, 287] width 23 height 62
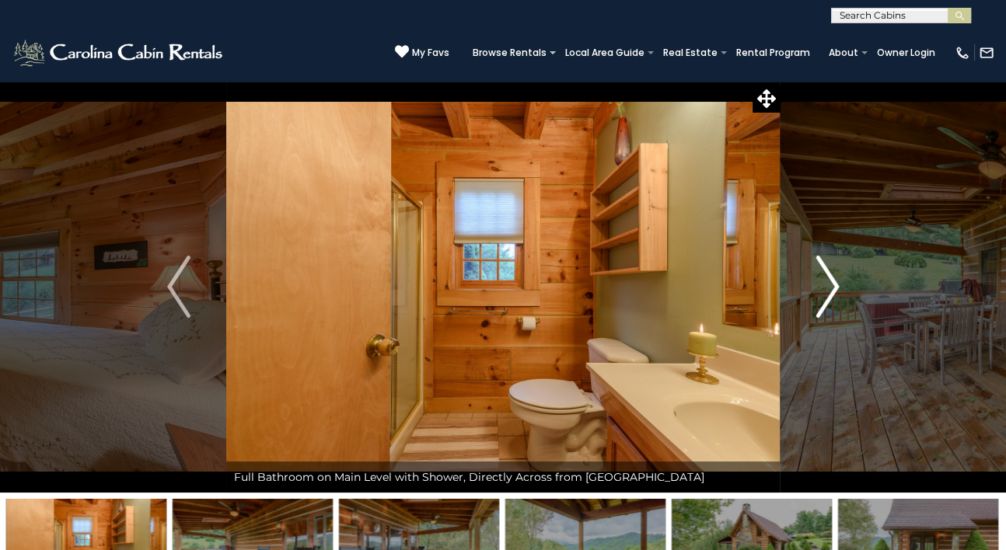
click at [829, 281] on img "Next" at bounding box center [826, 287] width 23 height 62
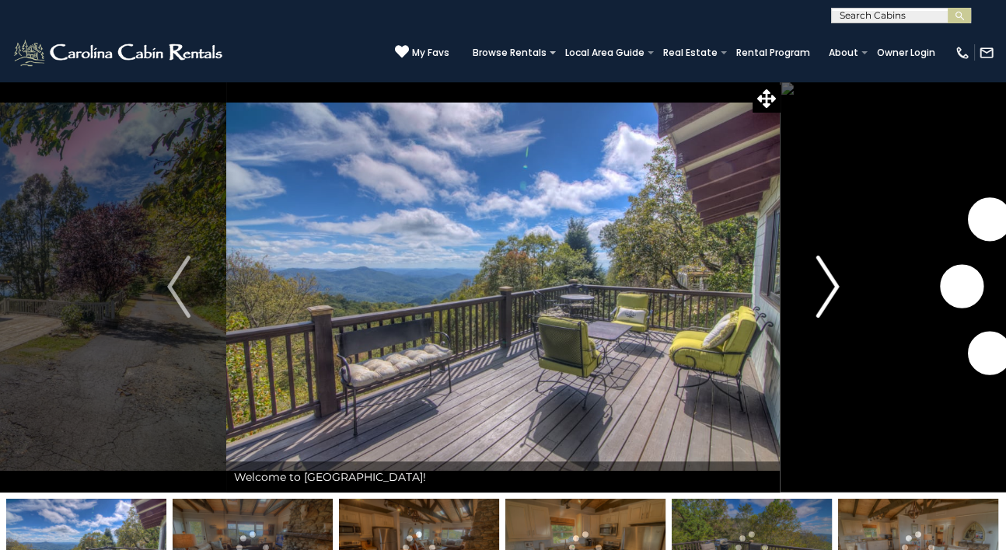
click at [827, 288] on img "Next" at bounding box center [826, 287] width 23 height 62
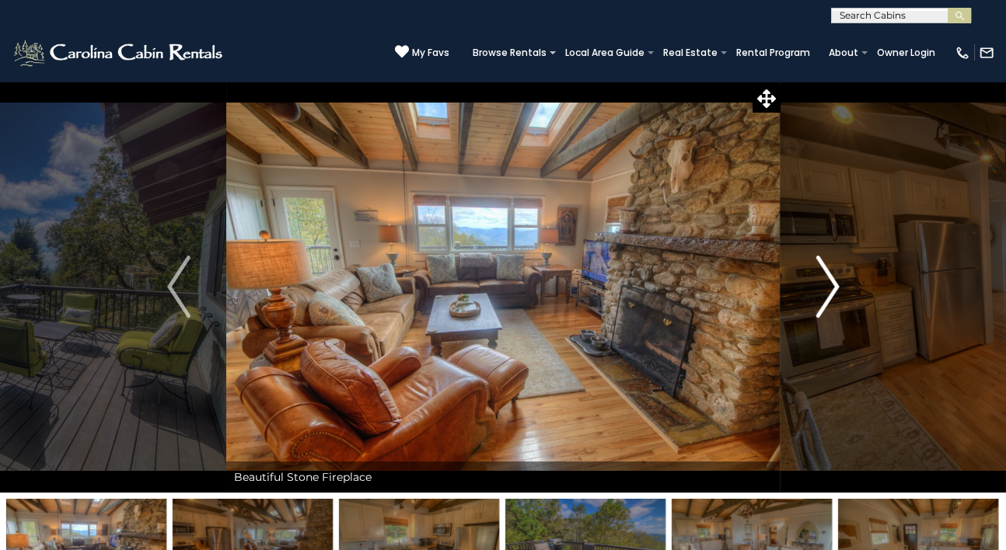
click at [832, 290] on img "Next" at bounding box center [826, 287] width 23 height 62
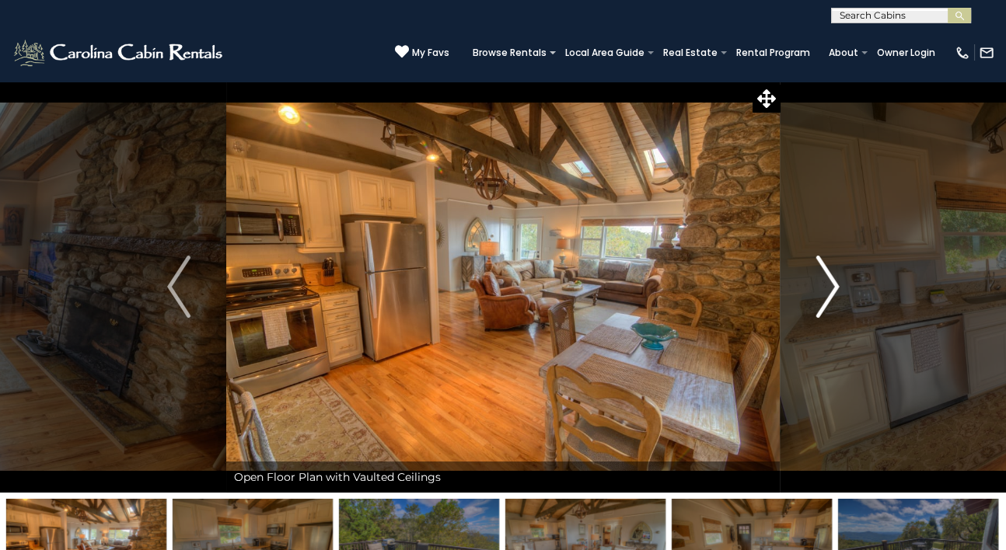
click at [832, 290] on img "Next" at bounding box center [826, 287] width 23 height 62
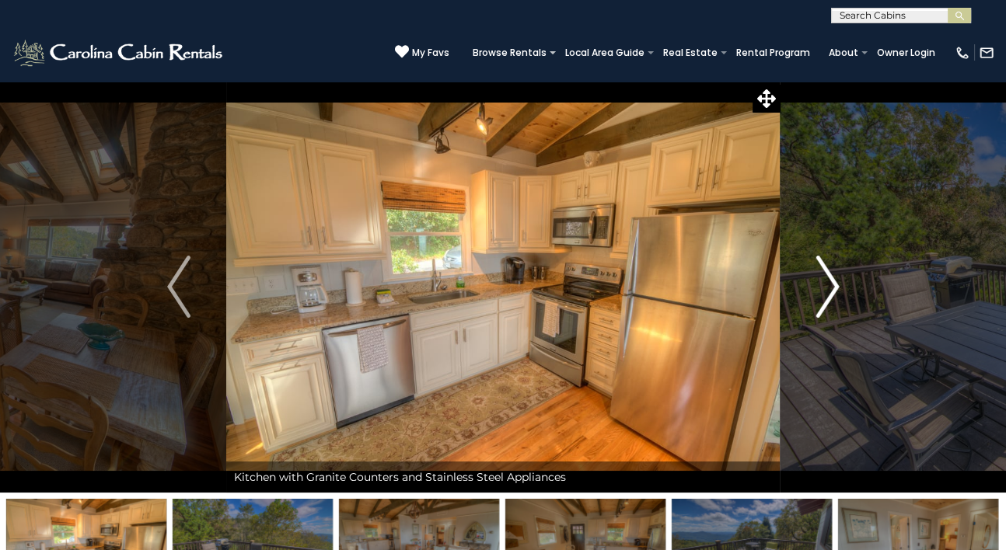
click at [832, 290] on img "Next" at bounding box center [826, 287] width 23 height 62
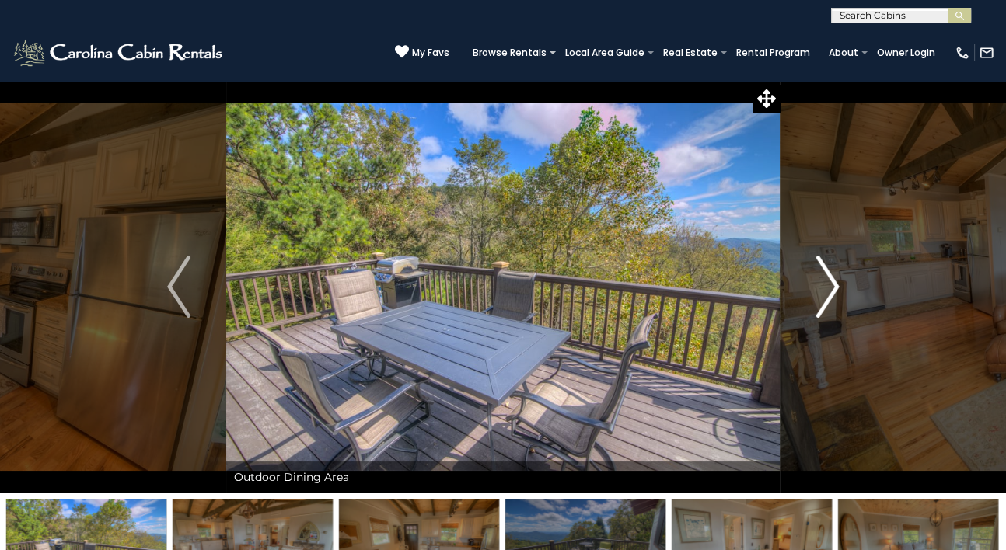
click at [832, 290] on img "Next" at bounding box center [826, 287] width 23 height 62
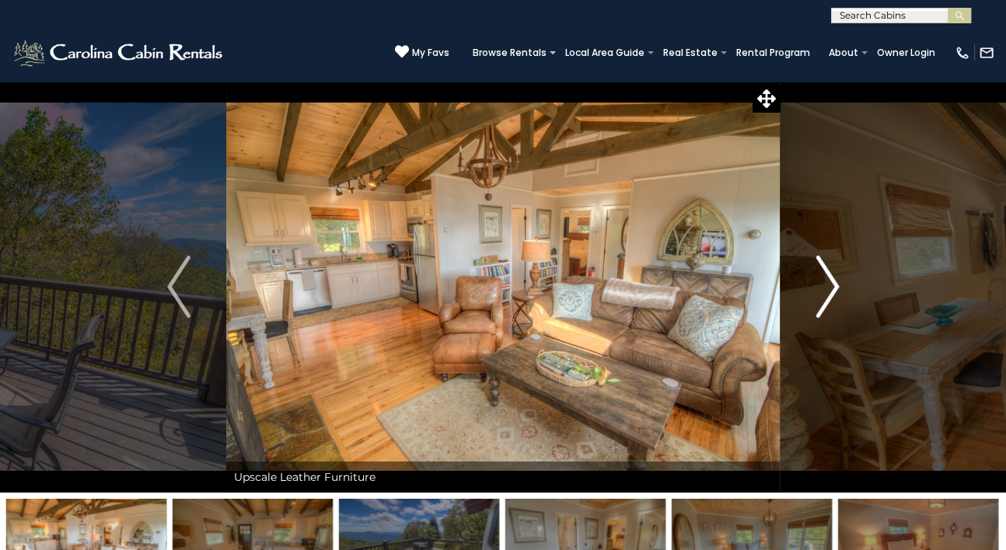
click at [832, 290] on img "Next" at bounding box center [826, 287] width 23 height 62
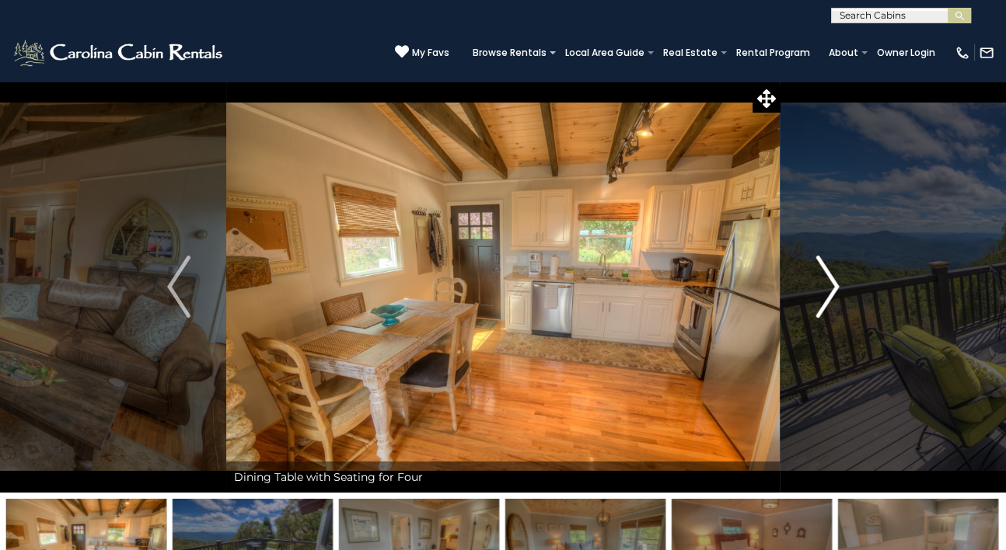
click at [832, 290] on img "Next" at bounding box center [826, 287] width 23 height 62
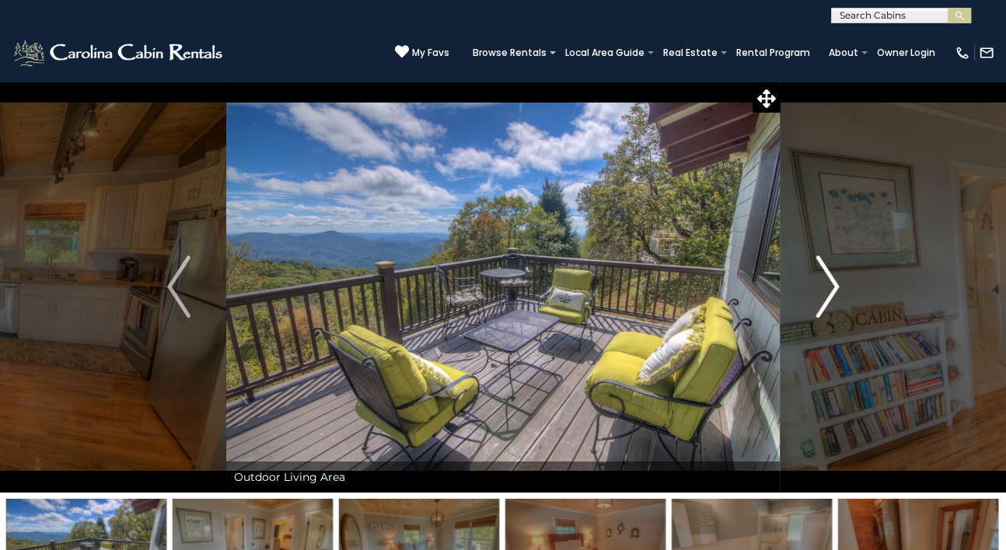
click at [829, 279] on img "Next" at bounding box center [826, 287] width 23 height 62
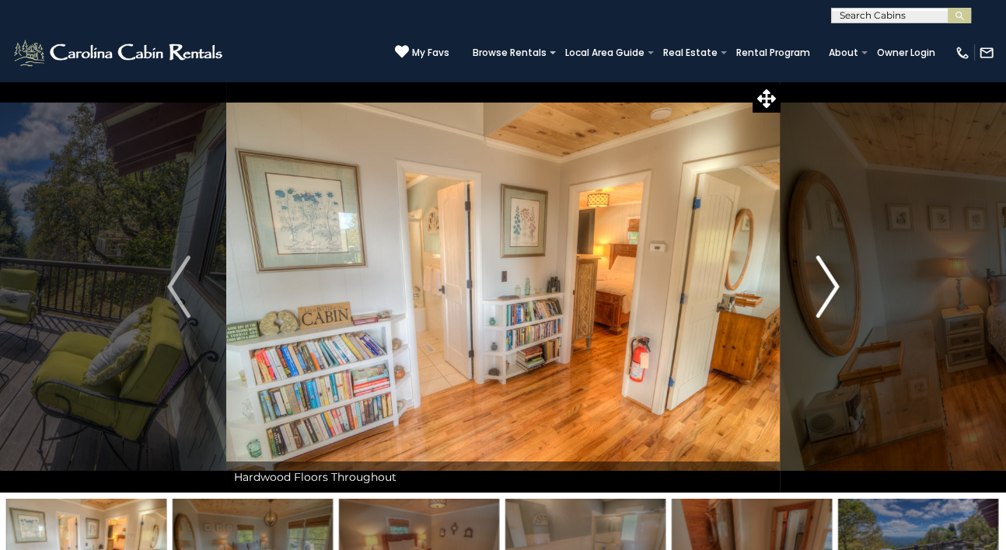
click at [829, 279] on img "Next" at bounding box center [826, 287] width 23 height 62
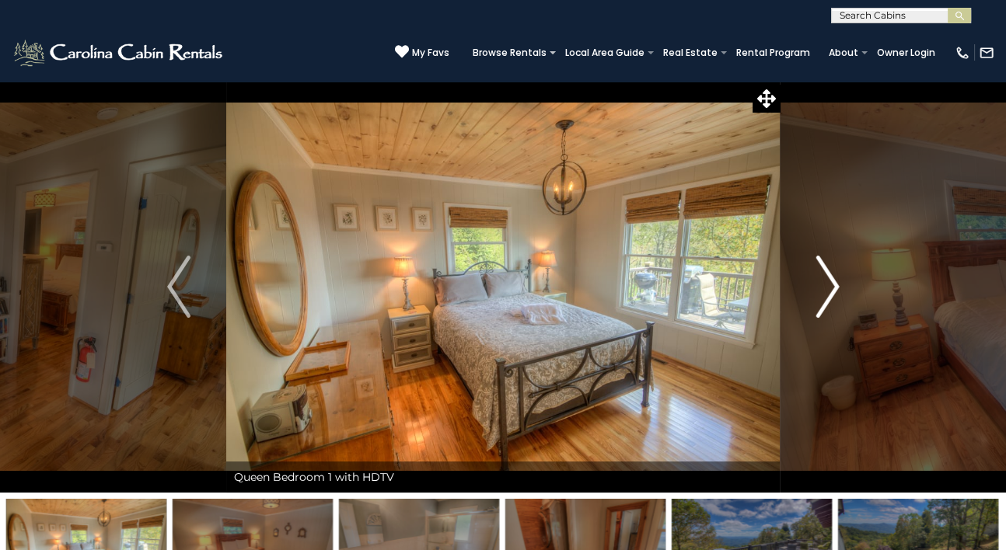
click at [829, 279] on img "Next" at bounding box center [826, 287] width 23 height 62
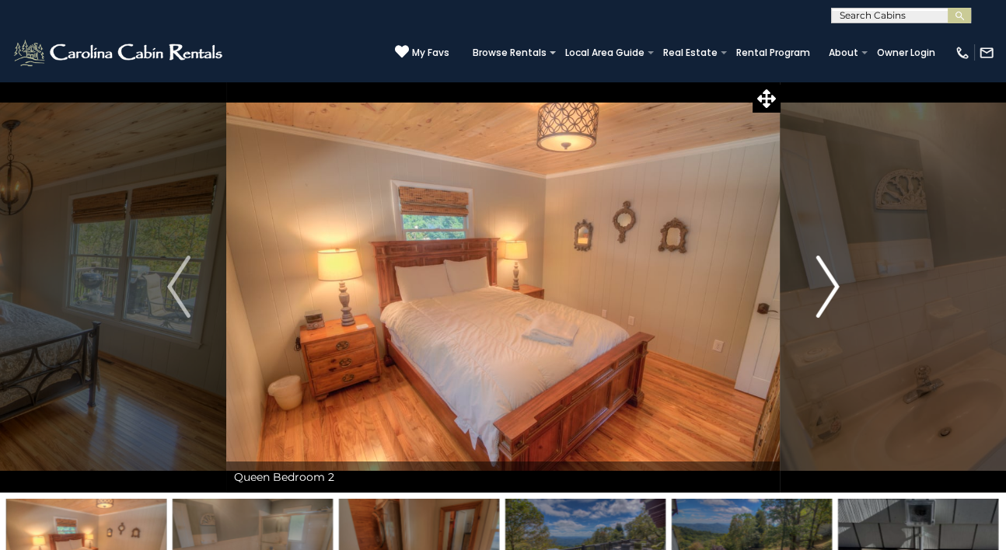
click at [829, 279] on img "Next" at bounding box center [826, 287] width 23 height 62
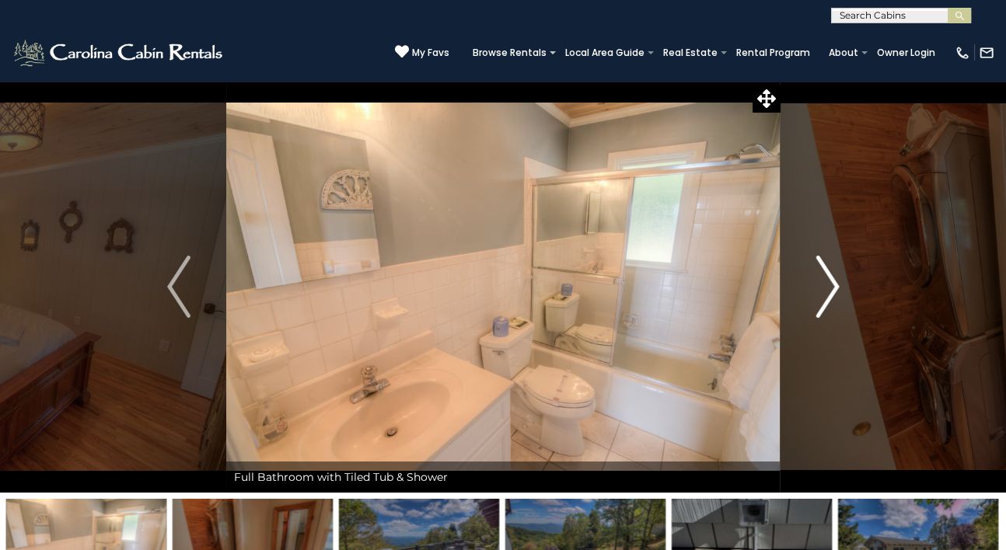
click at [829, 279] on img "Next" at bounding box center [826, 287] width 23 height 62
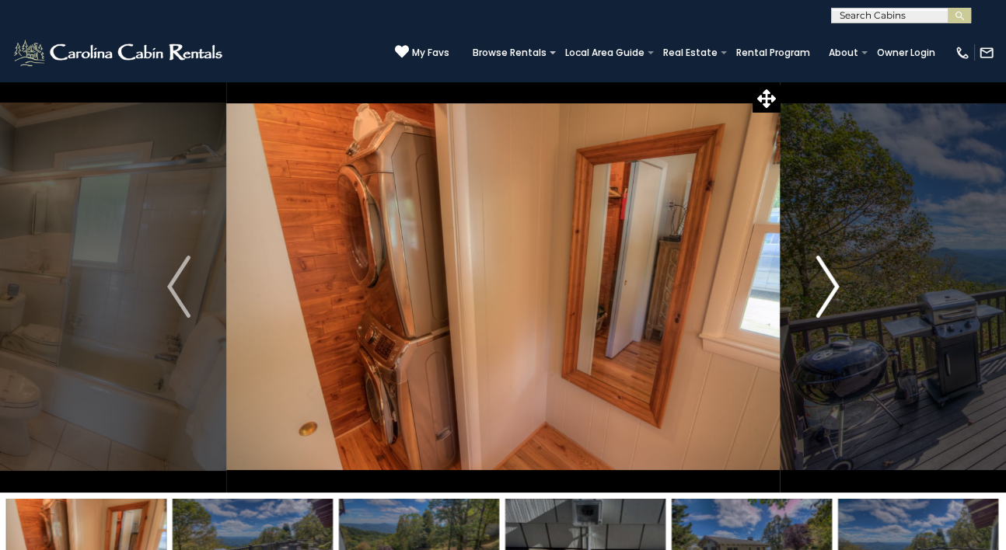
click at [829, 279] on img "Next" at bounding box center [826, 287] width 23 height 62
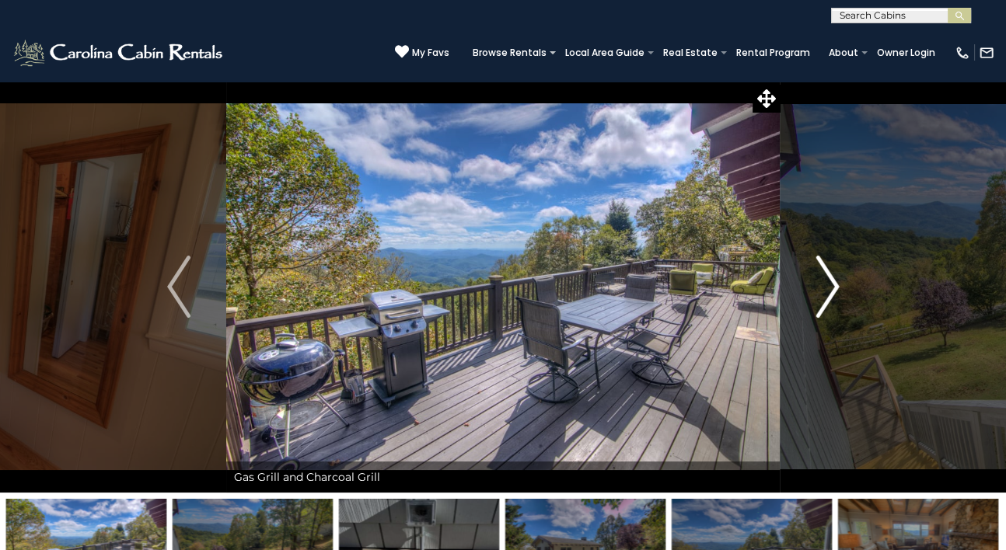
click at [829, 279] on img "Next" at bounding box center [826, 287] width 23 height 62
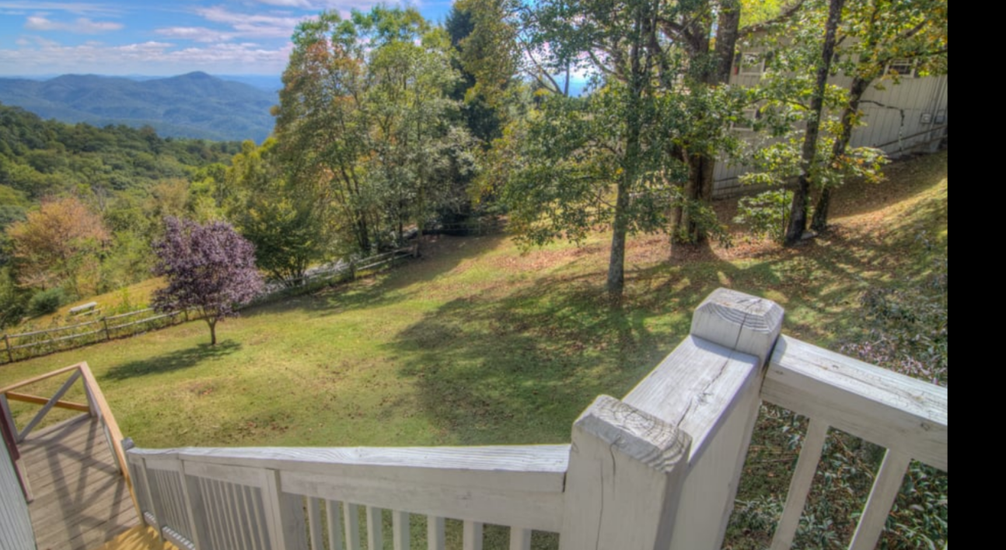
scroll to position [9, 0]
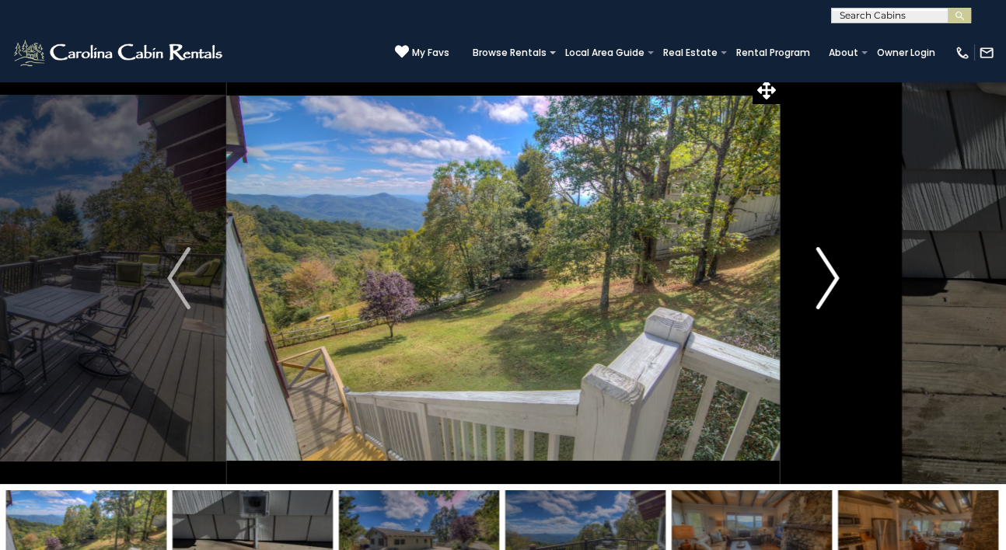
click at [836, 260] on img "Next" at bounding box center [826, 278] width 23 height 62
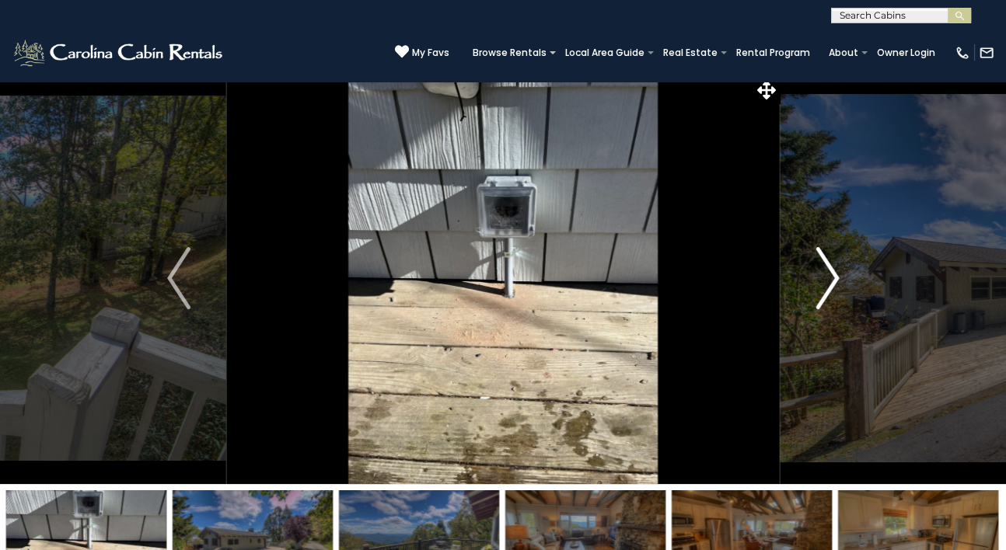
click at [836, 260] on img "Next" at bounding box center [826, 278] width 23 height 62
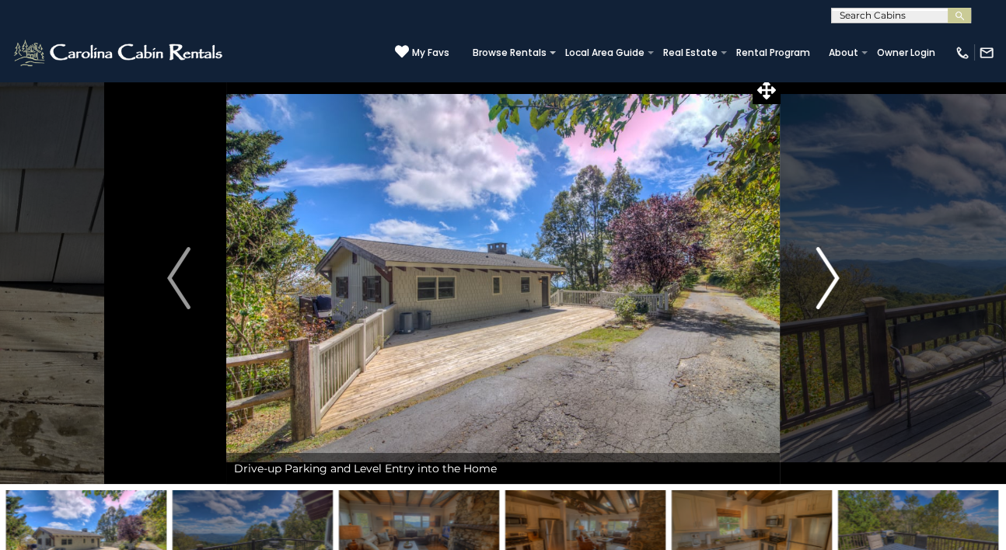
click at [828, 281] on img "Next" at bounding box center [826, 278] width 23 height 62
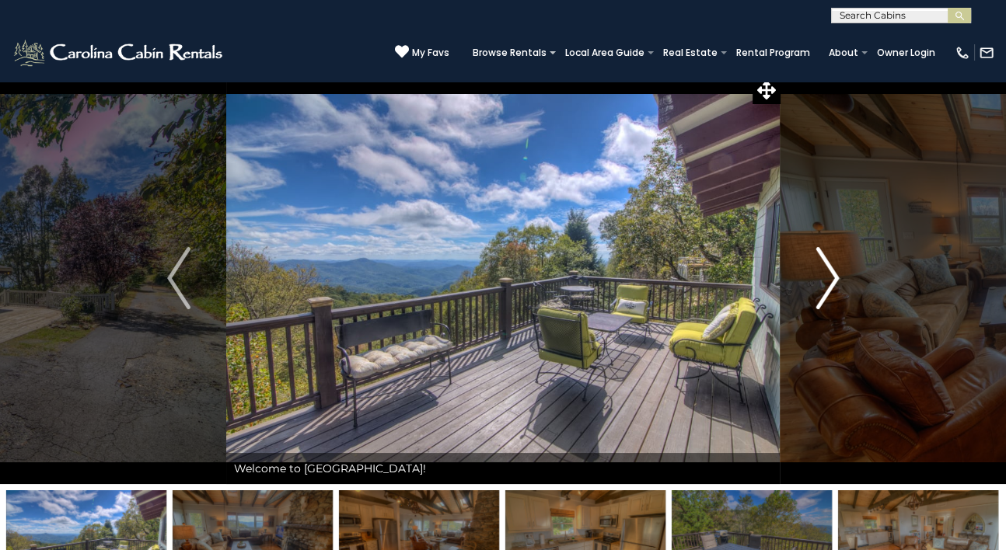
click at [828, 281] on img "Next" at bounding box center [826, 278] width 23 height 62
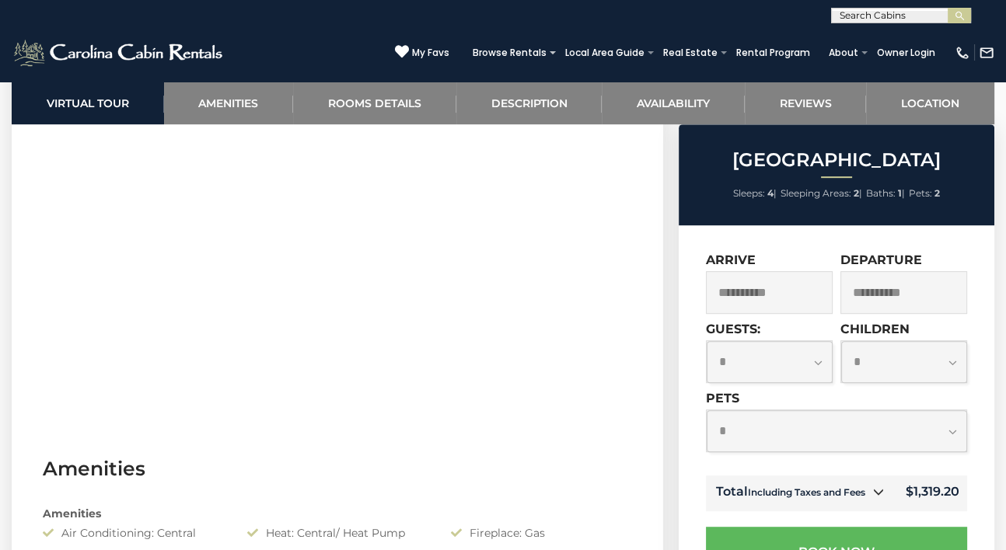
scroll to position [900, 0]
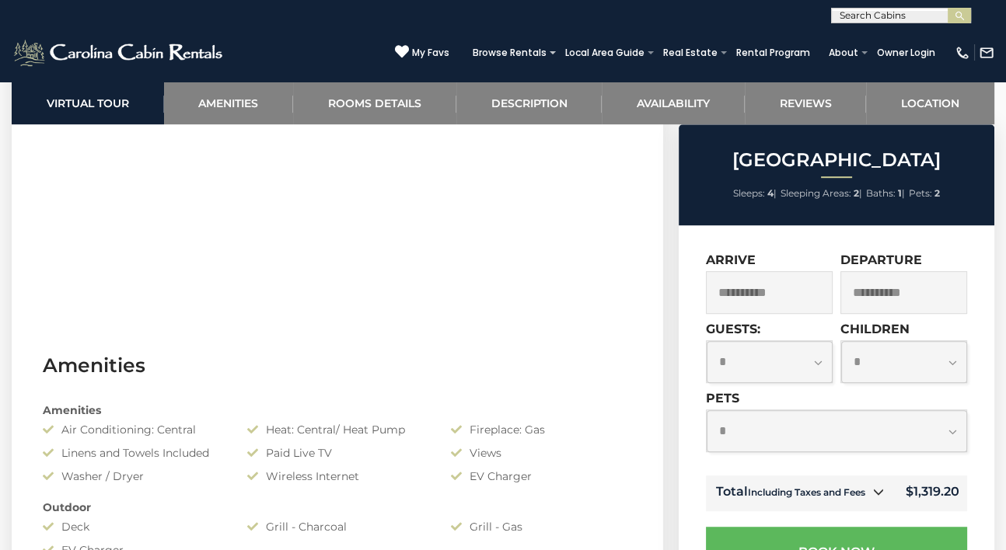
click at [839, 439] on select "**********" at bounding box center [837, 431] width 260 height 42
select select "*"
click at [707, 410] on select "**********" at bounding box center [837, 431] width 260 height 42
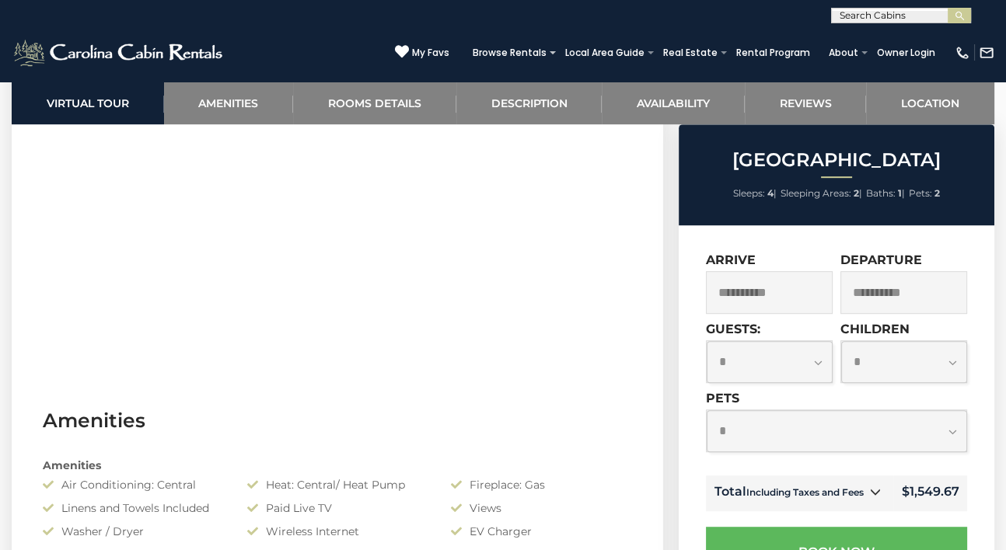
scroll to position [844, 0]
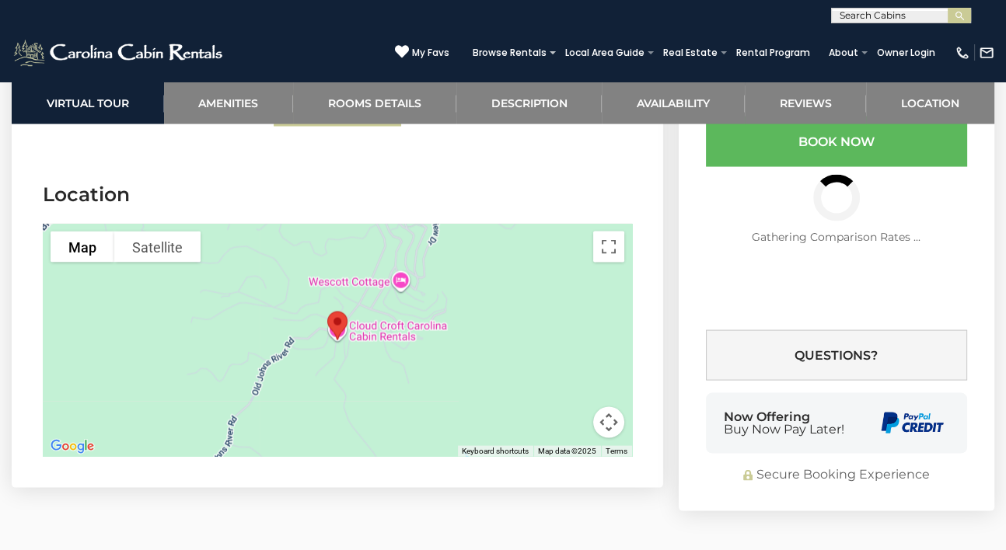
scroll to position [3355, 0]
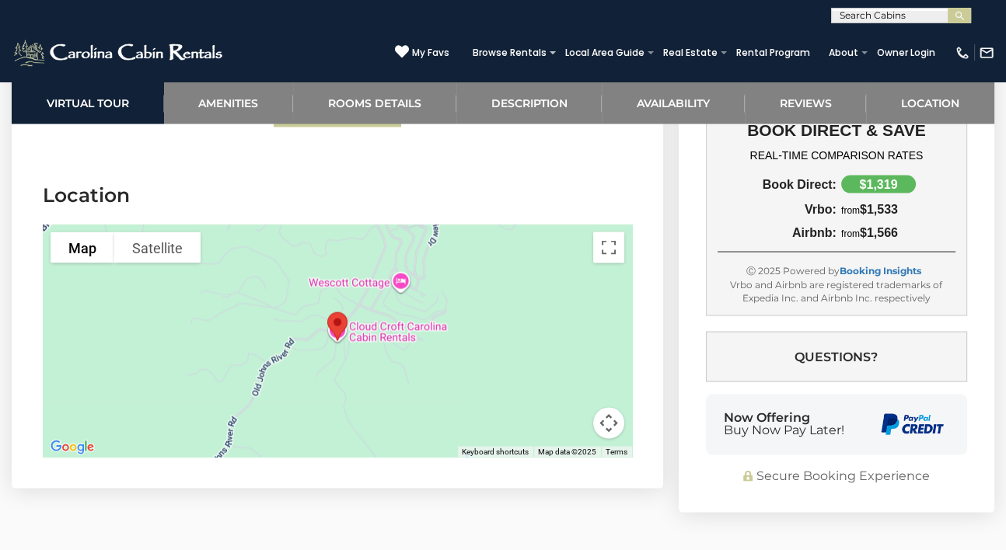
click at [605, 408] on button "Map camera controls" at bounding box center [608, 423] width 31 height 31
click at [570, 408] on button "Zoom out" at bounding box center [569, 423] width 31 height 31
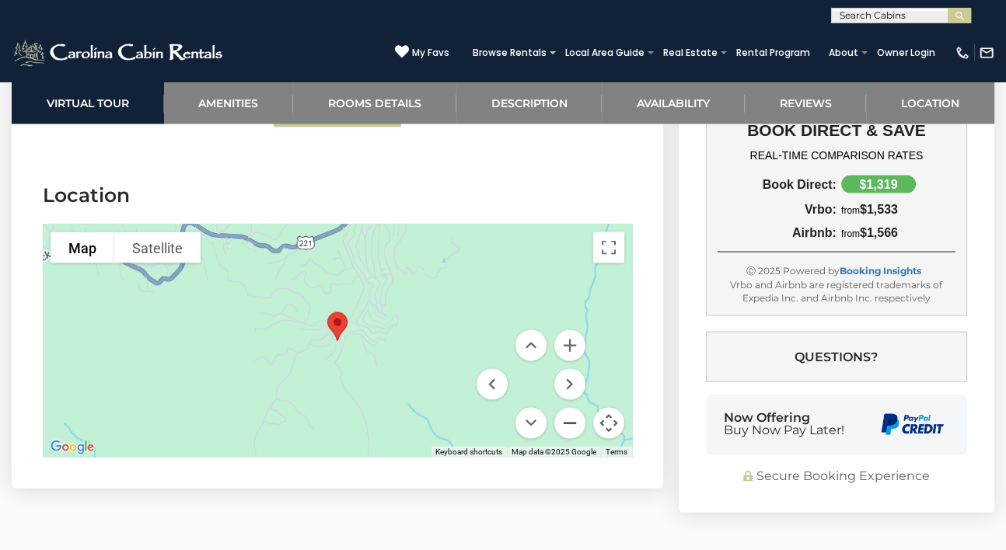
click at [570, 408] on button "Zoom out" at bounding box center [569, 423] width 31 height 31
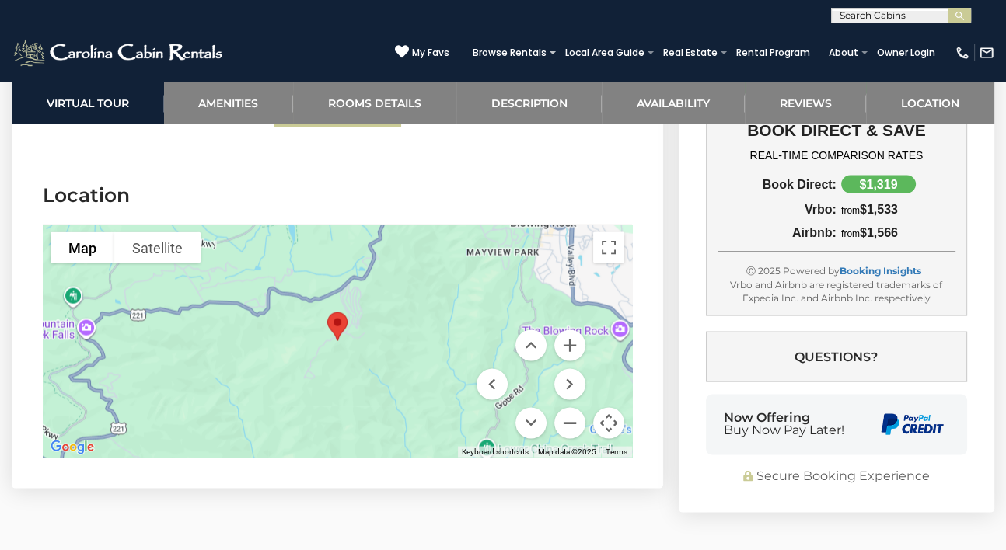
click at [570, 408] on button "Zoom out" at bounding box center [569, 423] width 31 height 31
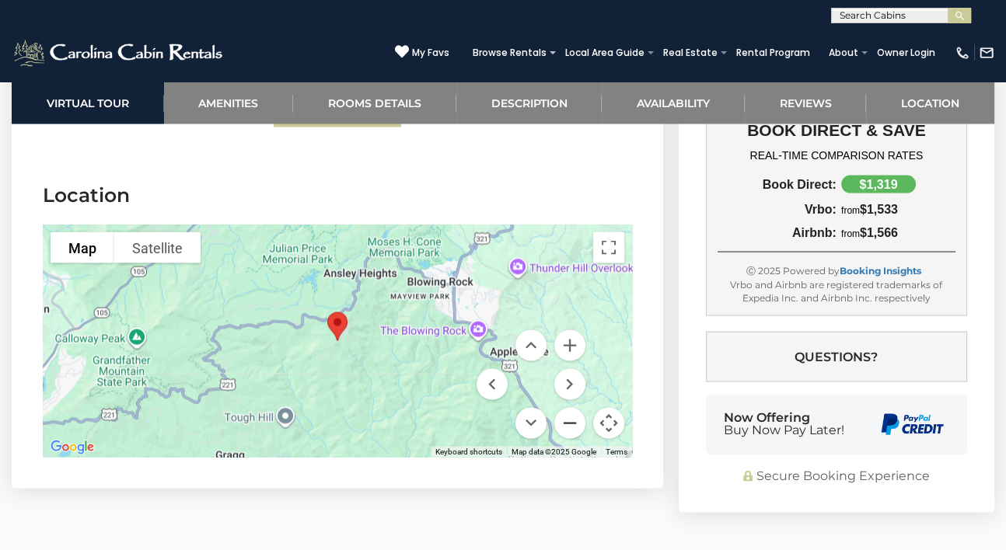
click at [570, 408] on button "Zoom out" at bounding box center [569, 423] width 31 height 31
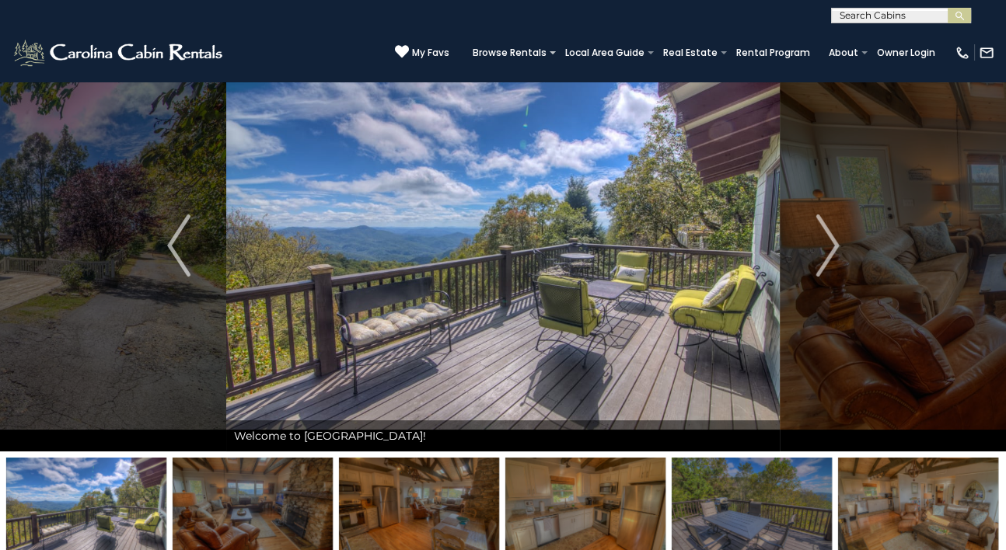
scroll to position [40, 0]
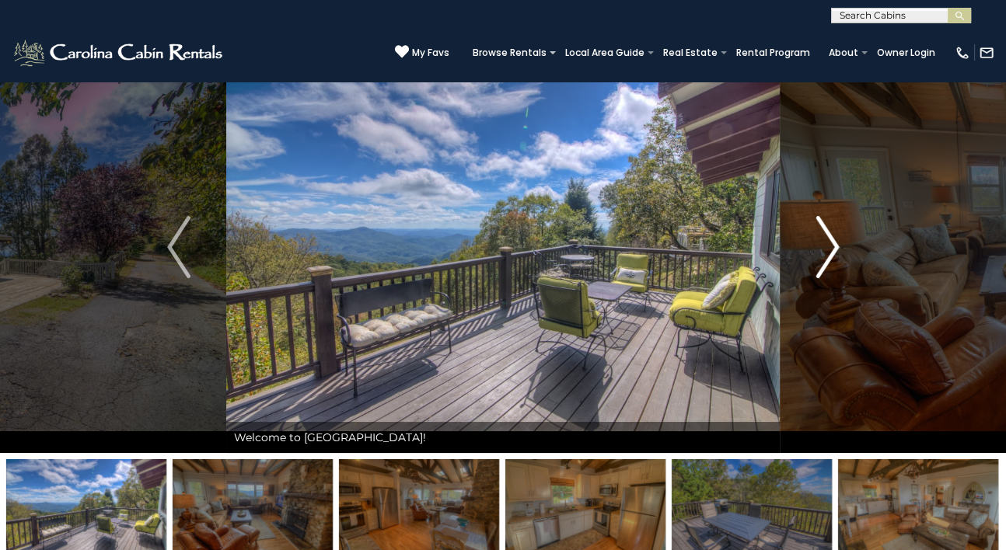
click at [818, 239] on img "Next" at bounding box center [826, 247] width 23 height 62
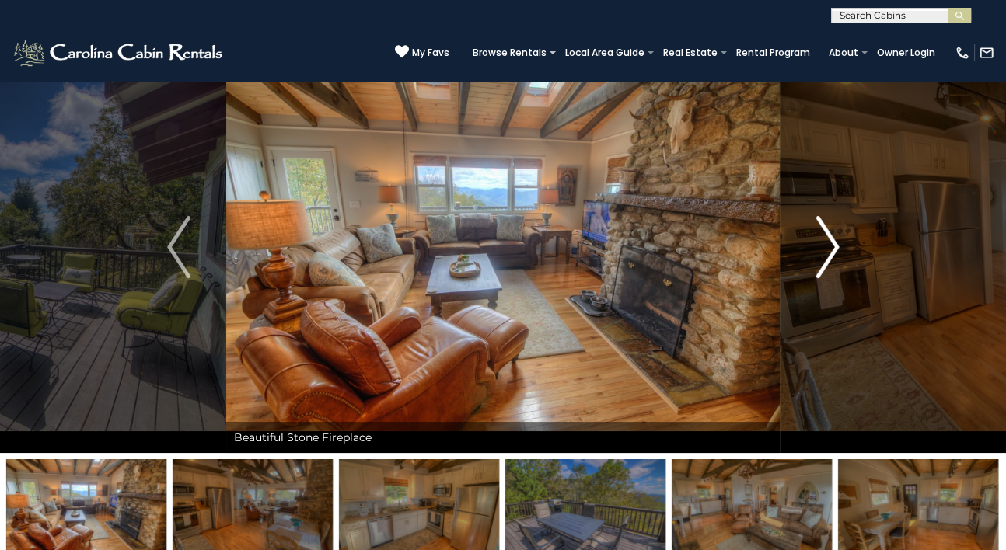
click at [823, 240] on img "Next" at bounding box center [826, 247] width 23 height 62
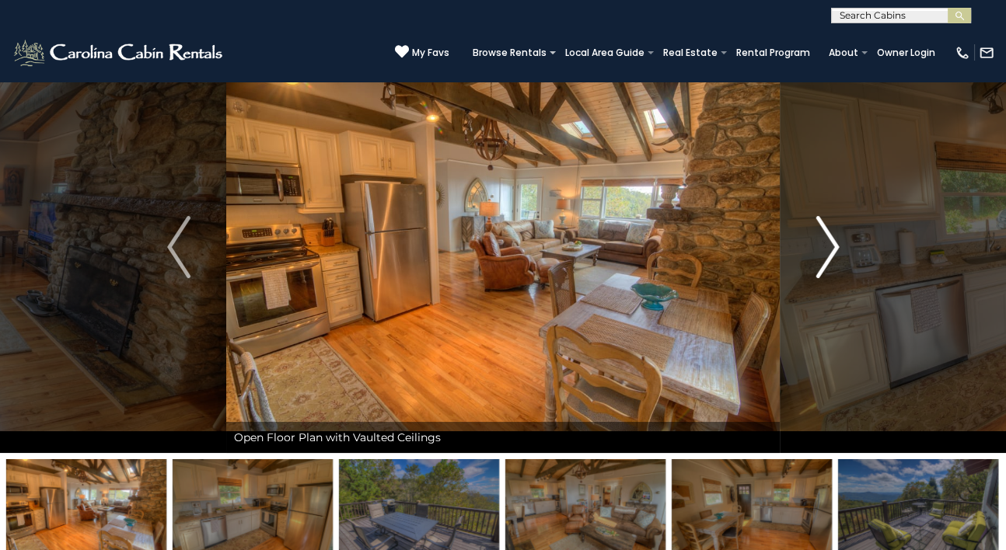
click at [823, 240] on img "Next" at bounding box center [826, 247] width 23 height 62
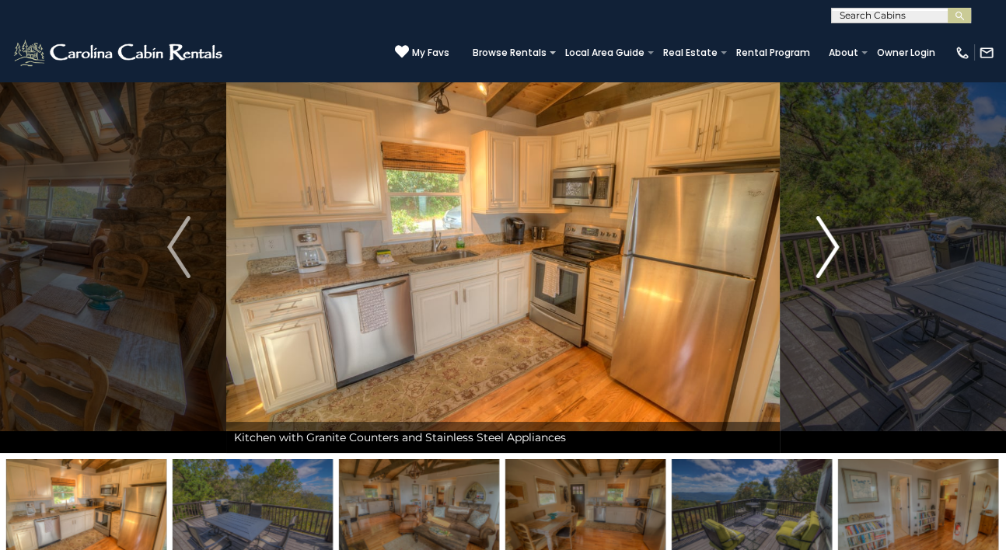
click at [823, 240] on img "Next" at bounding box center [826, 247] width 23 height 62
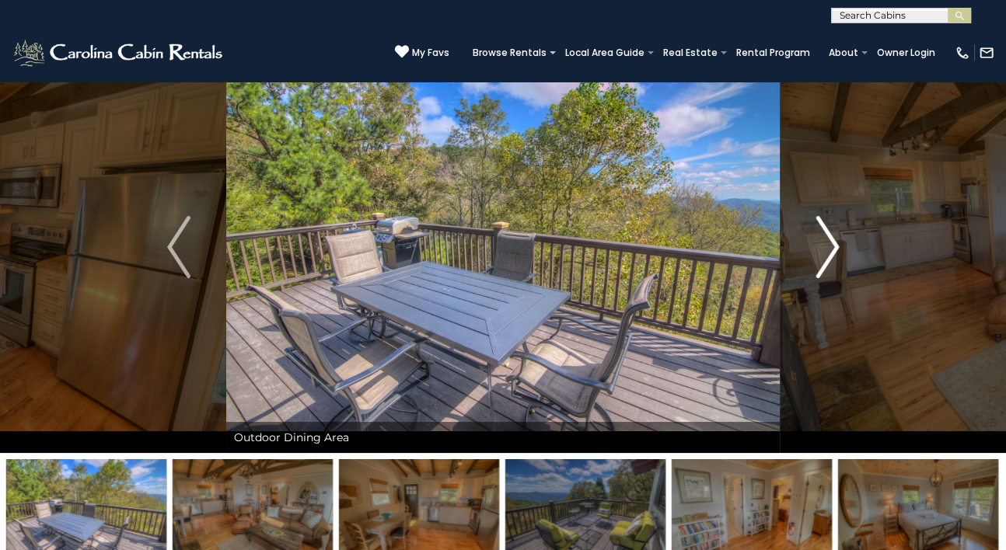
click at [823, 240] on img "Next" at bounding box center [826, 247] width 23 height 62
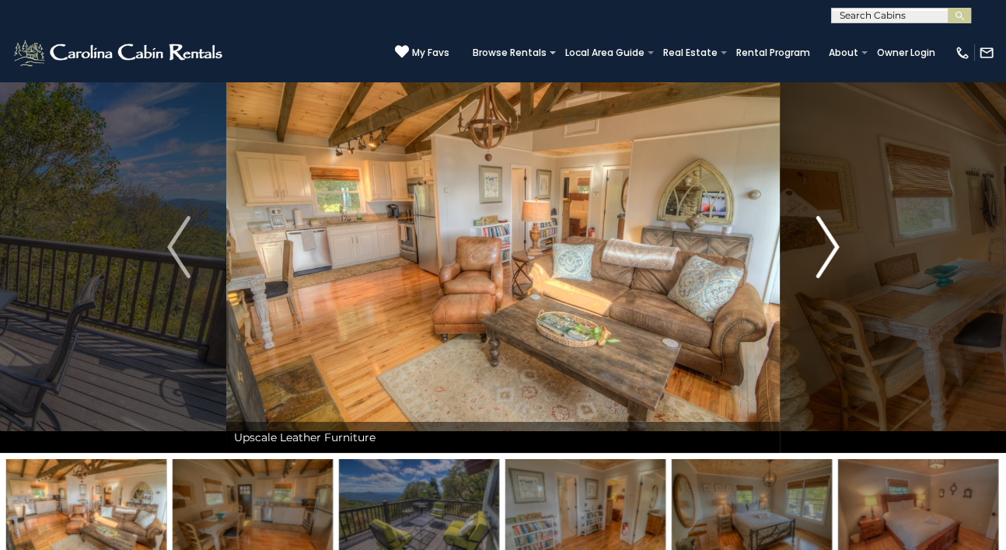
click at [829, 243] on img "Next" at bounding box center [826, 247] width 23 height 62
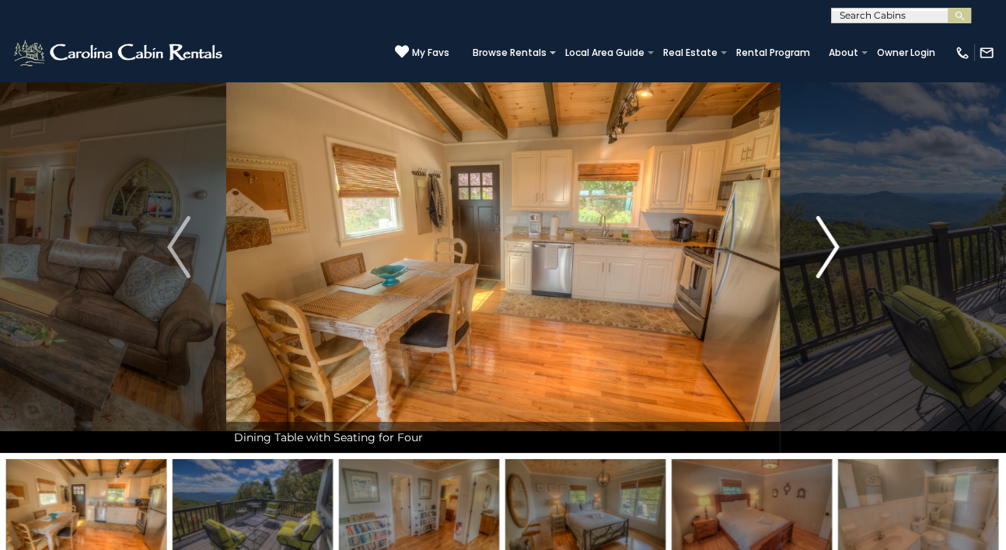
click at [830, 243] on img "Next" at bounding box center [826, 247] width 23 height 62
